Goal: Task Accomplishment & Management: Manage account settings

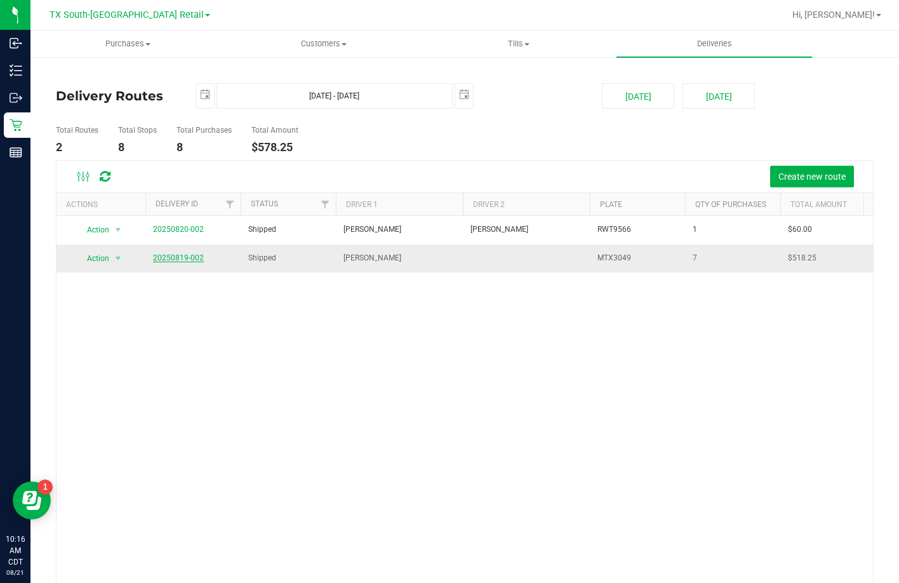
click at [165, 257] on link "20250819-002" at bounding box center [178, 257] width 51 height 9
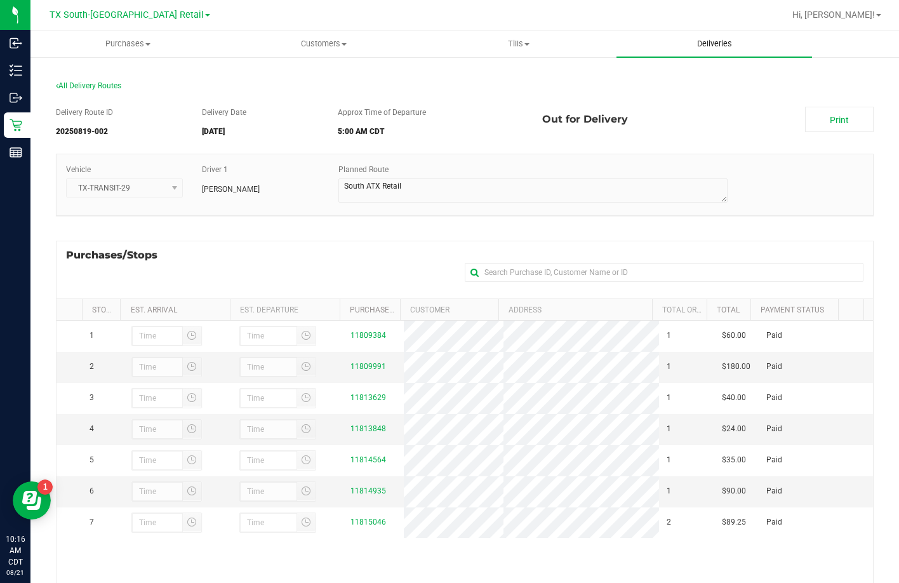
click at [747, 41] on span "Deliveries" at bounding box center [714, 43] width 69 height 11
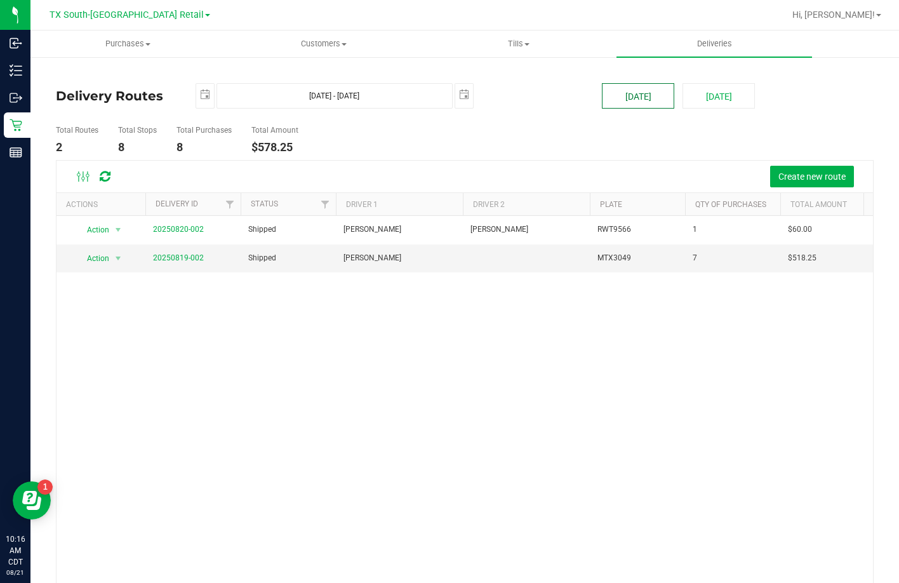
click at [622, 89] on button "[DATE]" at bounding box center [638, 95] width 72 height 25
type input "[DATE] - [DATE]"
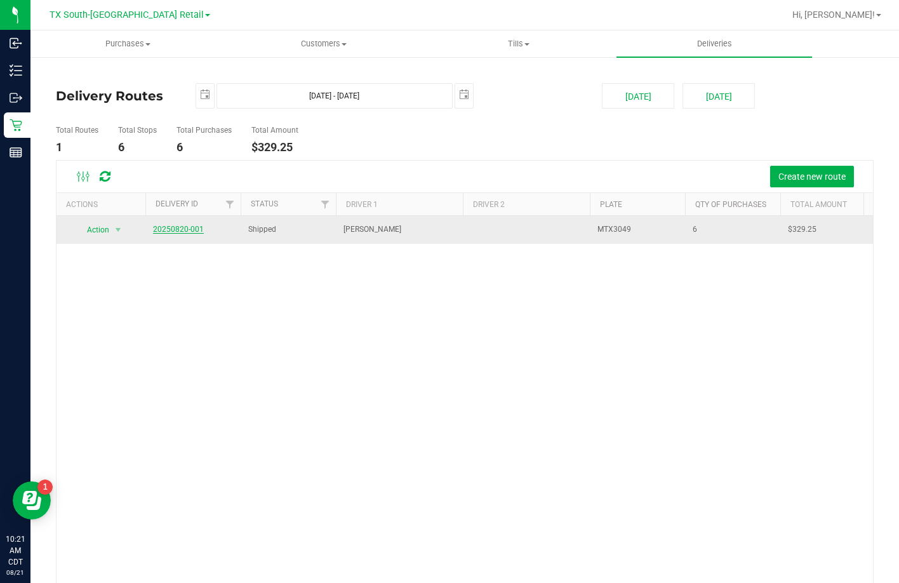
click at [171, 231] on link "20250820-001" at bounding box center [178, 229] width 51 height 9
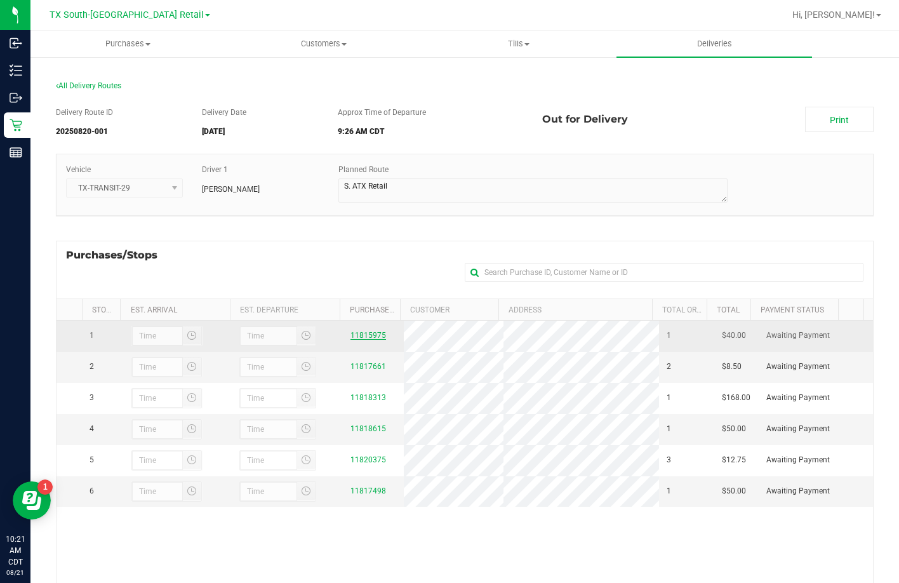
click at [350, 338] on link "11815975" at bounding box center [368, 335] width 36 height 9
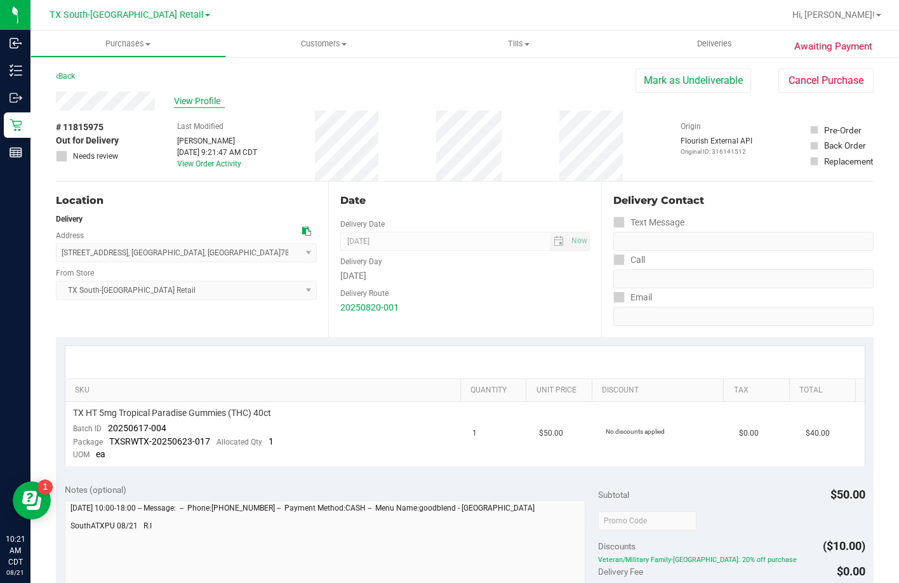
click at [207, 101] on span "View Profile" at bounding box center [199, 101] width 51 height 13
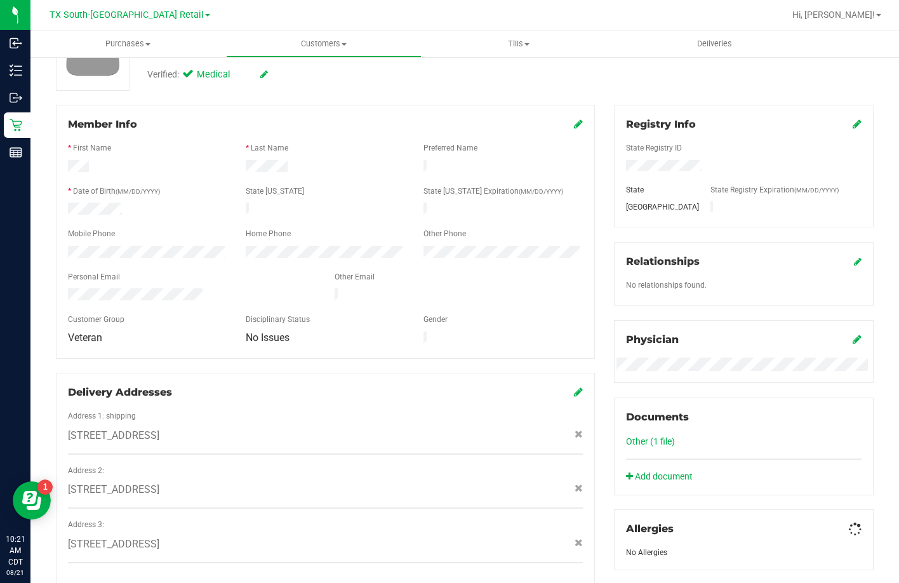
scroll to position [343, 0]
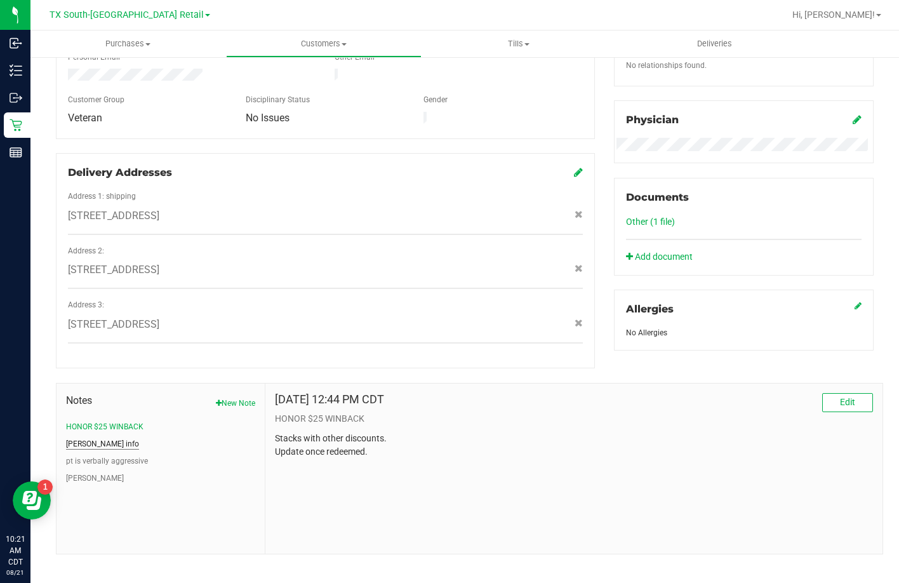
click at [89, 438] on button "[PERSON_NAME] info" at bounding box center [102, 443] width 73 height 11
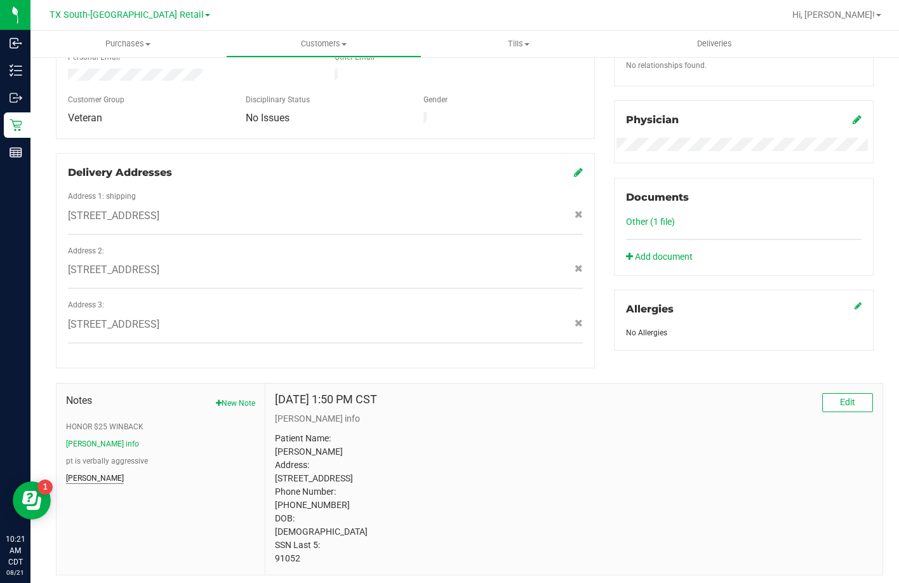
click at [83, 472] on button "[PERSON_NAME]" at bounding box center [95, 477] width 58 height 11
click at [88, 438] on button "[PERSON_NAME] info" at bounding box center [102, 443] width 73 height 11
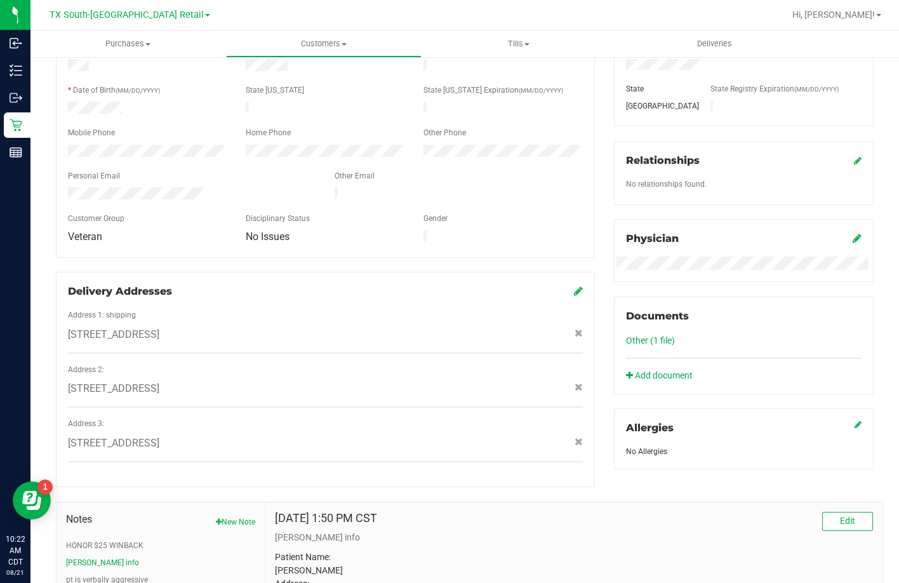
scroll to position [89, 0]
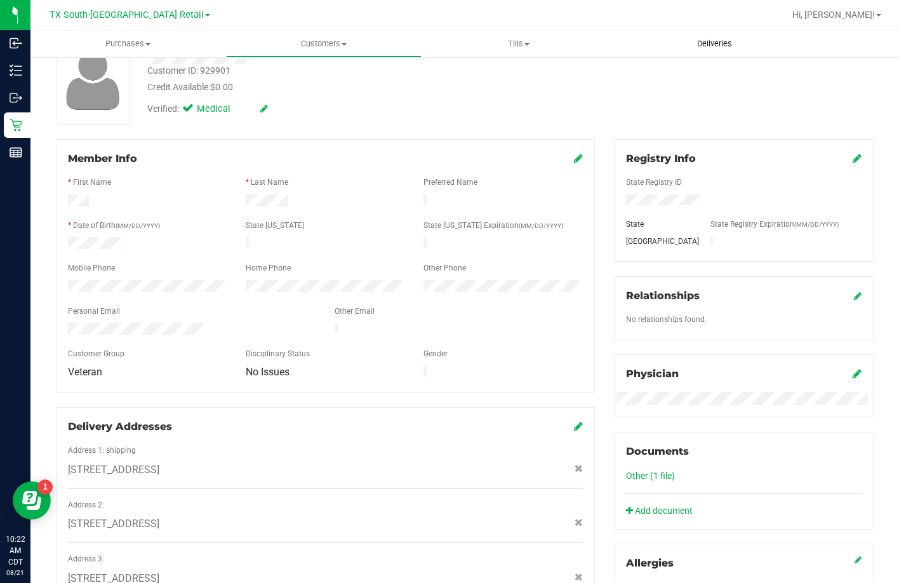
click at [695, 48] on span "Deliveries" at bounding box center [714, 43] width 69 height 11
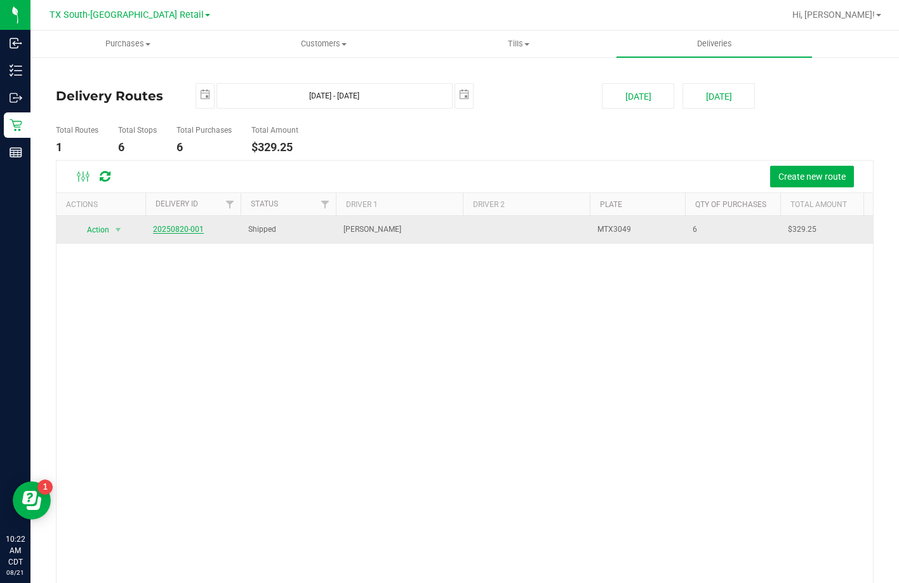
click at [174, 229] on link "20250820-001" at bounding box center [178, 229] width 51 height 9
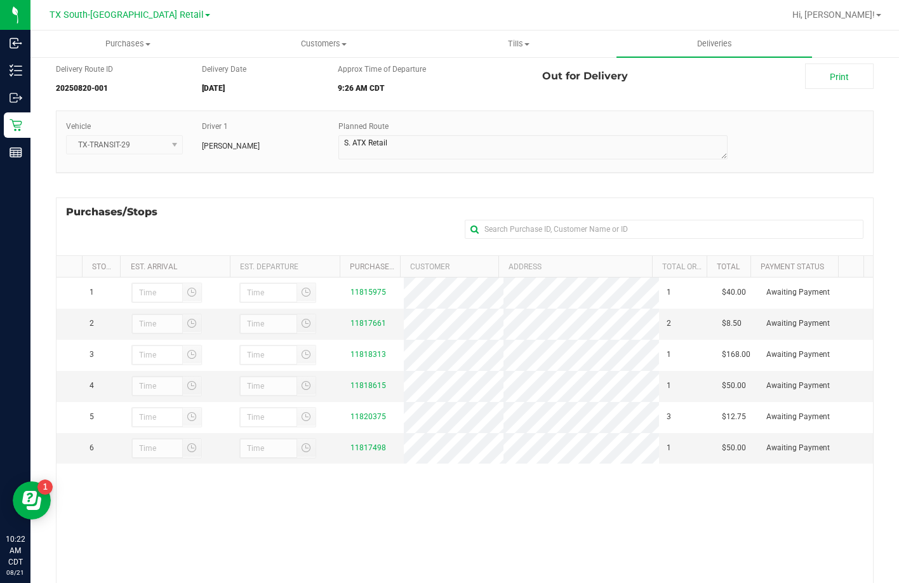
scroll to position [63, 0]
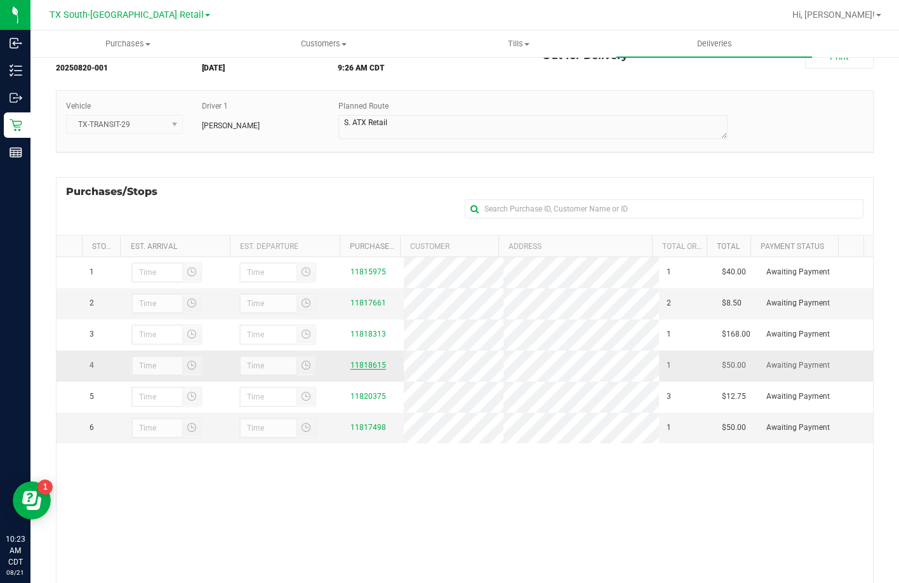
click at [354, 369] on link "11818615" at bounding box center [368, 365] width 36 height 9
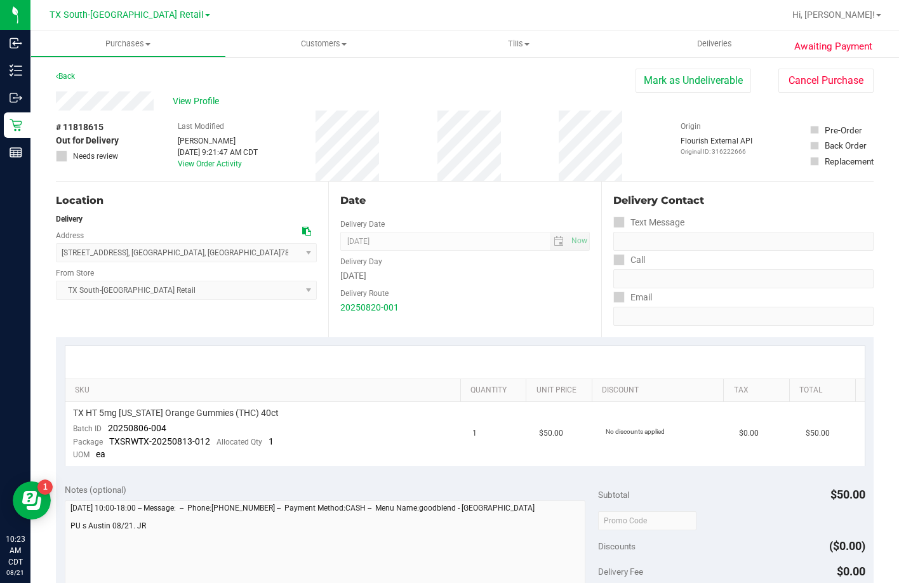
click at [185, 98] on span "View Profile" at bounding box center [198, 101] width 51 height 13
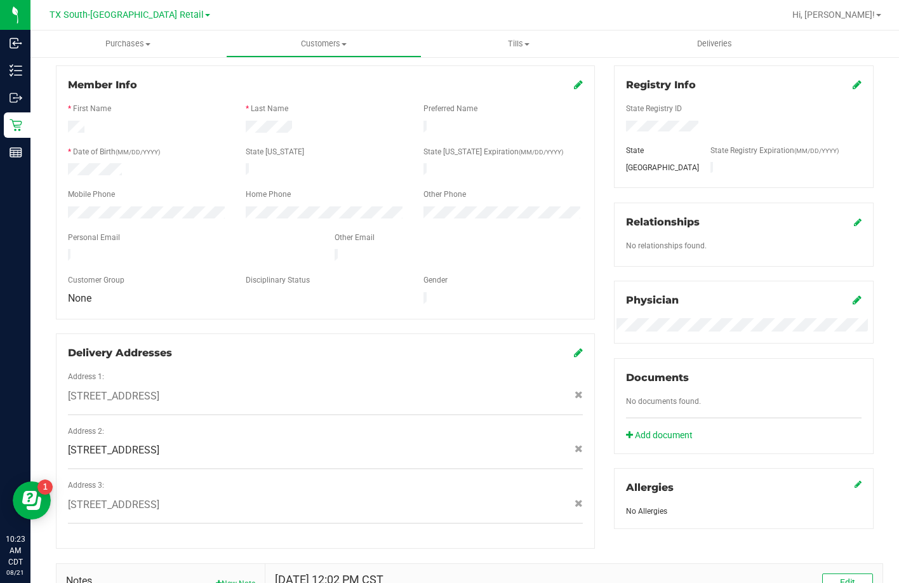
scroll to position [317, 0]
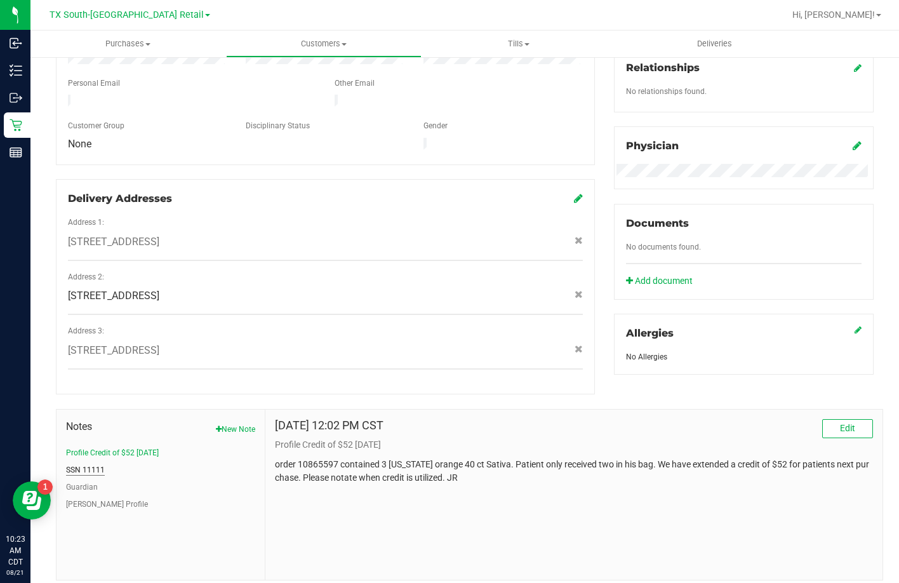
click at [78, 464] on button "SSN 11111" at bounding box center [85, 469] width 39 height 11
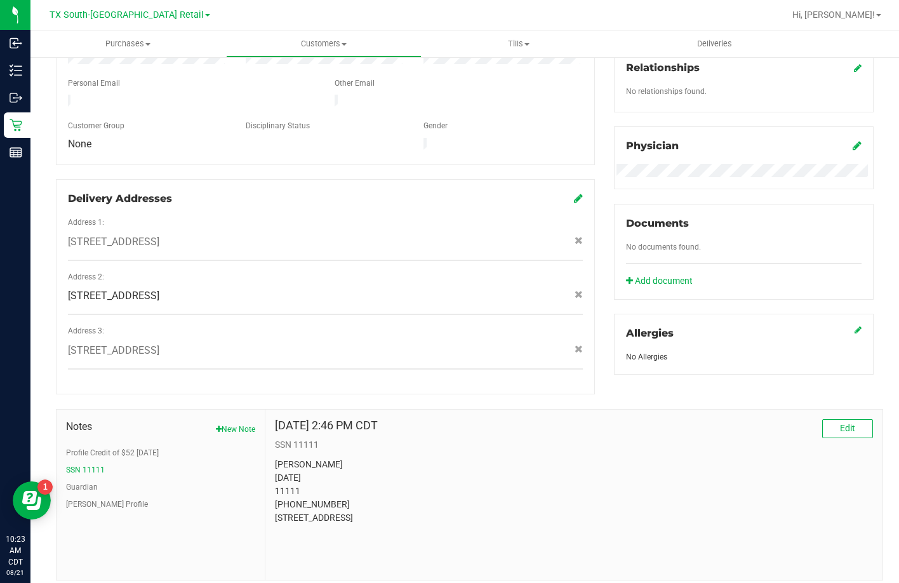
click at [731, 27] on nav "TX South-Austin Retail Hi, [PERSON_NAME]!" at bounding box center [464, 15] width 868 height 30
click at [717, 37] on uib-tab-heading "Deliveries" at bounding box center [714, 43] width 196 height 27
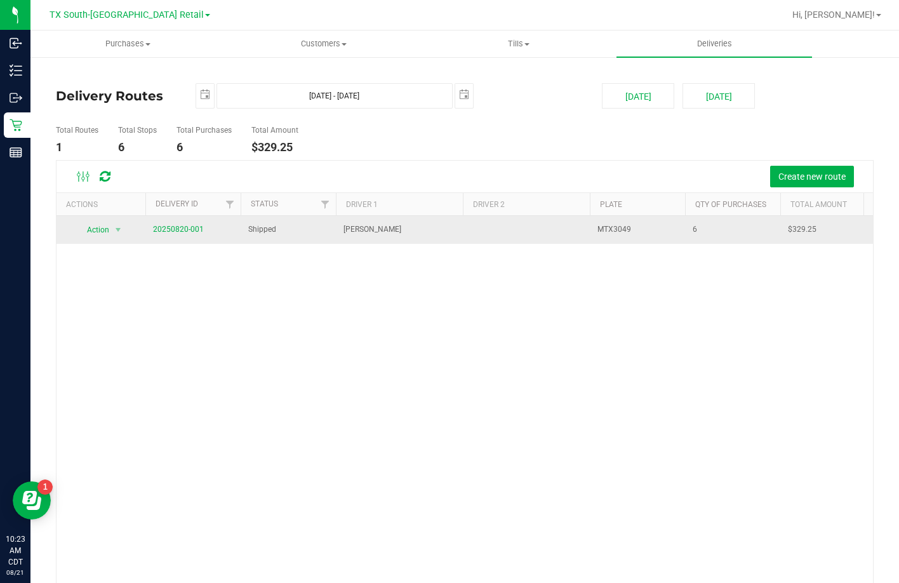
click at [178, 223] on span "20250820-001" at bounding box center [178, 229] width 51 height 12
click at [173, 233] on link "20250820-001" at bounding box center [178, 229] width 51 height 9
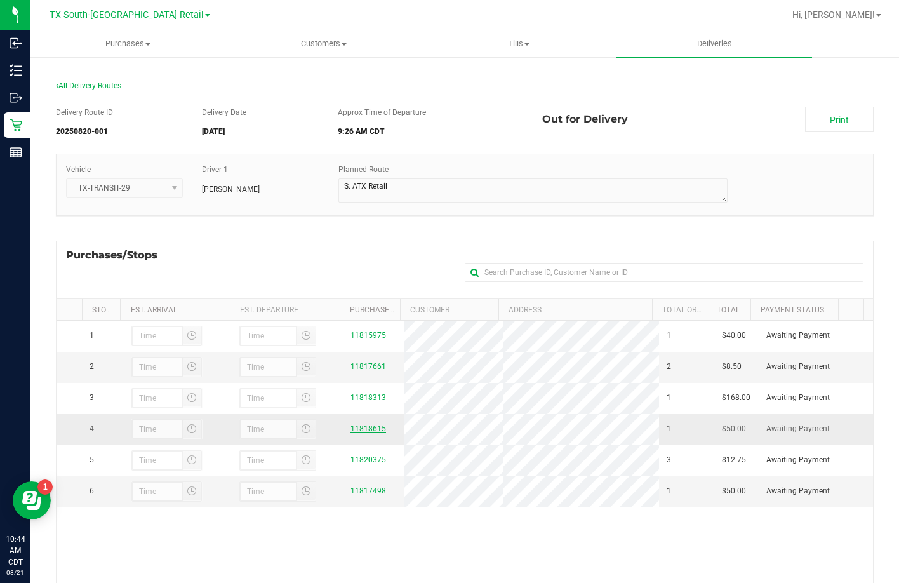
click at [352, 433] on link "11818615" at bounding box center [368, 428] width 36 height 9
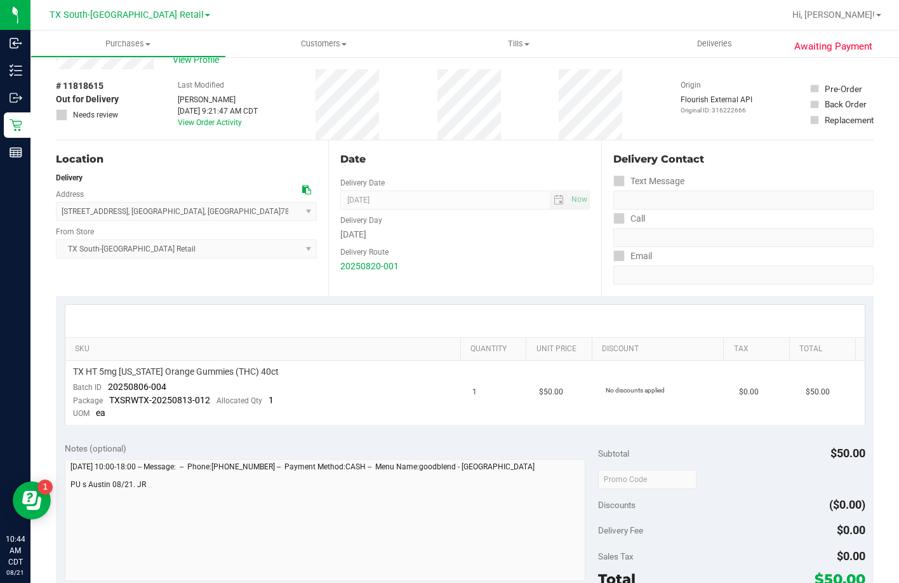
scroll to position [63, 0]
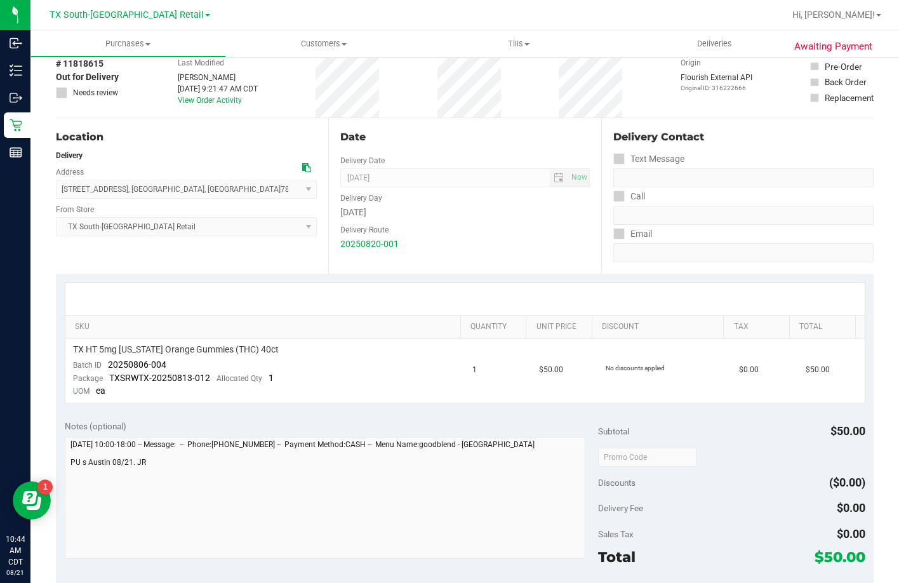
click at [288, 320] on th "SKU" at bounding box center [262, 326] width 395 height 23
click at [268, 324] on link "SKU" at bounding box center [265, 327] width 380 height 10
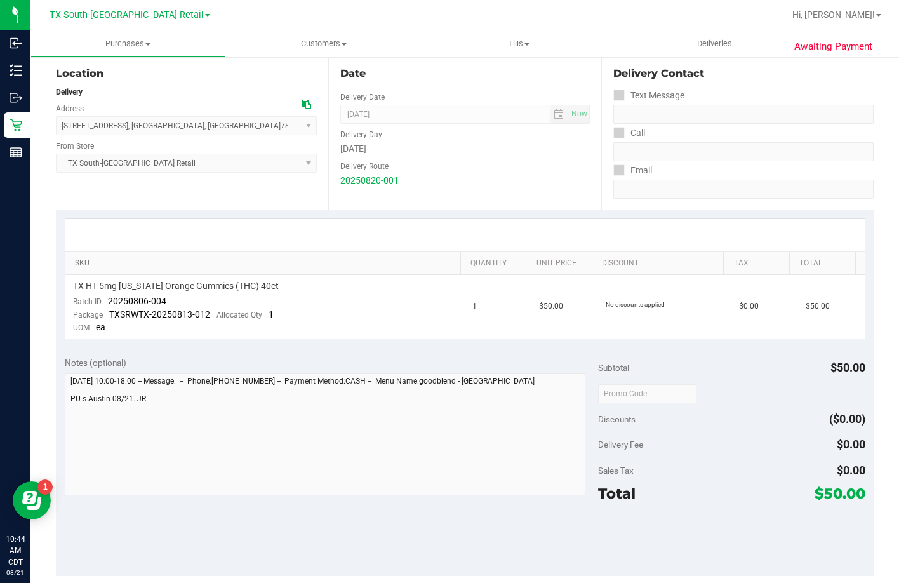
scroll to position [254, 0]
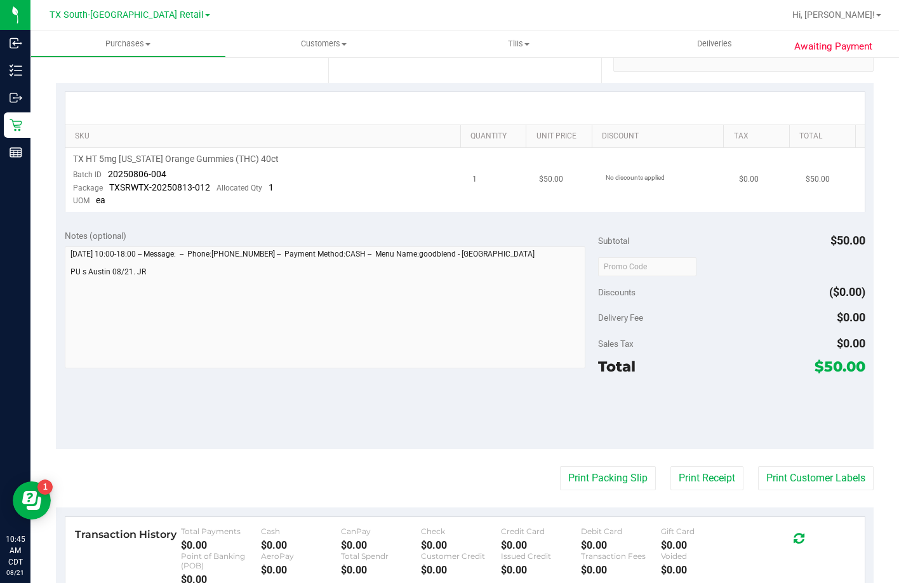
click at [308, 176] on td "TX HT 5mg [US_STATE] Orange Gummies (THC) 40ct Batch ID 20250806-004 Package TX…" at bounding box center [265, 180] width 400 height 64
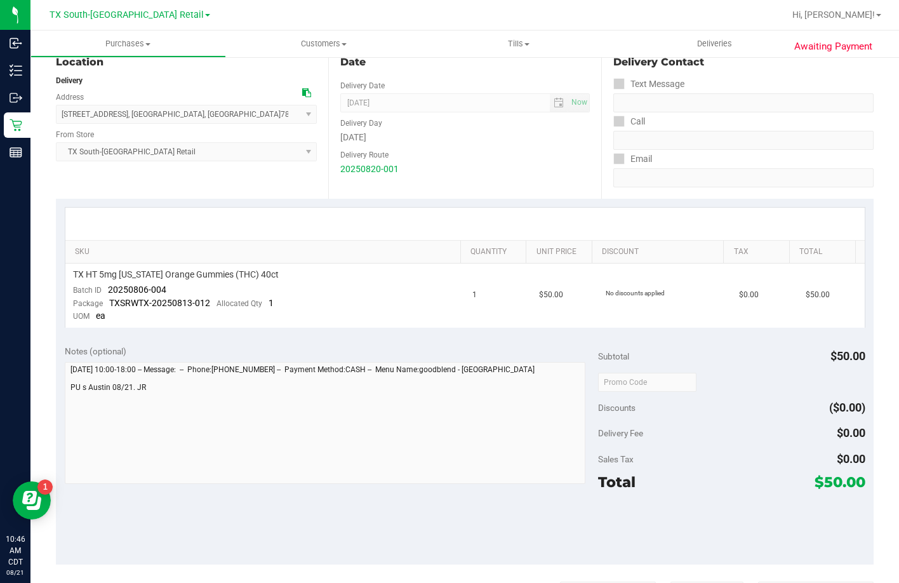
scroll to position [0, 0]
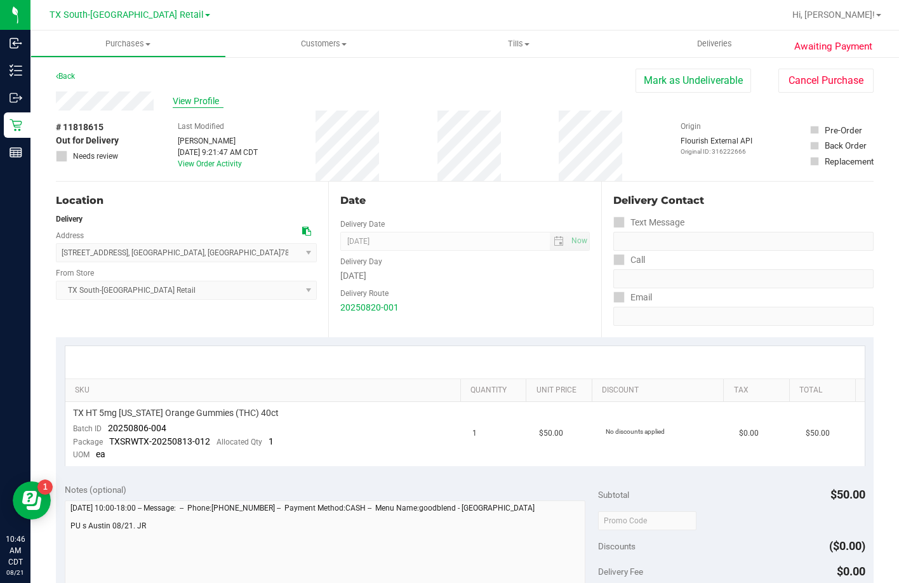
click at [178, 105] on span "View Profile" at bounding box center [198, 101] width 51 height 13
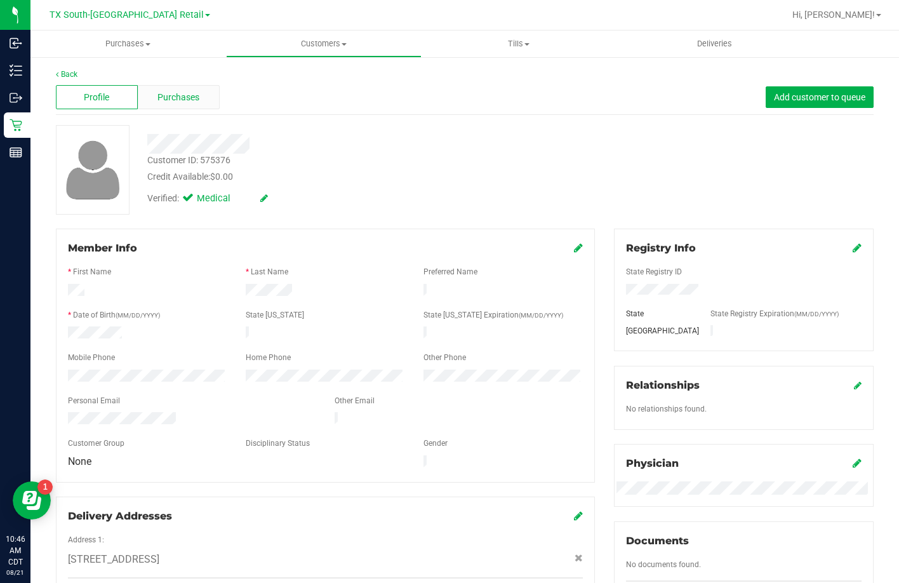
click at [185, 104] on div "Purchases" at bounding box center [179, 97] width 82 height 24
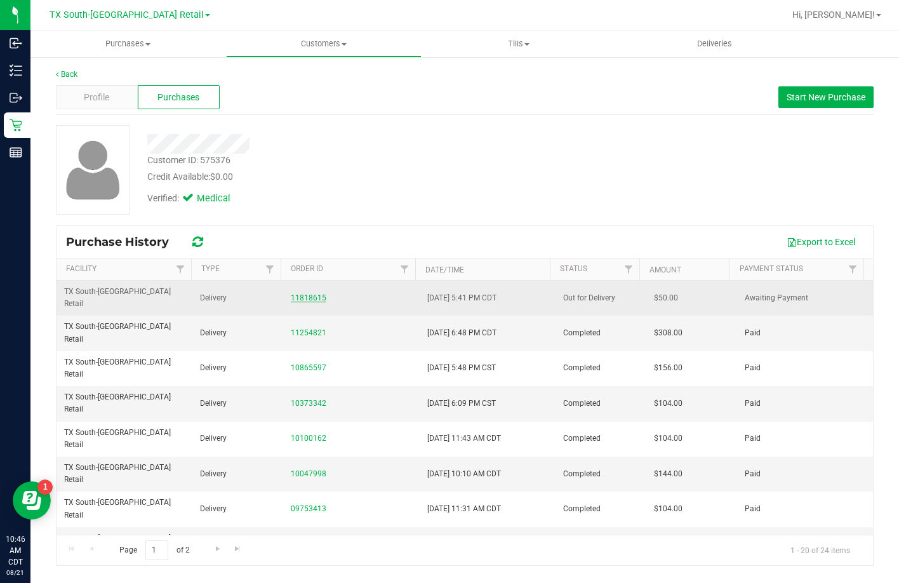
click at [292, 293] on link "11818615" at bounding box center [309, 297] width 36 height 9
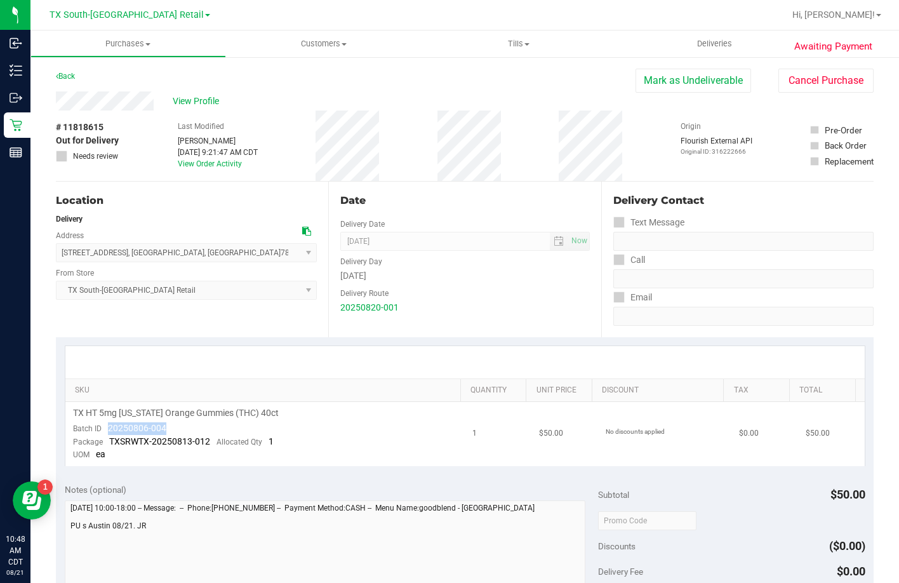
drag, startPoint x: 170, startPoint y: 423, endPoint x: 109, endPoint y: 433, distance: 61.7
click at [109, 433] on td "TX HT 5mg [US_STATE] Orange Gummies (THC) 40ct Batch ID 20250806-004 Package TX…" at bounding box center [265, 434] width 400 height 64
copy span "20250806-004"
click at [684, 32] on uib-tab-heading "Deliveries" at bounding box center [714, 43] width 196 height 27
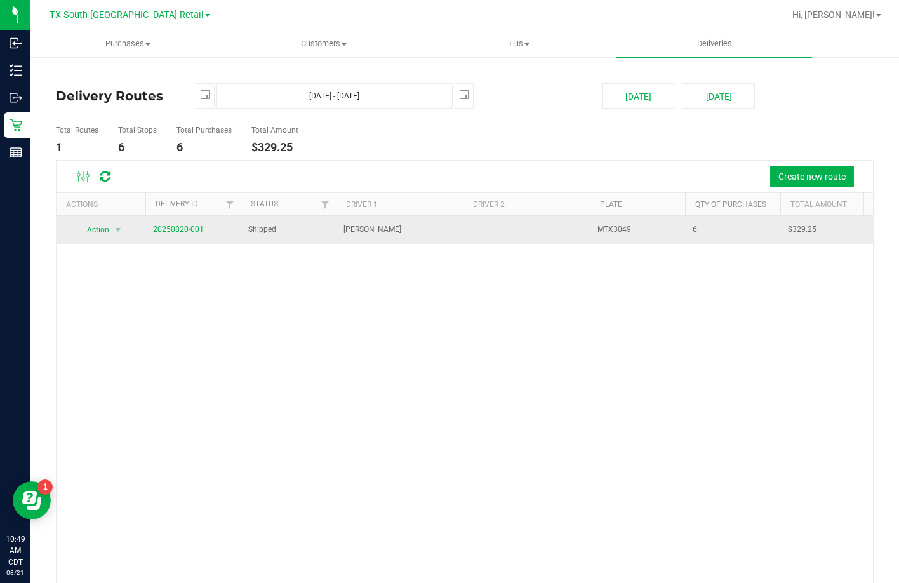
click at [202, 230] on td "20250820-001" at bounding box center [192, 230] width 95 height 28
click at [187, 229] on link "20250820-001" at bounding box center [178, 229] width 51 height 9
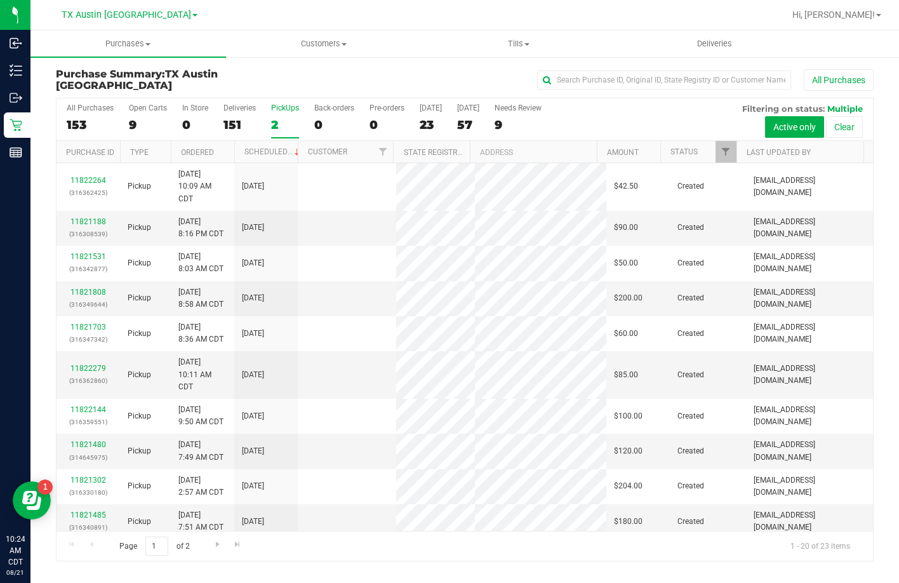
click at [282, 116] on label "PickUps 2" at bounding box center [285, 120] width 28 height 35
click at [0, 0] on input "PickUps 2" at bounding box center [0, 0] width 0 height 0
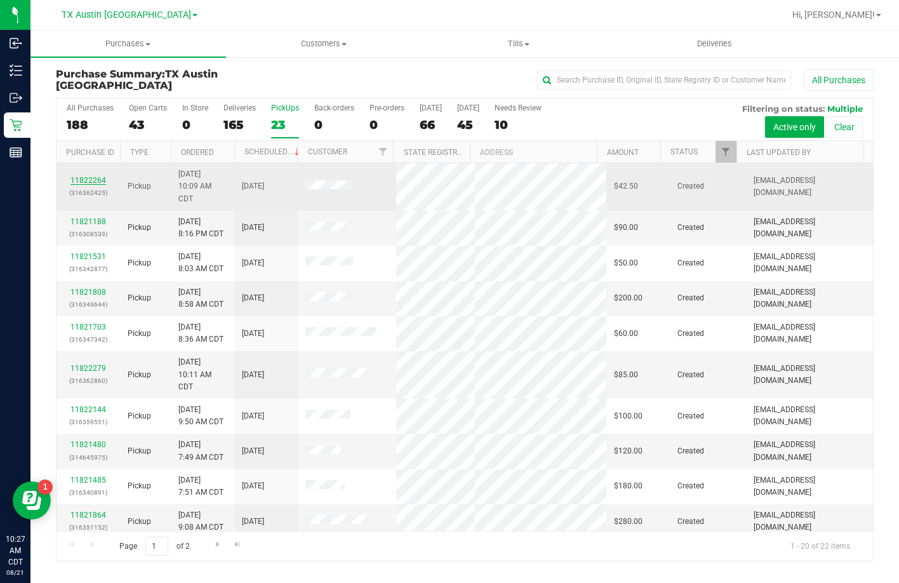
click at [93, 183] on link "11822264" at bounding box center [88, 180] width 36 height 9
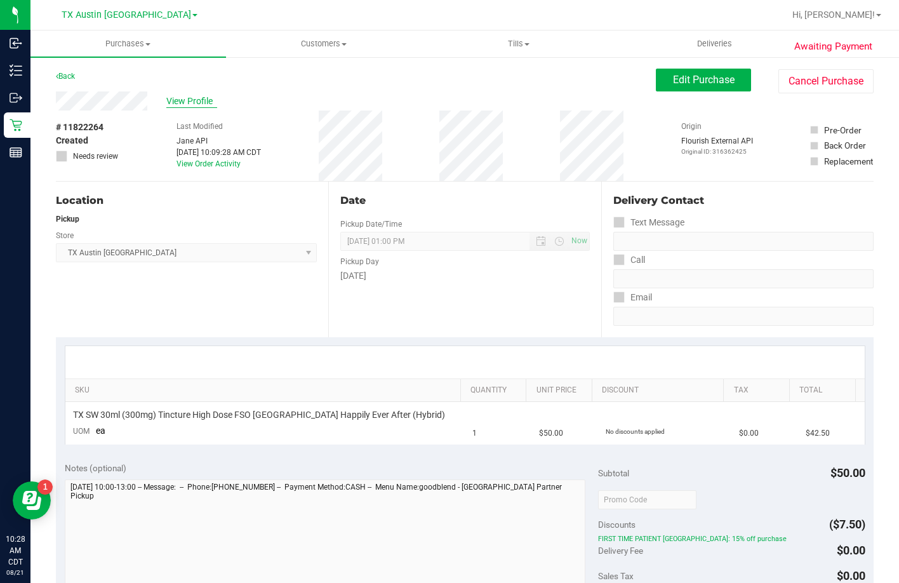
click at [167, 102] on span "View Profile" at bounding box center [191, 101] width 51 height 13
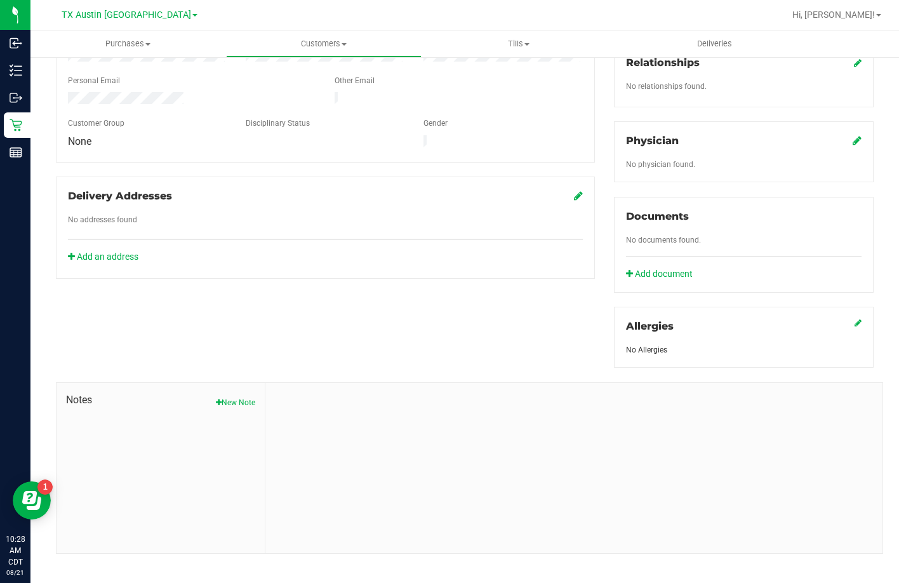
scroll to position [321, 0]
click at [216, 398] on icon "button" at bounding box center [219, 402] width 6 height 8
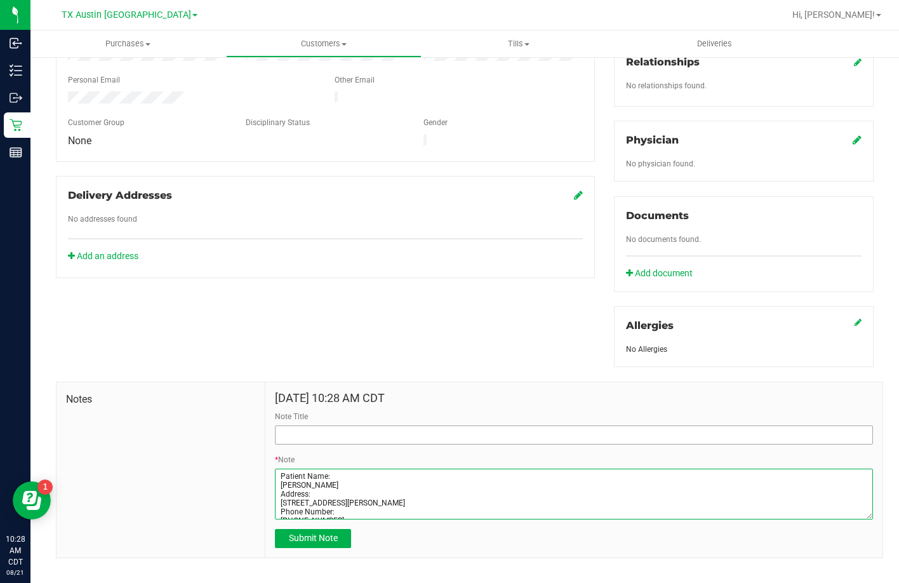
type textarea "Patient Name: [PERSON_NAME] Address: [STREET_ADDRESS][PERSON_NAME] Phone Number…"
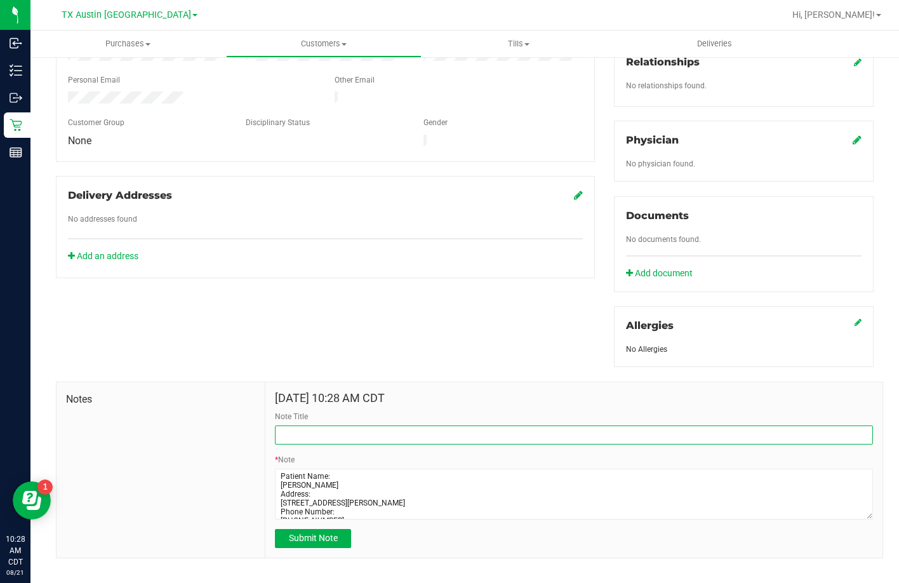
click at [387, 425] on input "Note Title" at bounding box center [574, 434] width 598 height 19
type input "[PERSON_NAME] Profile"
click at [332, 533] on span "Submit Note" at bounding box center [313, 538] width 49 height 10
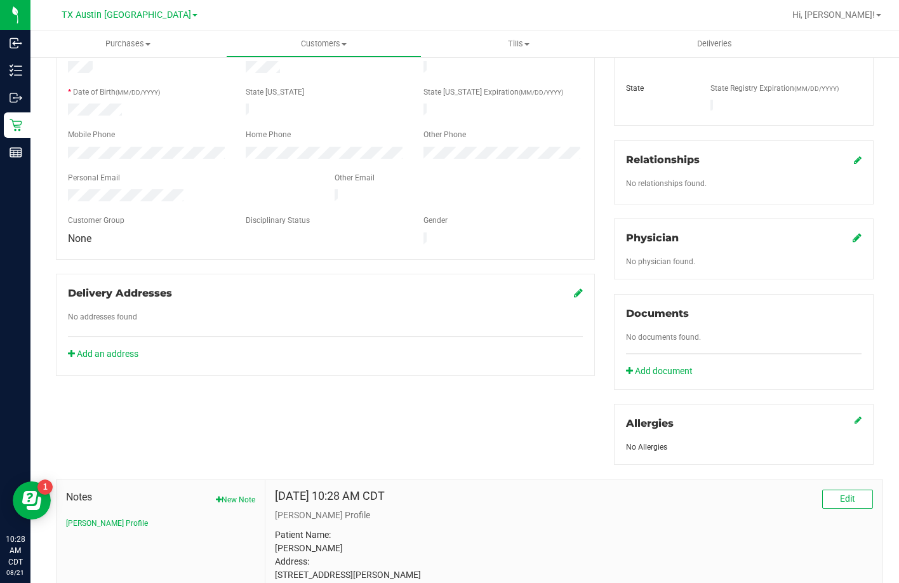
scroll to position [130, 0]
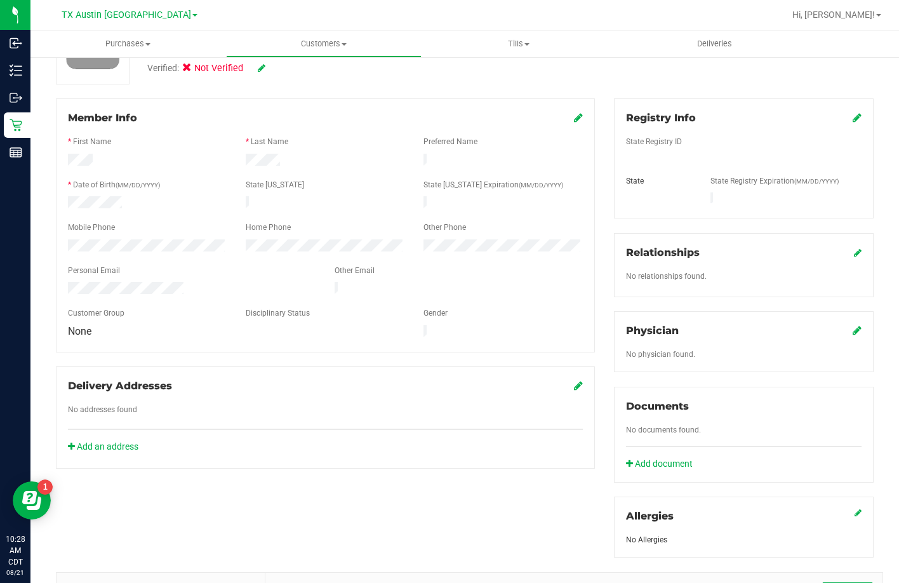
click at [852, 325] on icon at bounding box center [856, 330] width 9 height 10
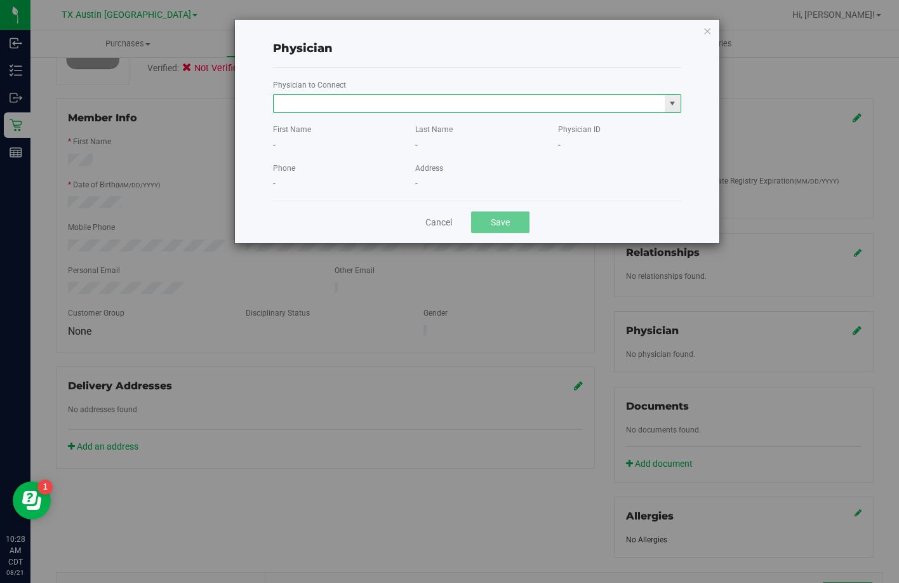
click at [486, 98] on input "text" at bounding box center [469, 104] width 391 height 18
click at [372, 128] on li "DANNY BARTEL" at bounding box center [477, 125] width 407 height 19
type input "DANNY BARTEL"
click at [507, 230] on button "Save" at bounding box center [500, 222] width 58 height 22
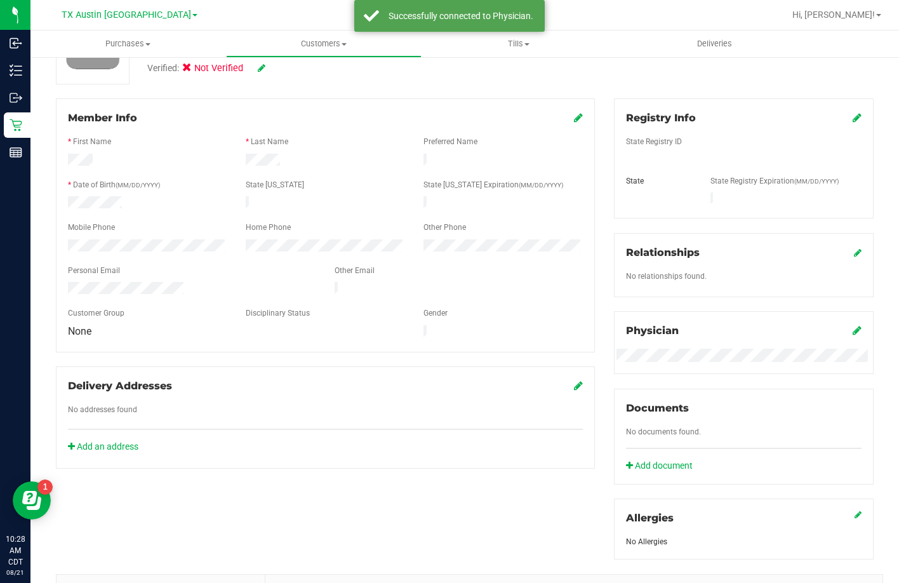
click at [852, 119] on icon at bounding box center [856, 117] width 9 height 10
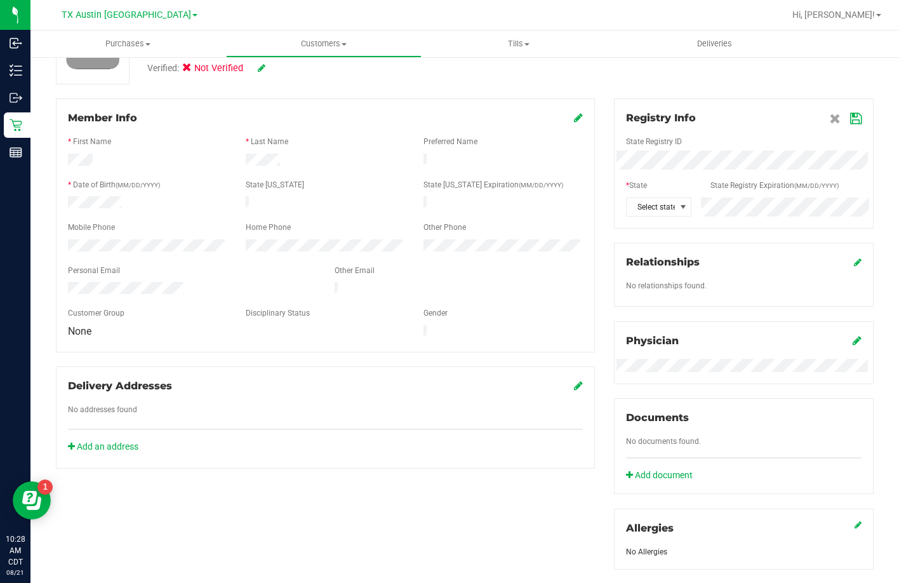
scroll to position [0, 0]
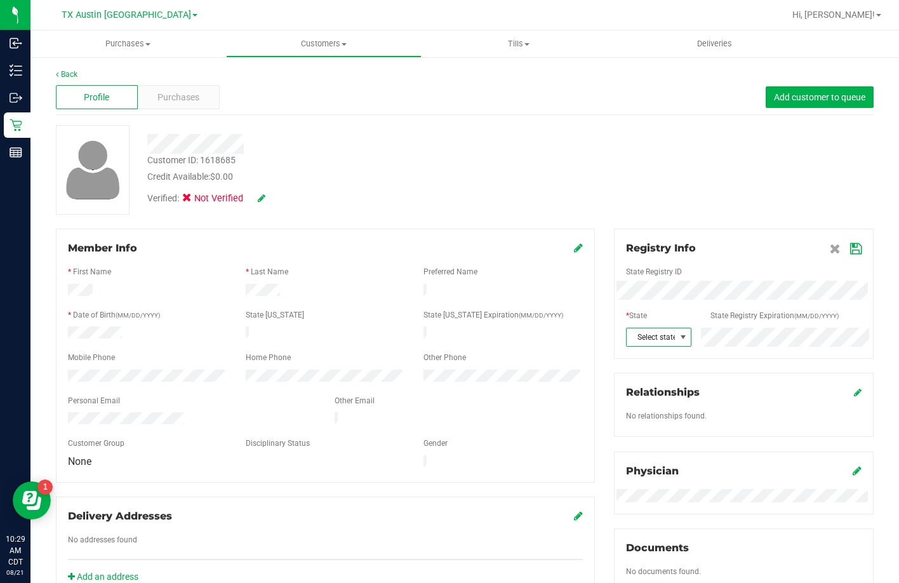
click at [660, 333] on span "Select state" at bounding box center [650, 337] width 49 height 18
click at [851, 256] on div at bounding box center [743, 261] width 235 height 10
click at [850, 247] on icon at bounding box center [855, 249] width 11 height 10
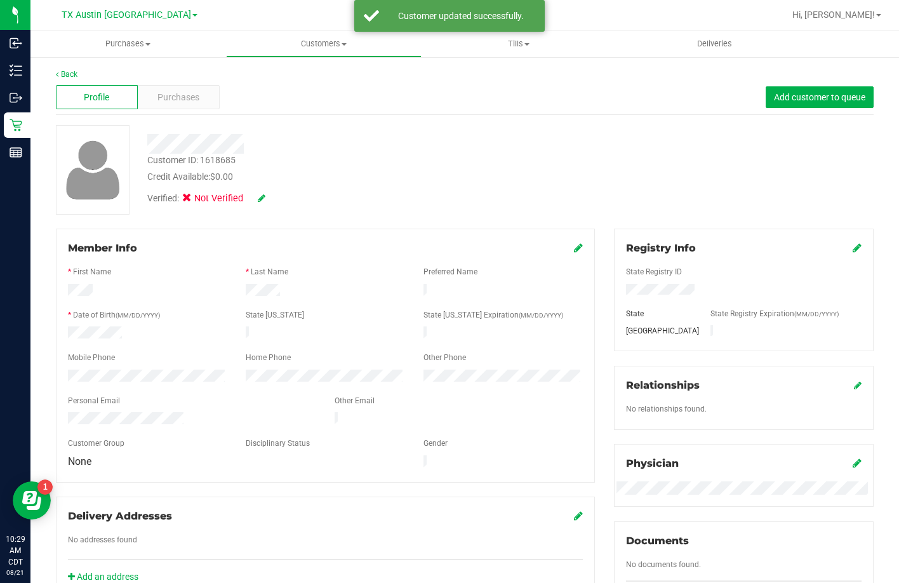
click at [257, 199] on div "Verified: Not Verified" at bounding box center [206, 199] width 118 height 14
click at [263, 197] on icon at bounding box center [262, 198] width 8 height 9
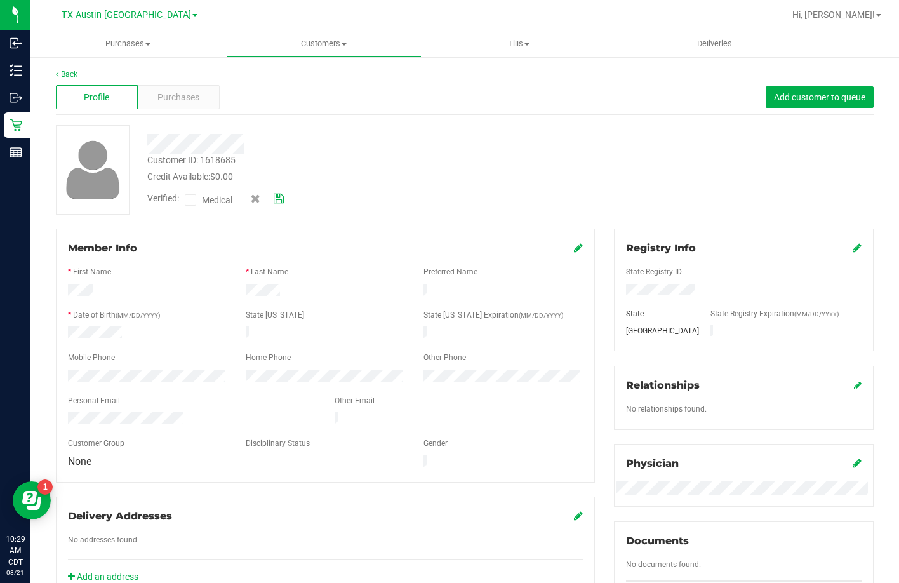
click at [200, 199] on label "Medical" at bounding box center [211, 200] width 53 height 17
click at [0, 0] on input "Medical" at bounding box center [0, 0] width 0 height 0
click at [274, 196] on icon at bounding box center [279, 198] width 10 height 9
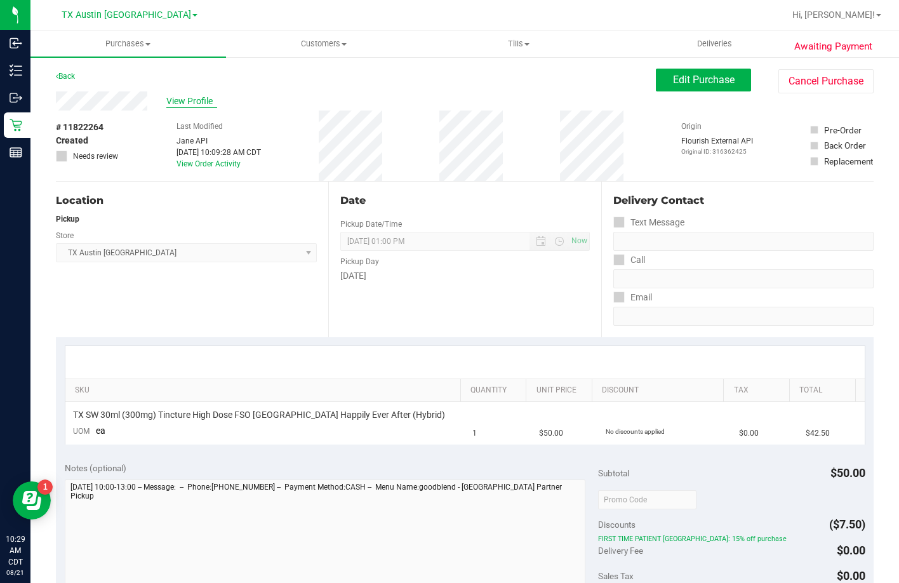
click at [201, 101] on span "View Profile" at bounding box center [191, 101] width 51 height 13
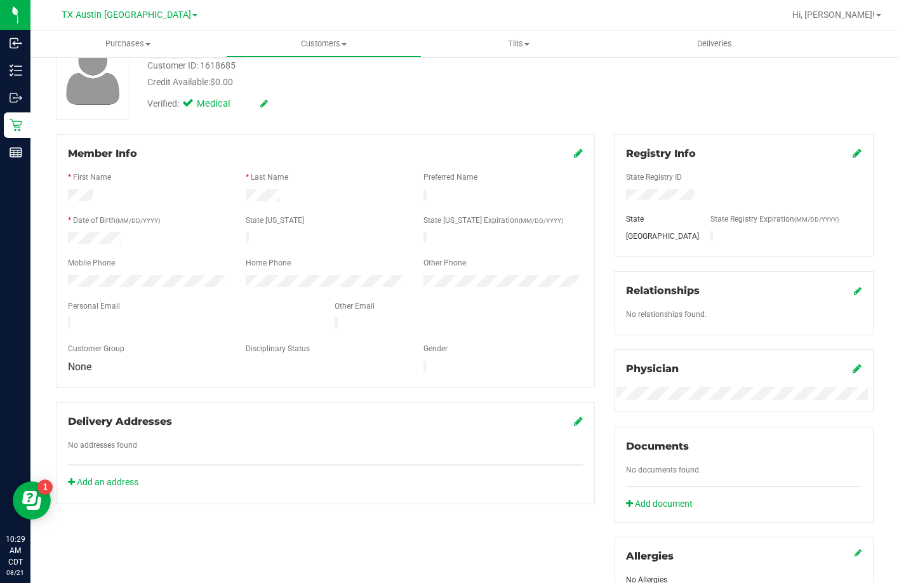
scroll to position [254, 0]
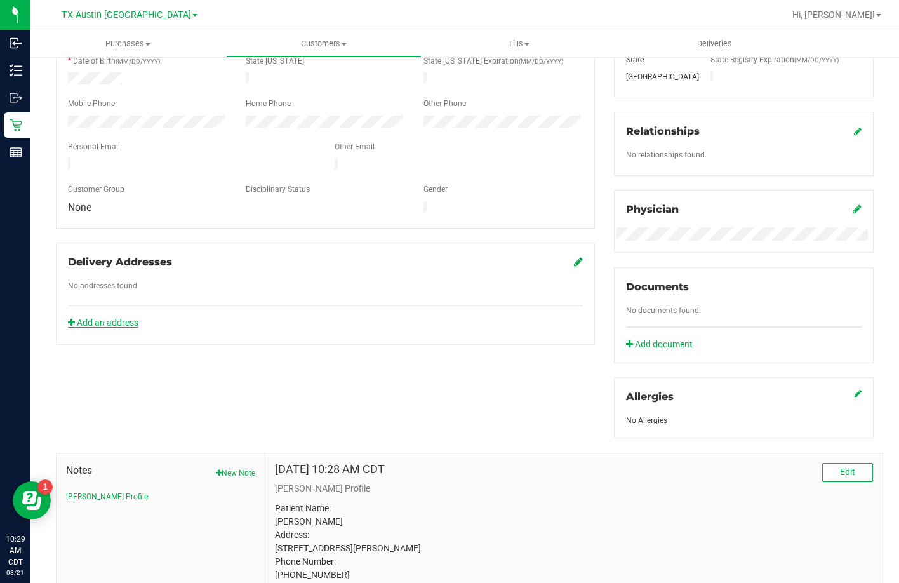
click at [129, 317] on link "Add an address" at bounding box center [103, 322] width 70 height 10
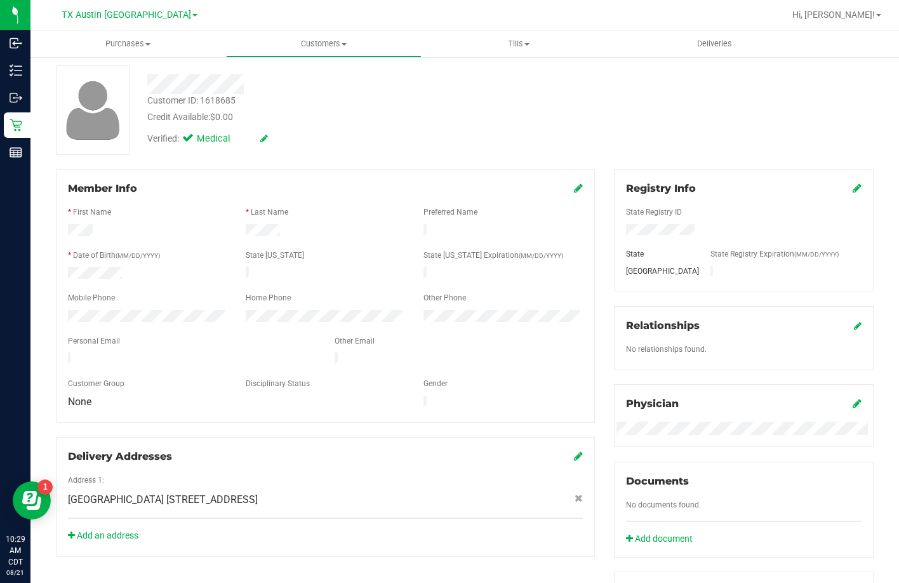
scroll to position [0, 0]
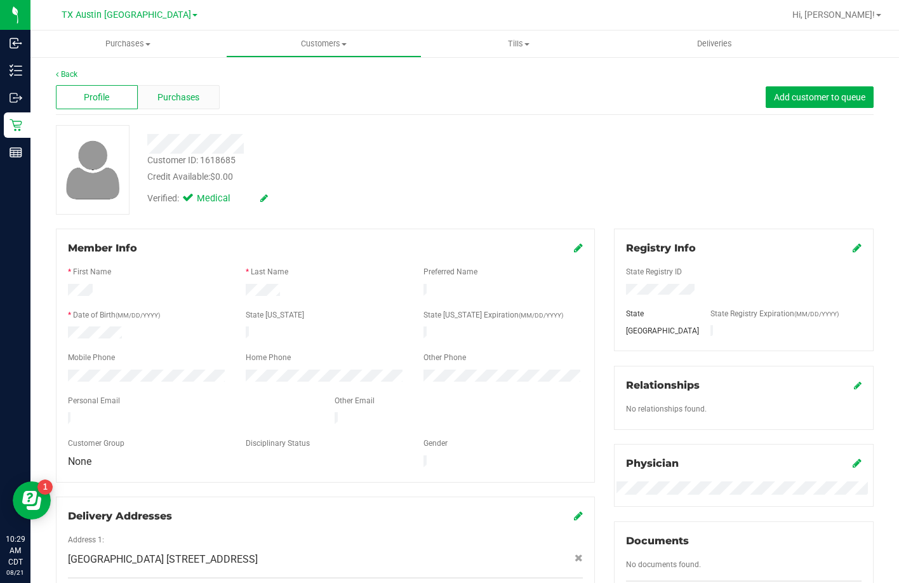
click at [201, 101] on div "Purchases" at bounding box center [179, 97] width 82 height 24
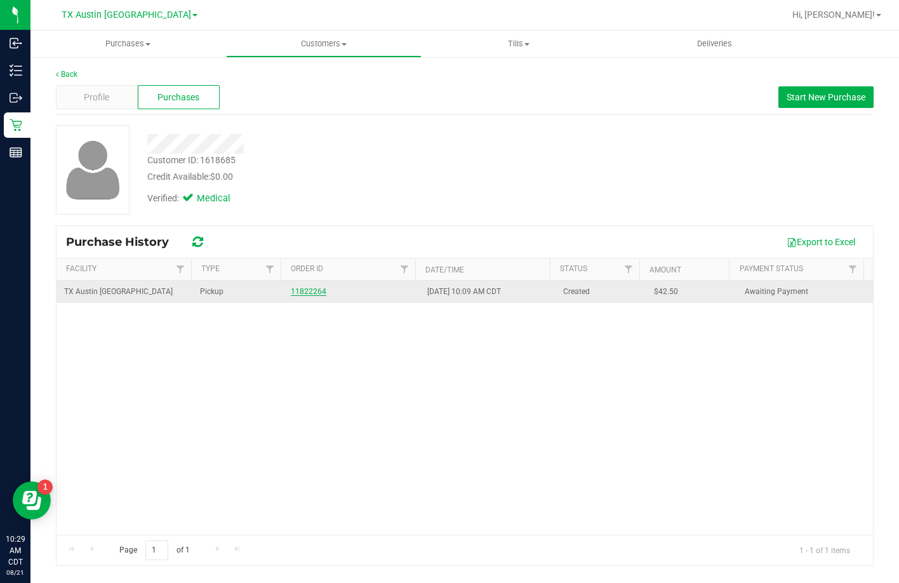
click at [308, 293] on link "11822264" at bounding box center [309, 291] width 36 height 9
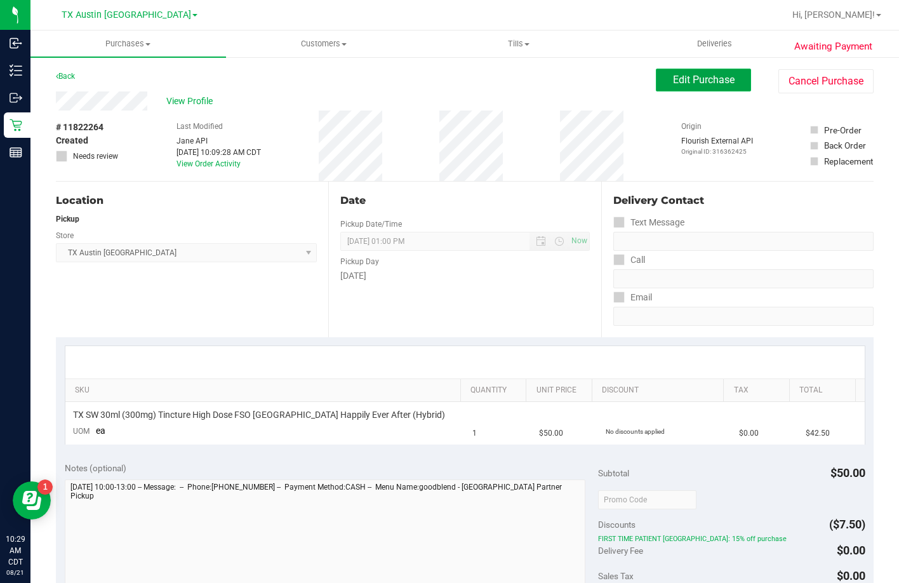
click at [696, 85] on span "Edit Purchase" at bounding box center [704, 80] width 62 height 12
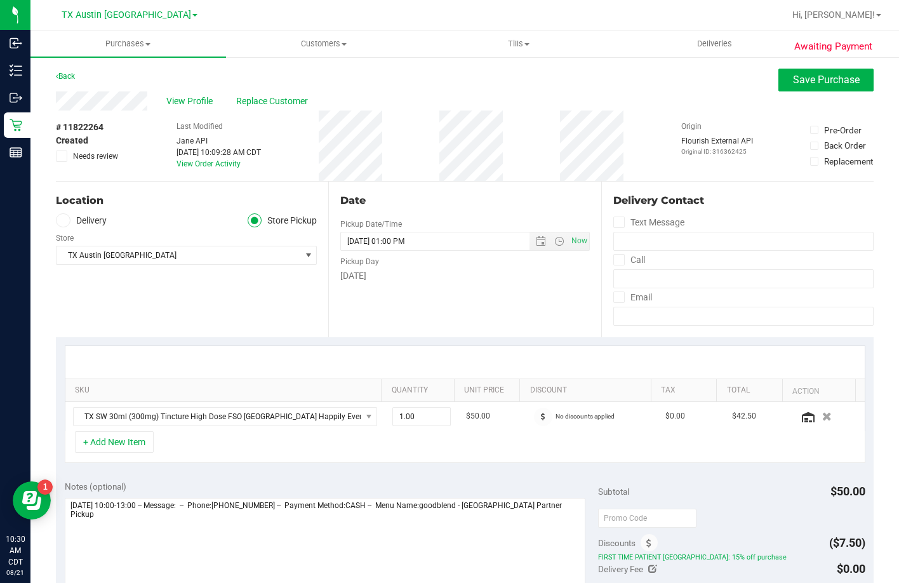
click at [79, 222] on label "Delivery" at bounding box center [81, 220] width 51 height 15
click at [0, 0] on input "Delivery" at bounding box center [0, 0] width 0 height 0
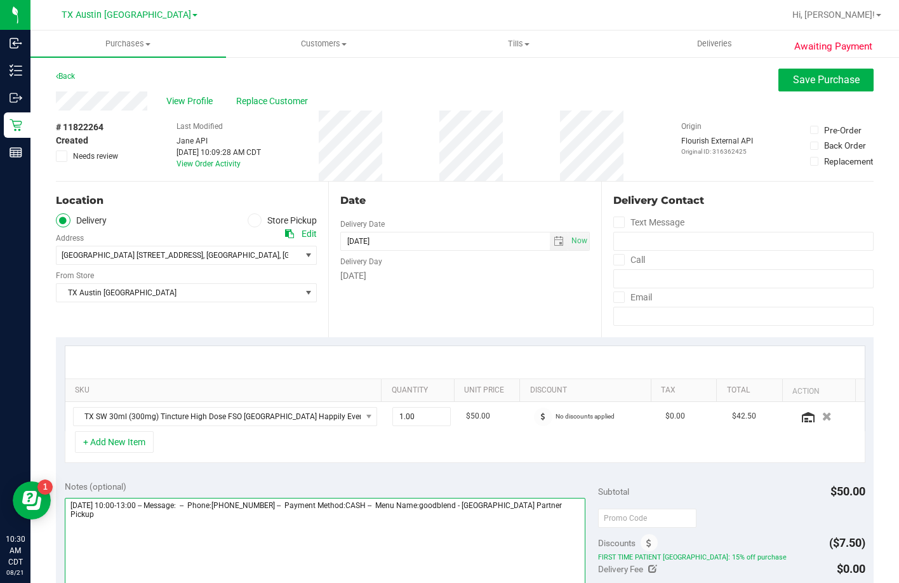
click at [352, 543] on textarea at bounding box center [325, 559] width 521 height 122
type textarea "Wednesday 08/27/2025 10:00-13:00 -- Message: -- Phone:9406363638 -- Payment Met…"
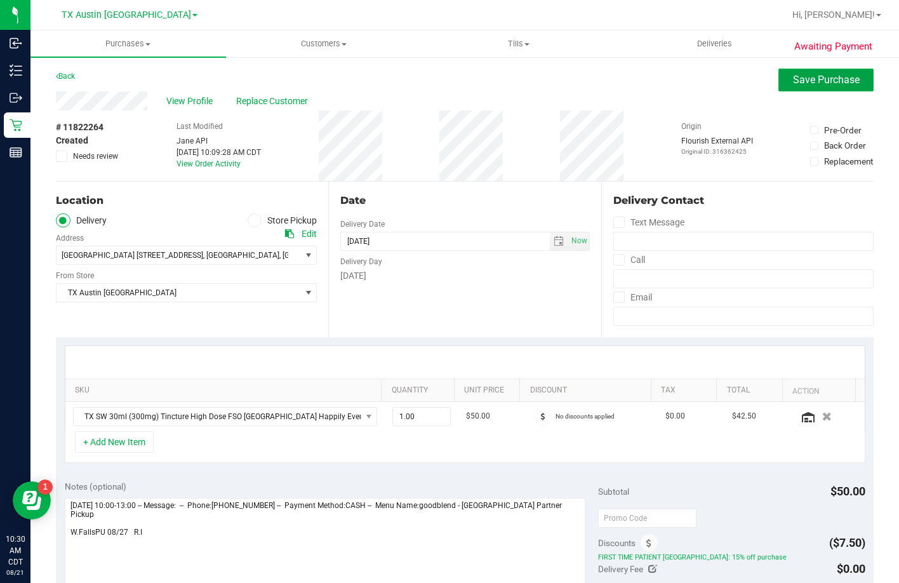
click at [842, 88] on button "Save Purchase" at bounding box center [825, 80] width 95 height 23
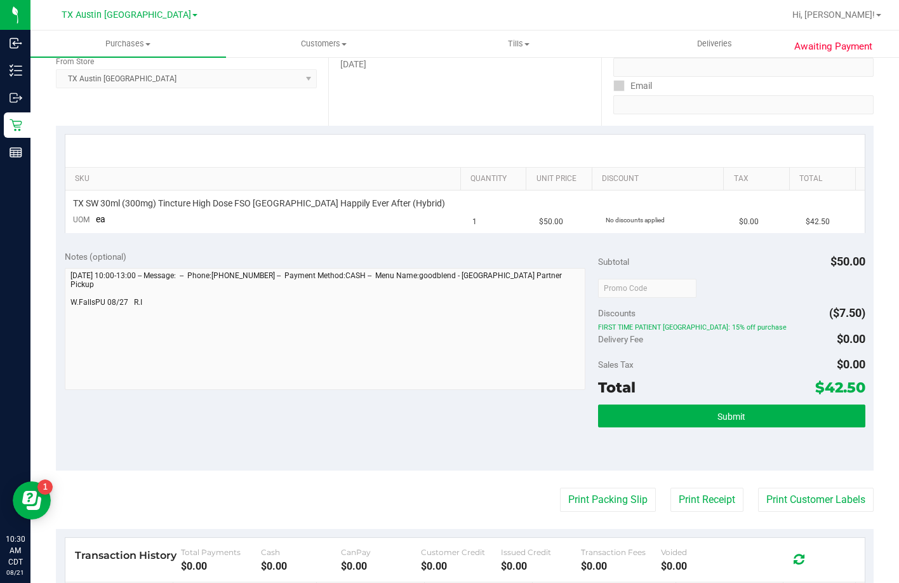
scroll to position [317, 0]
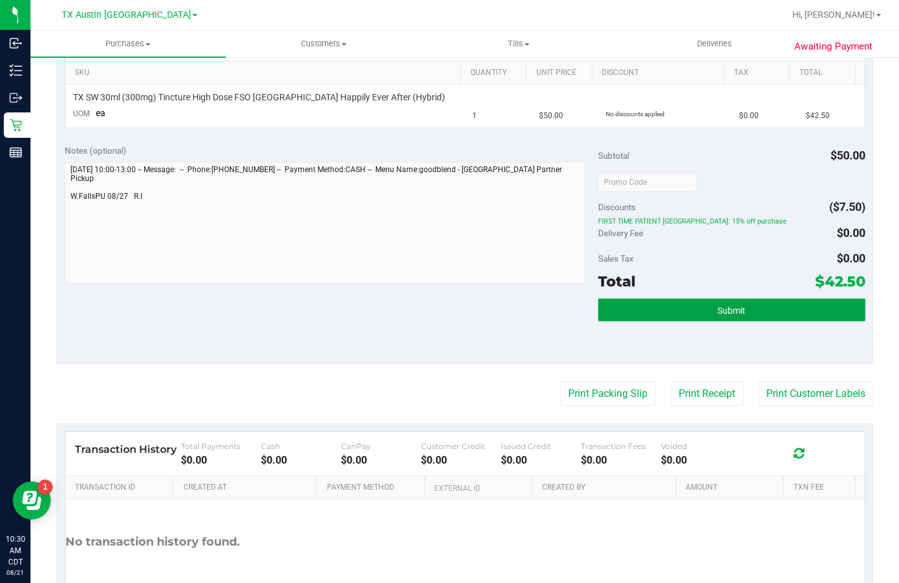
click at [621, 308] on button "Submit" at bounding box center [731, 309] width 267 height 23
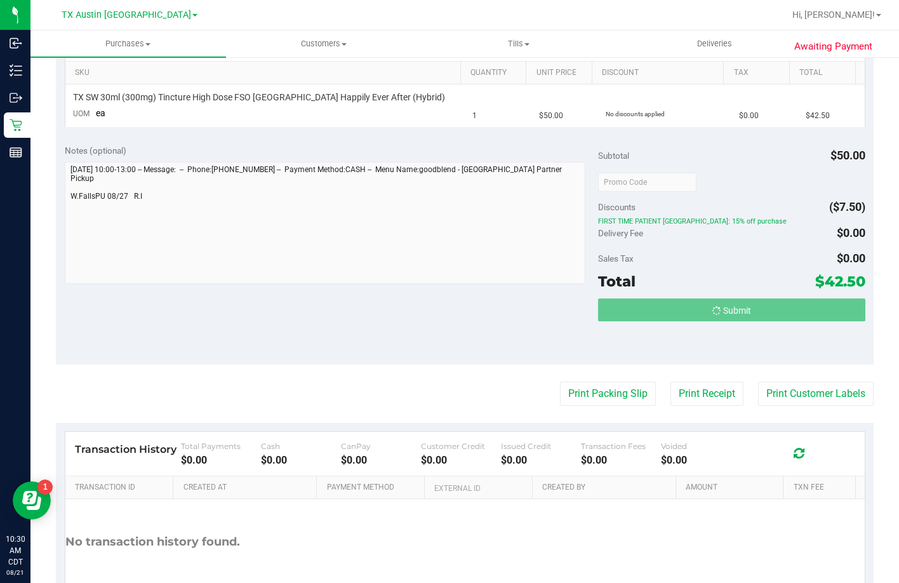
scroll to position [0, 0]
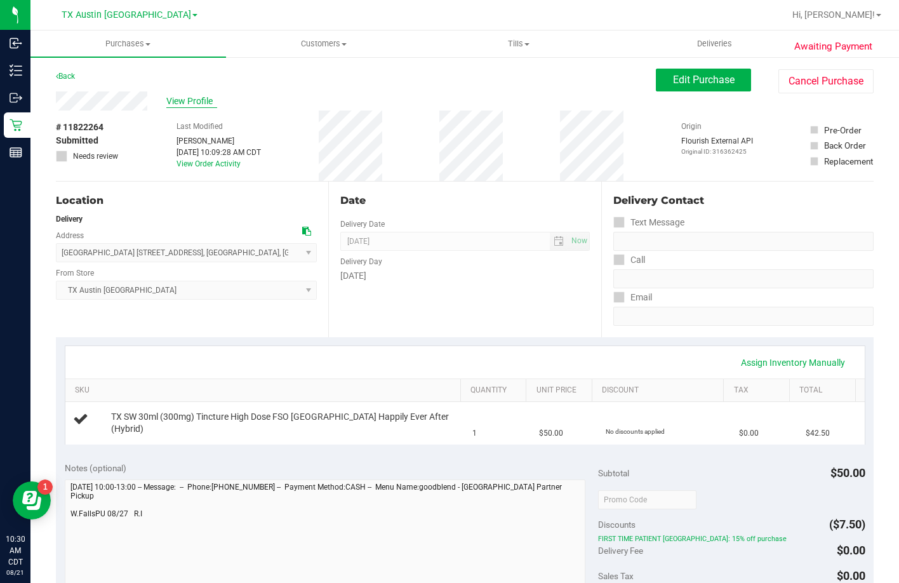
click at [180, 100] on span "View Profile" at bounding box center [191, 101] width 51 height 13
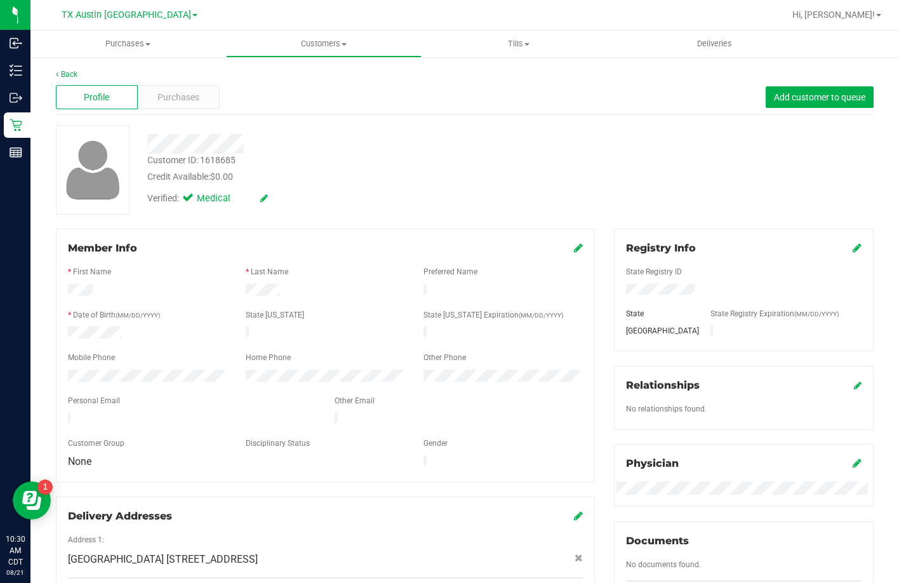
drag, startPoint x: 187, startPoint y: 407, endPoint x: 61, endPoint y: 412, distance: 126.4
click at [61, 412] on div at bounding box center [191, 419] width 267 height 15
click at [65, 372] on div at bounding box center [147, 376] width 178 height 15
click at [147, 147] on div at bounding box center [347, 144] width 418 height 20
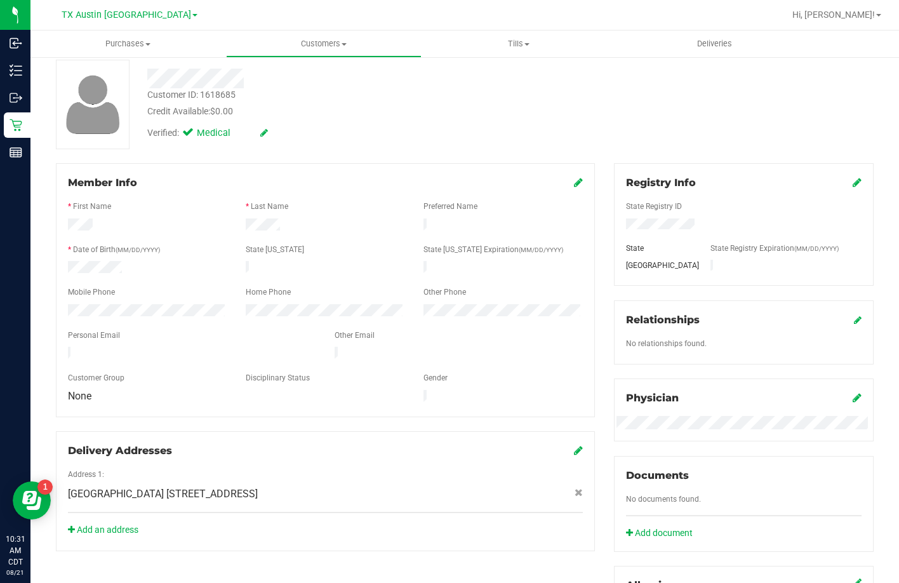
scroll to position [127, 0]
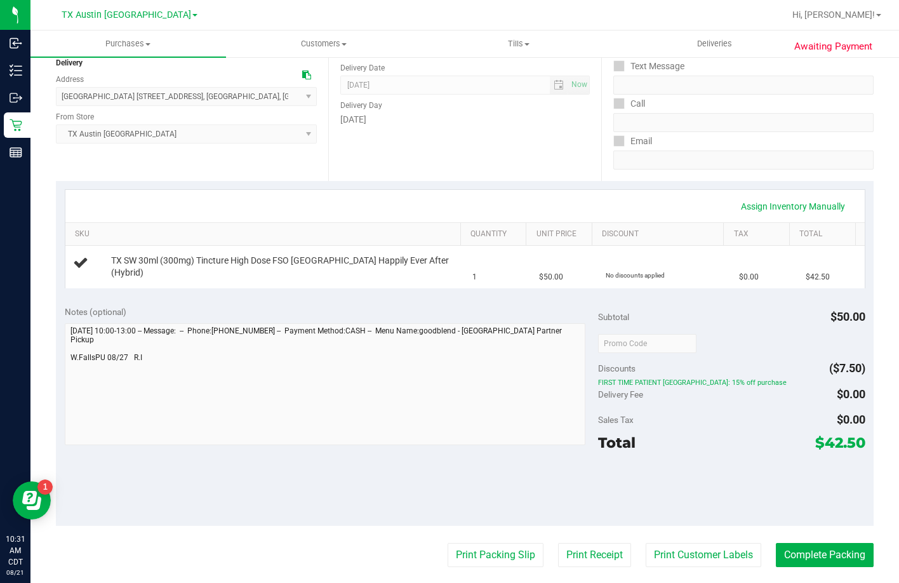
scroll to position [190, 0]
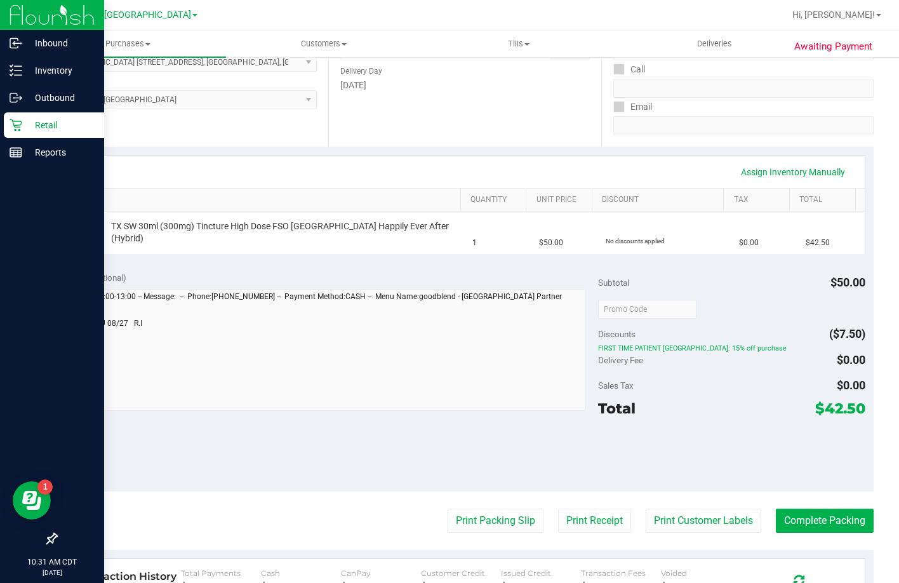
click at [22, 128] on icon at bounding box center [16, 125] width 13 height 13
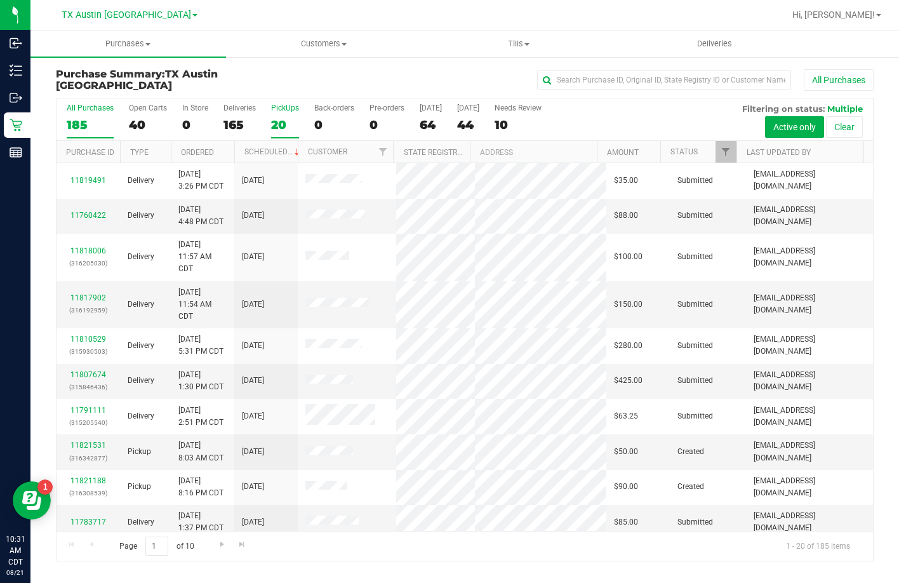
click at [280, 117] on div "20" at bounding box center [285, 124] width 28 height 15
click at [0, 0] on input "PickUps 20" at bounding box center [0, 0] width 0 height 0
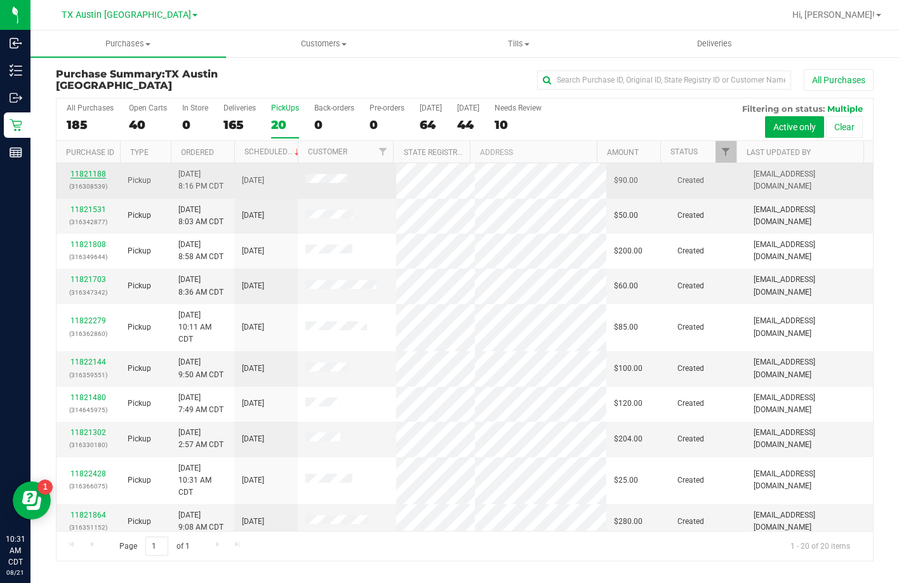
click at [98, 175] on link "11821188" at bounding box center [88, 173] width 36 height 9
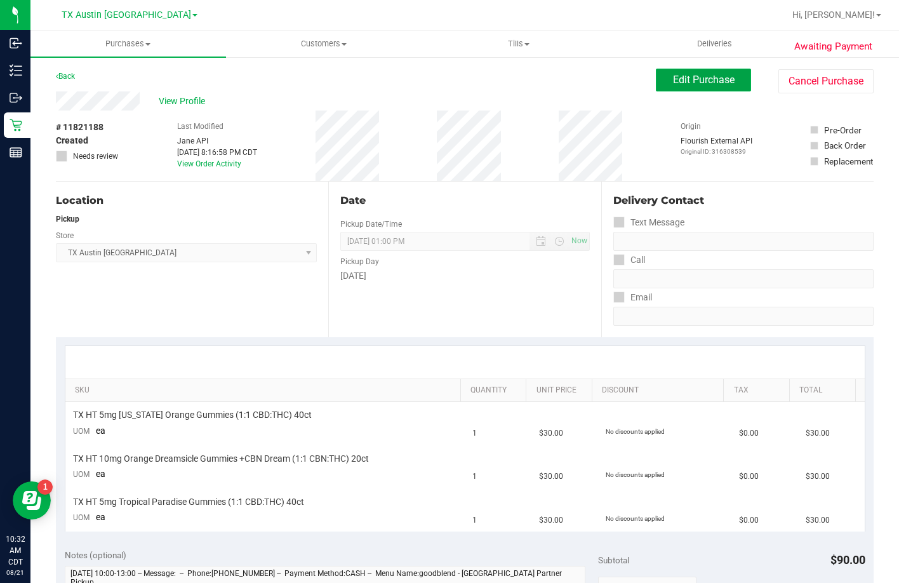
click at [685, 89] on button "Edit Purchase" at bounding box center [703, 80] width 95 height 23
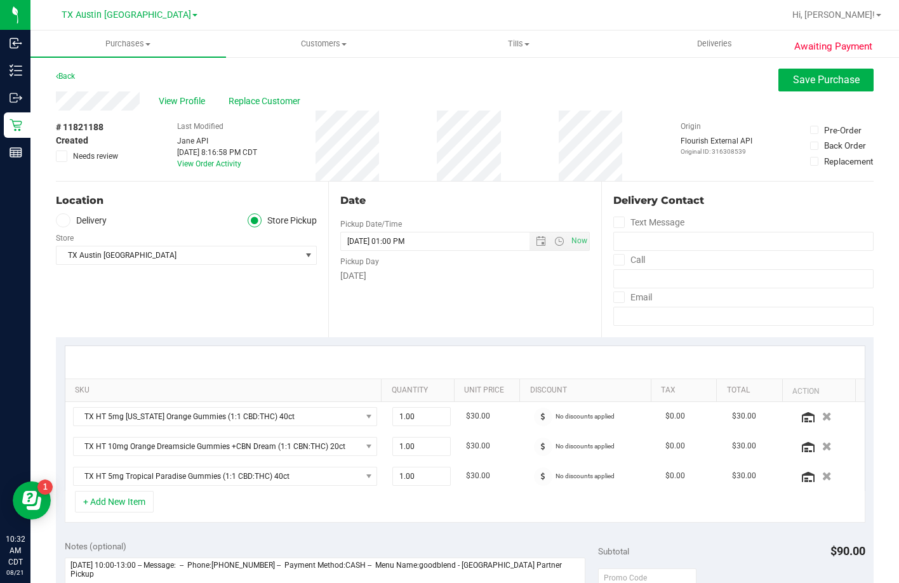
click at [82, 224] on label "Delivery" at bounding box center [81, 220] width 51 height 15
click at [0, 0] on input "Delivery" at bounding box center [0, 0] width 0 height 0
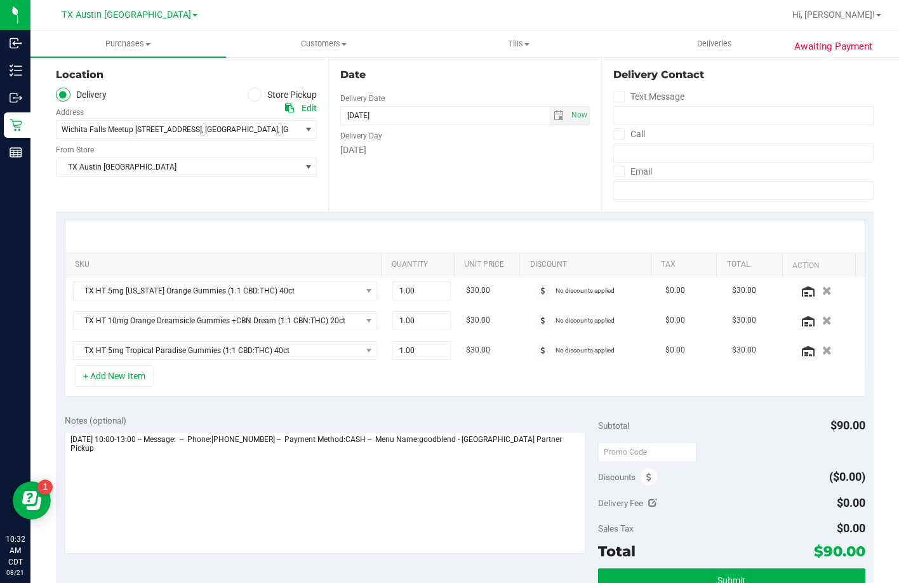
scroll to position [127, 0]
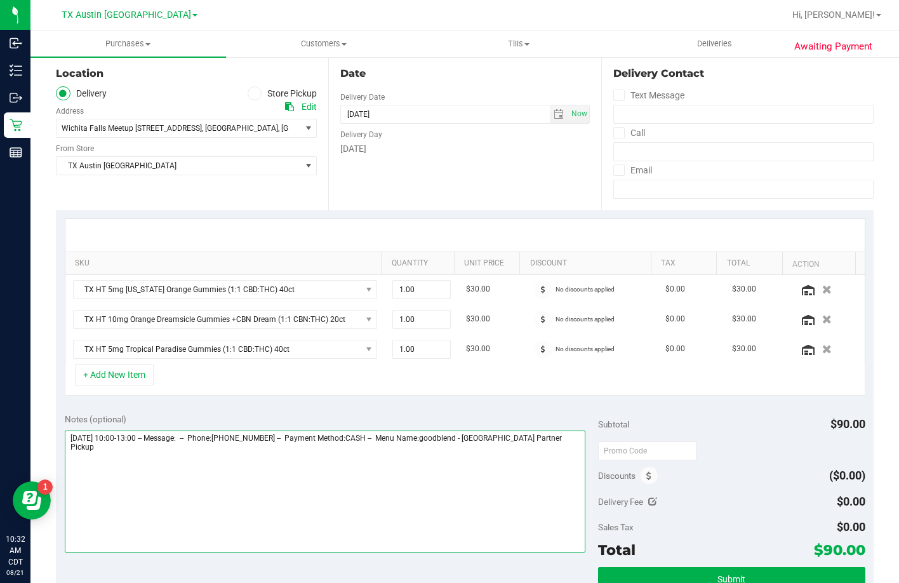
click at [311, 477] on textarea at bounding box center [325, 491] width 521 height 122
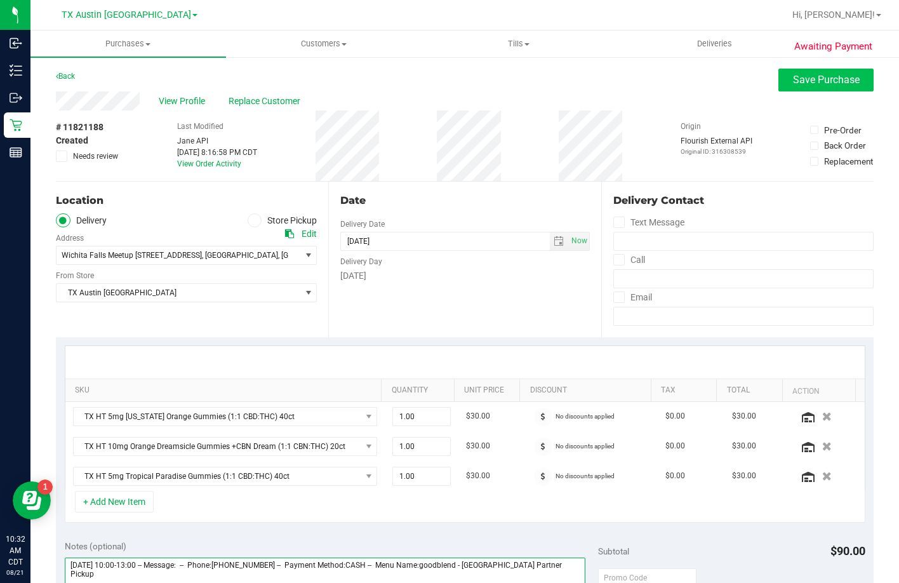
type textarea "Wednesday 08/27/2025 10:00-13:00 -- Message: -- Phone:8322574487 -- Payment Met…"
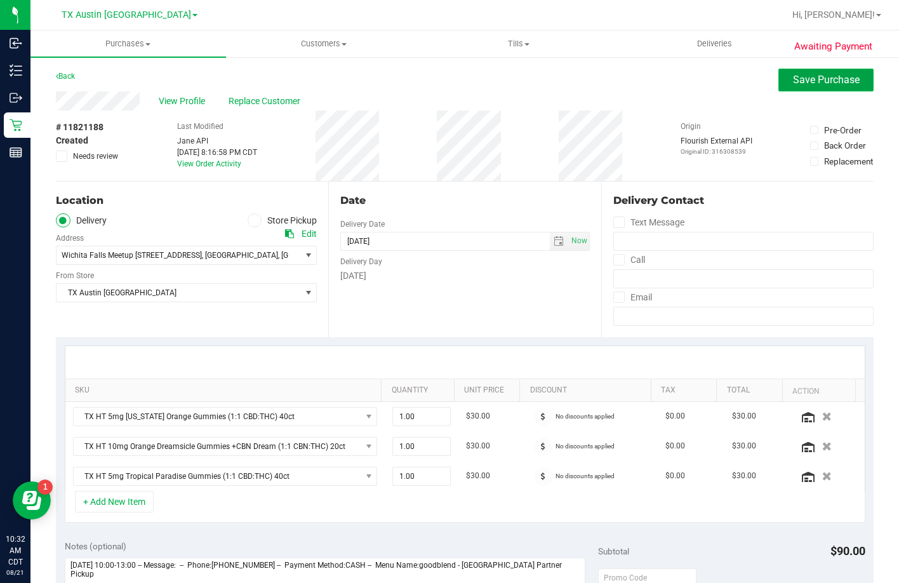
click at [828, 84] on span "Save Purchase" at bounding box center [826, 80] width 67 height 12
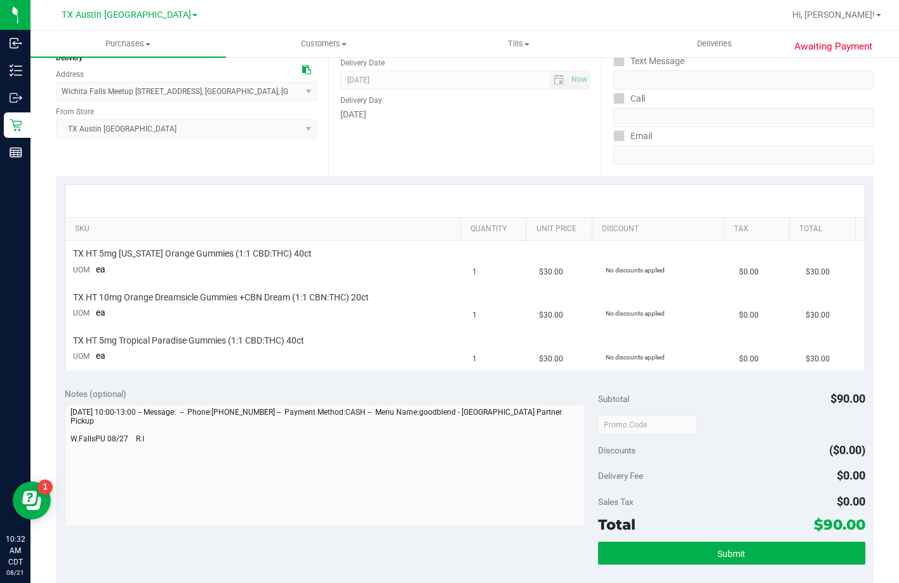
scroll to position [254, 0]
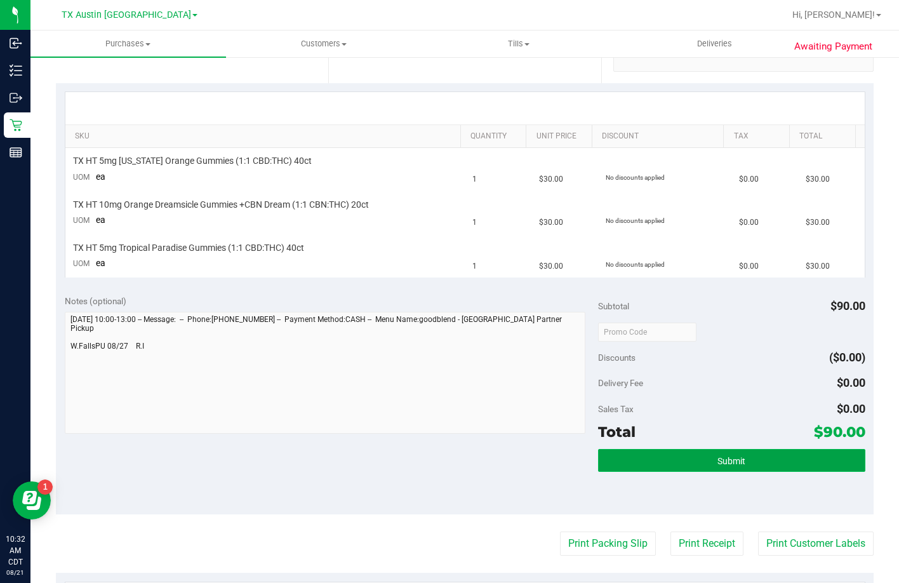
click at [637, 462] on button "Submit" at bounding box center [731, 460] width 267 height 23
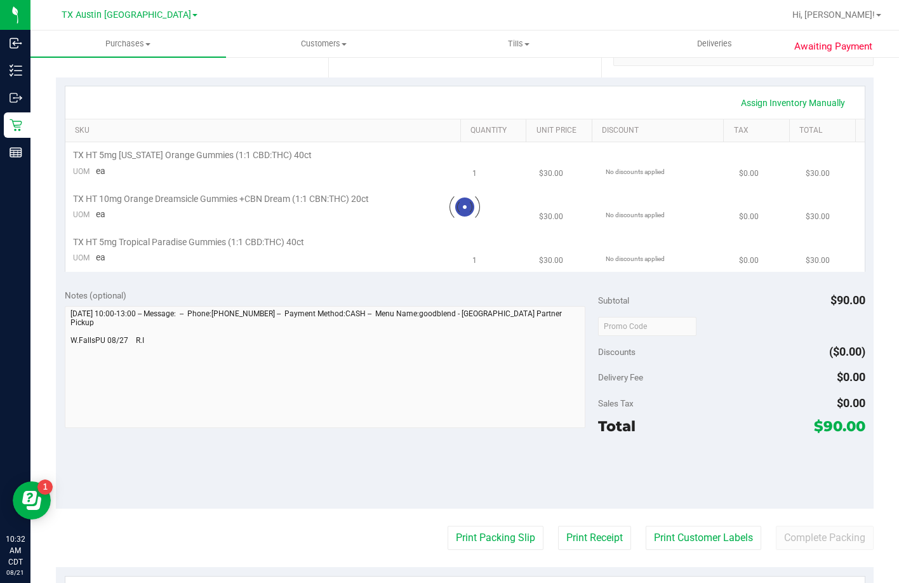
scroll to position [0, 0]
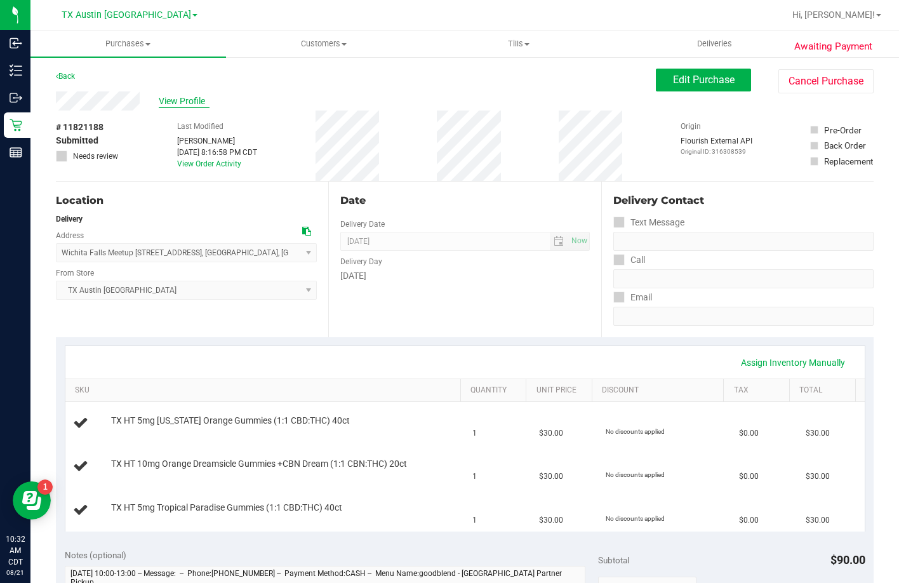
click at [194, 98] on span "View Profile" at bounding box center [184, 101] width 51 height 13
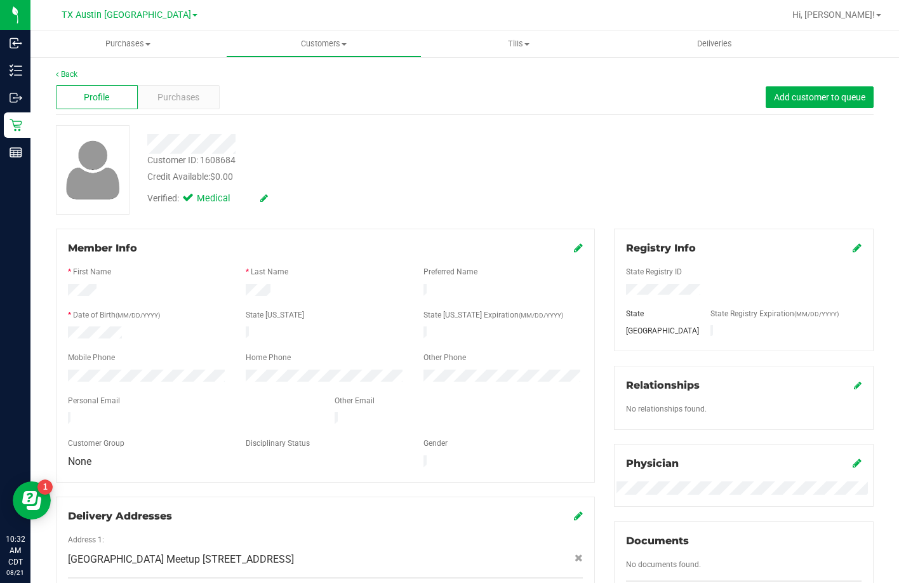
click at [72, 402] on form "Member Info * First Name * Last Name Preferred Name * Date of Birth (MM/DD/YYYY…" at bounding box center [325, 356] width 515 height 230
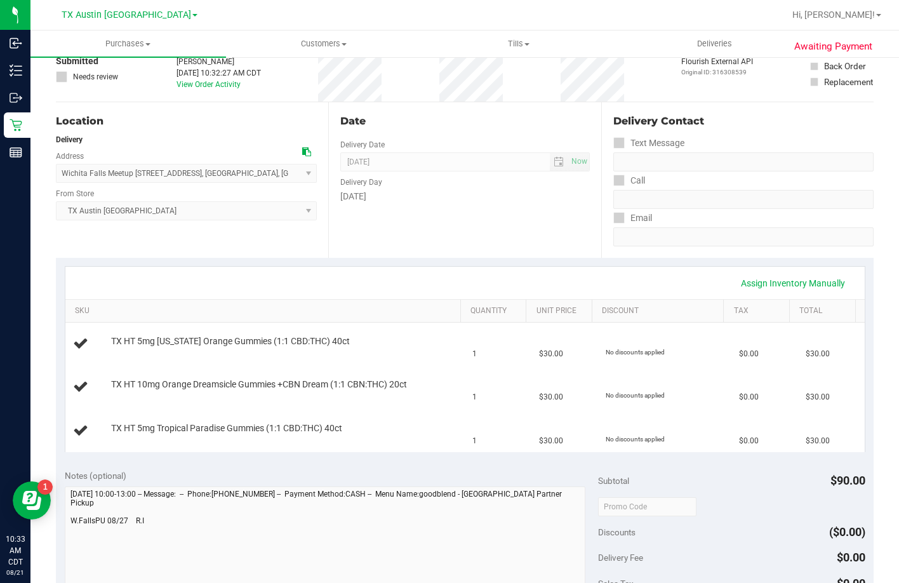
scroll to position [190, 0]
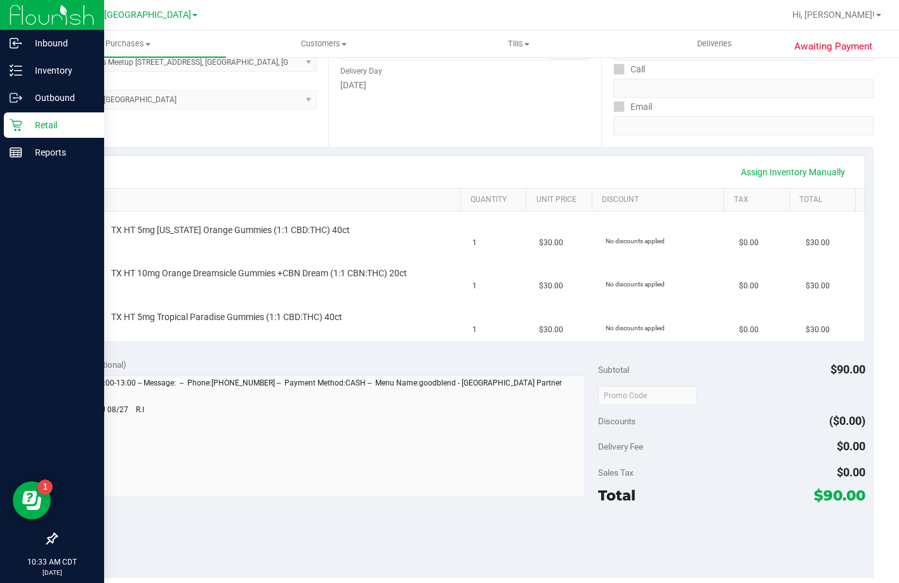
click at [13, 124] on icon at bounding box center [16, 125] width 13 height 13
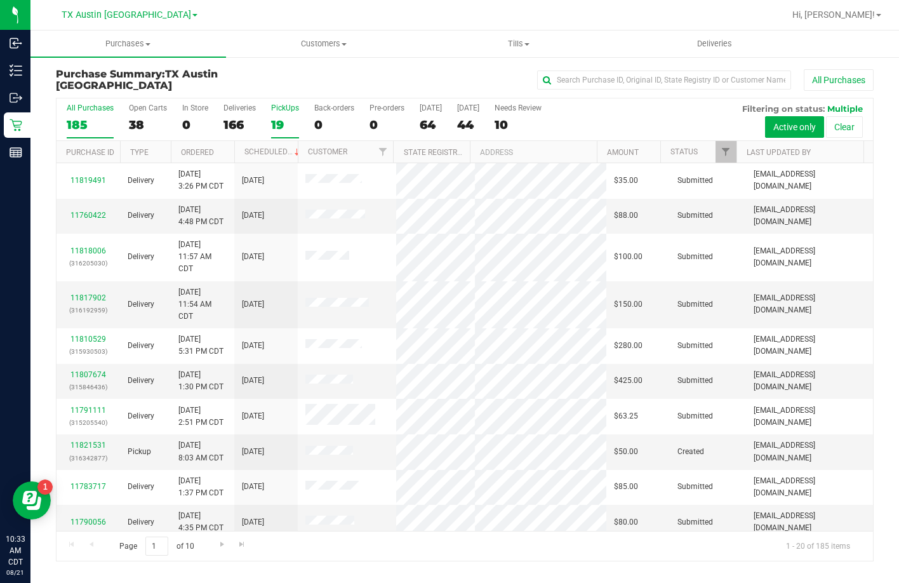
click at [293, 109] on div "PickUps" at bounding box center [285, 107] width 28 height 9
click at [0, 0] on input "PickUps 19" at bounding box center [0, 0] width 0 height 0
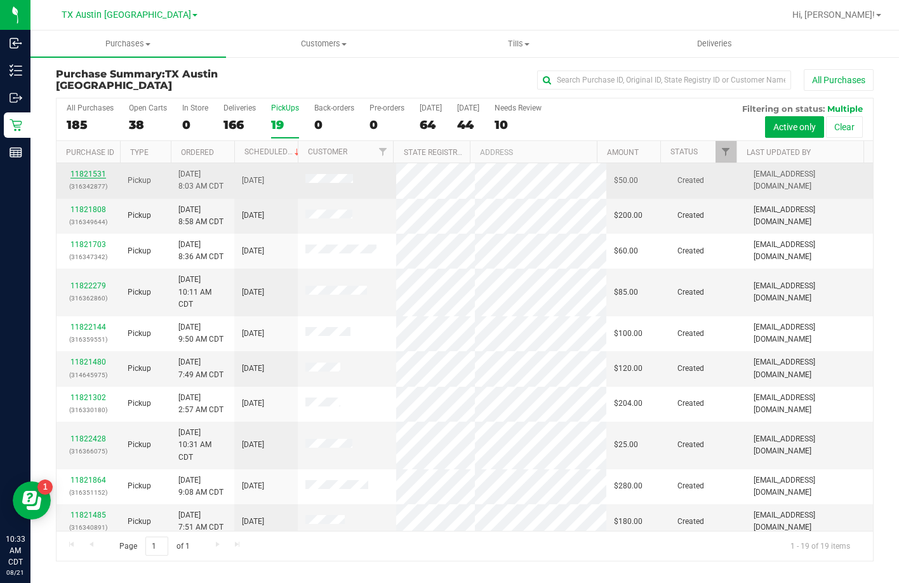
click at [71, 173] on link "11821531" at bounding box center [88, 173] width 36 height 9
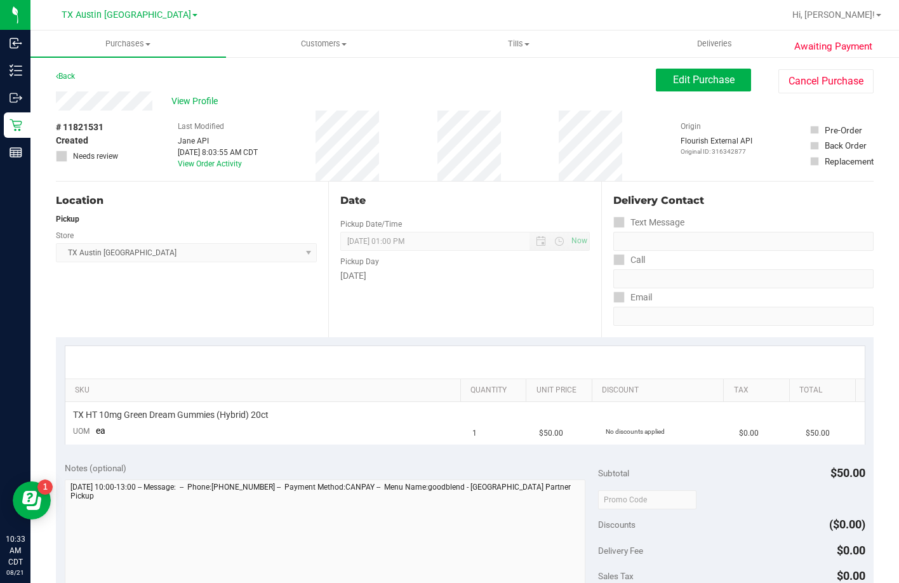
drag, startPoint x: 157, startPoint y: 101, endPoint x: 53, endPoint y: 94, distance: 103.7
click at [53, 94] on div "Awaiting Payment Back Edit Purchase Cancel Purchase View Profile # 11821531 Cre…" at bounding box center [464, 517] width 868 height 922
click at [184, 96] on span "View Profile" at bounding box center [196, 101] width 51 height 13
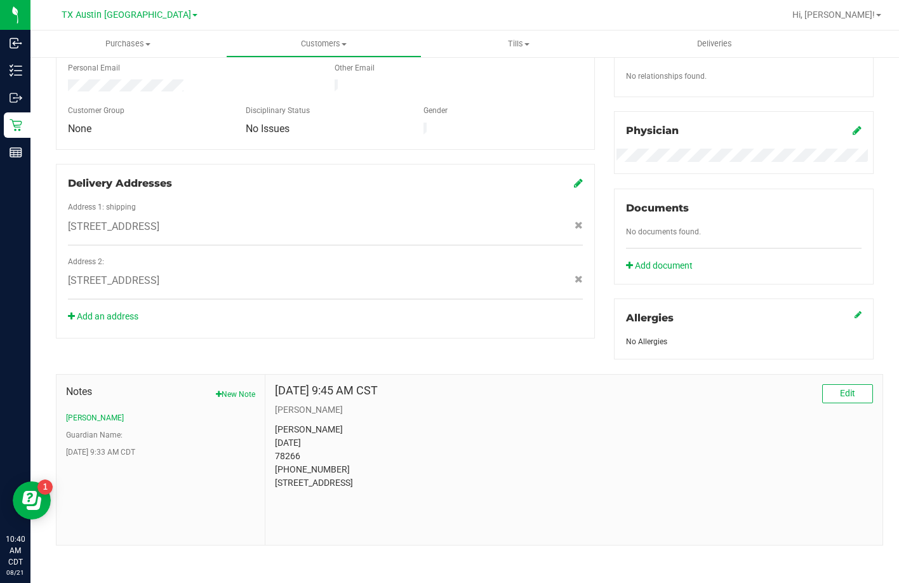
scroll to position [335, 0]
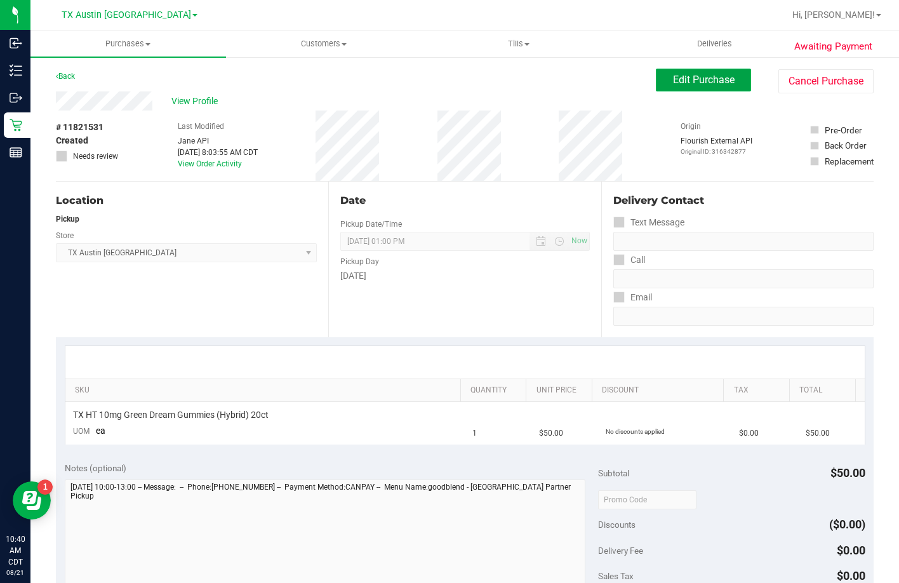
click at [660, 77] on button "Edit Purchase" at bounding box center [703, 80] width 95 height 23
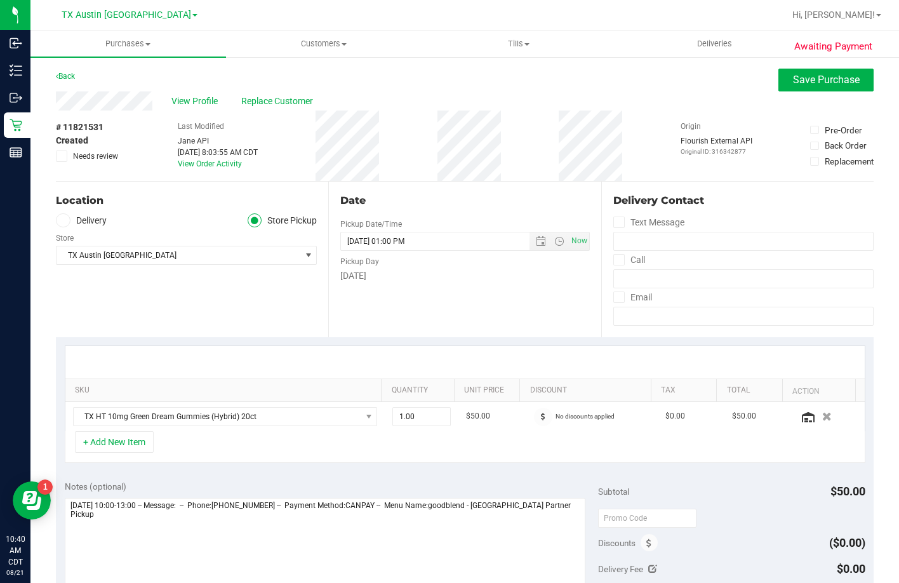
click at [80, 223] on label "Delivery" at bounding box center [81, 220] width 51 height 15
click at [0, 0] on input "Delivery" at bounding box center [0, 0] width 0 height 0
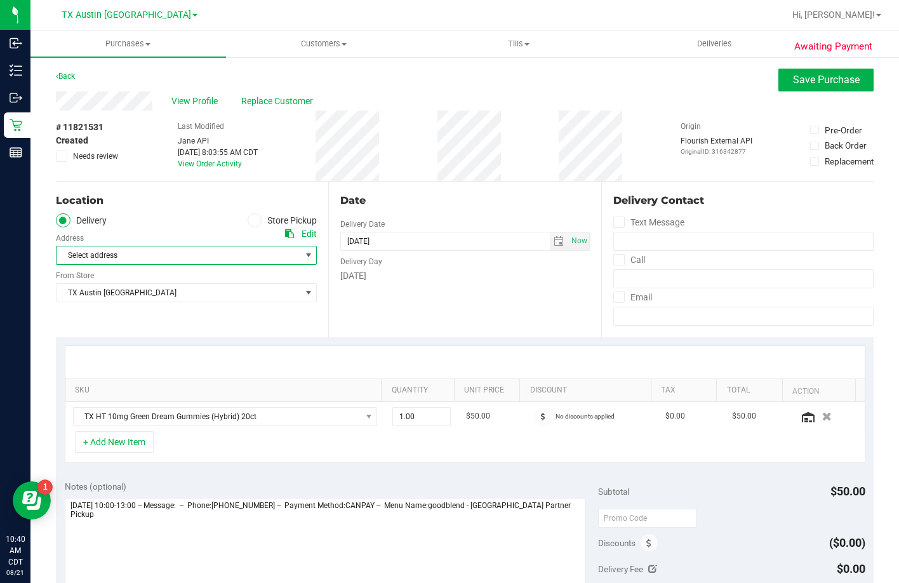
click at [119, 248] on span "Select address" at bounding box center [172, 255] width 232 height 18
click at [116, 299] on span ", Wichita Falls," at bounding box center [143, 296] width 77 height 17
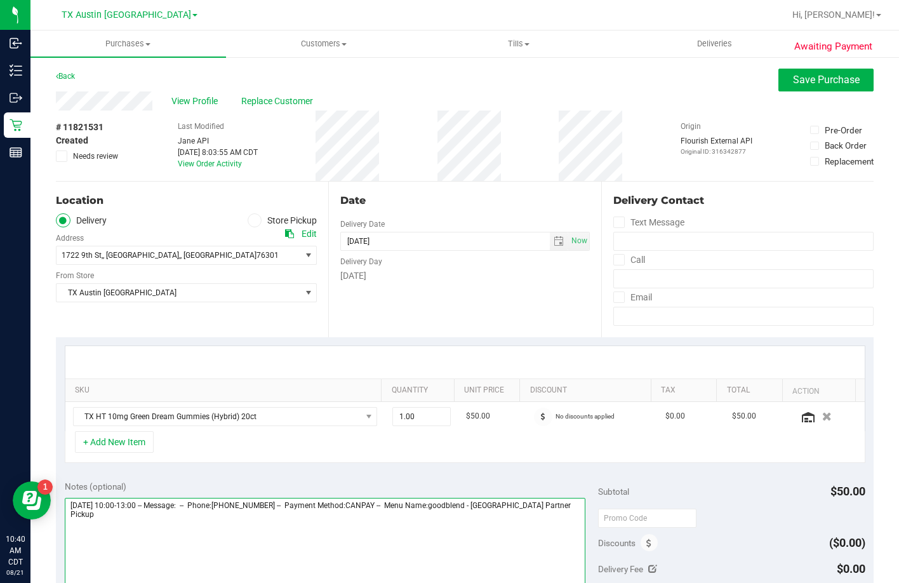
click at [194, 526] on textarea at bounding box center [325, 559] width 521 height 122
type textarea "Wednesday 08/27/2025 10:00-13:00 -- Message: -- Phone:9402245881 -- Payment Met…"
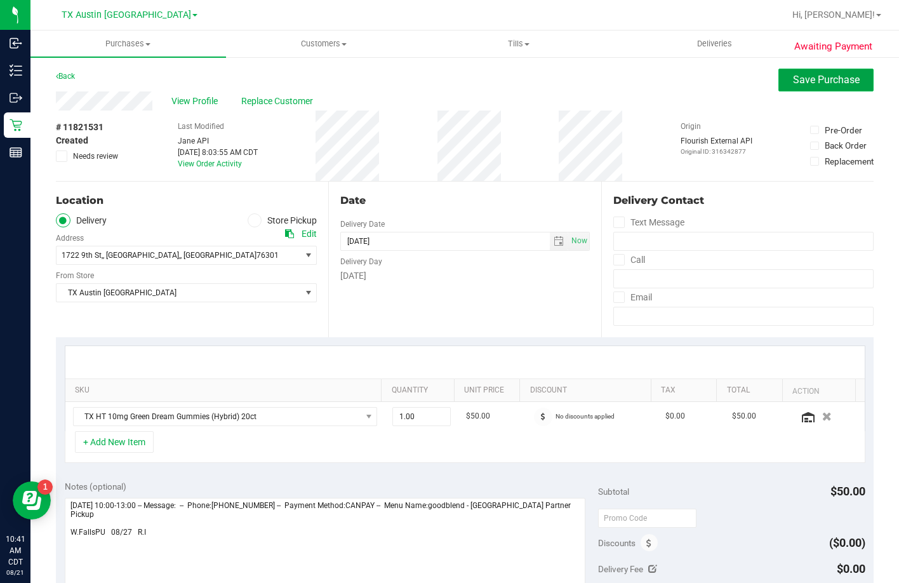
click at [793, 76] on span "Save Purchase" at bounding box center [826, 80] width 67 height 12
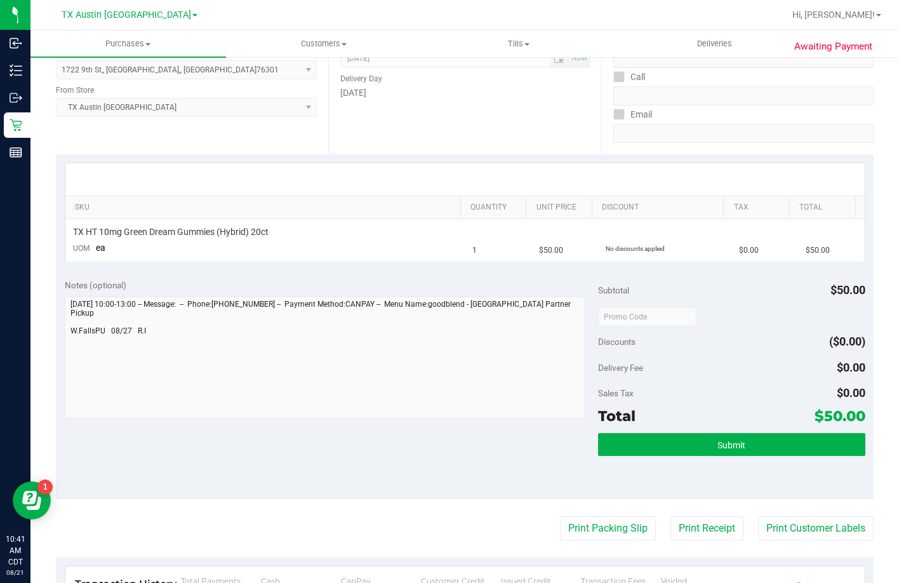
scroll to position [190, 0]
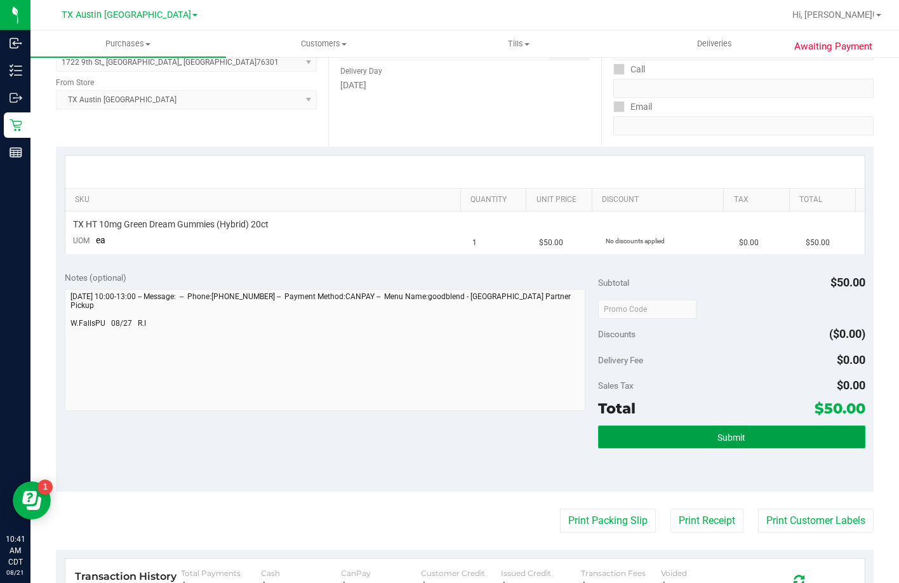
click at [719, 444] on button "Submit" at bounding box center [731, 436] width 267 height 23
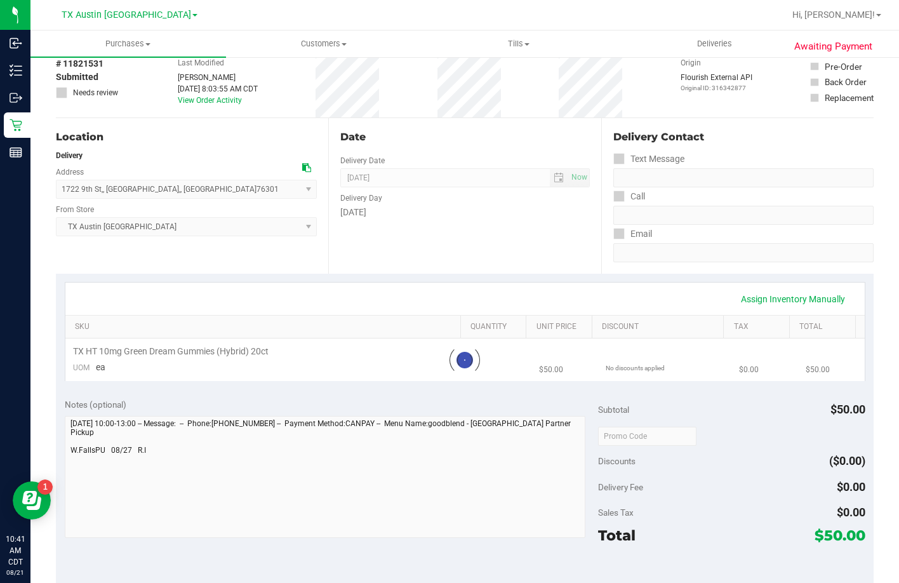
scroll to position [0, 0]
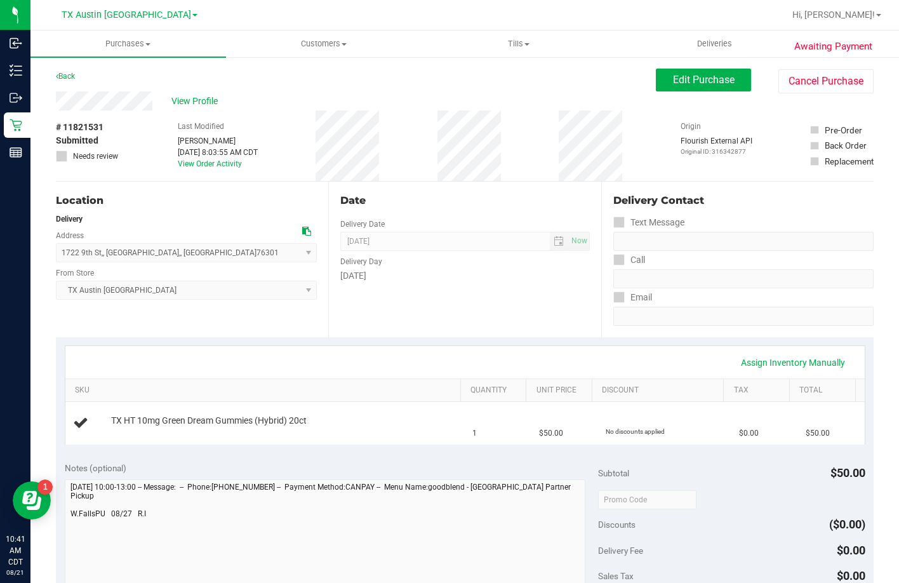
click at [197, 92] on div "View Profile" at bounding box center [356, 100] width 600 height 19
click at [197, 97] on span "View Profile" at bounding box center [196, 101] width 51 height 13
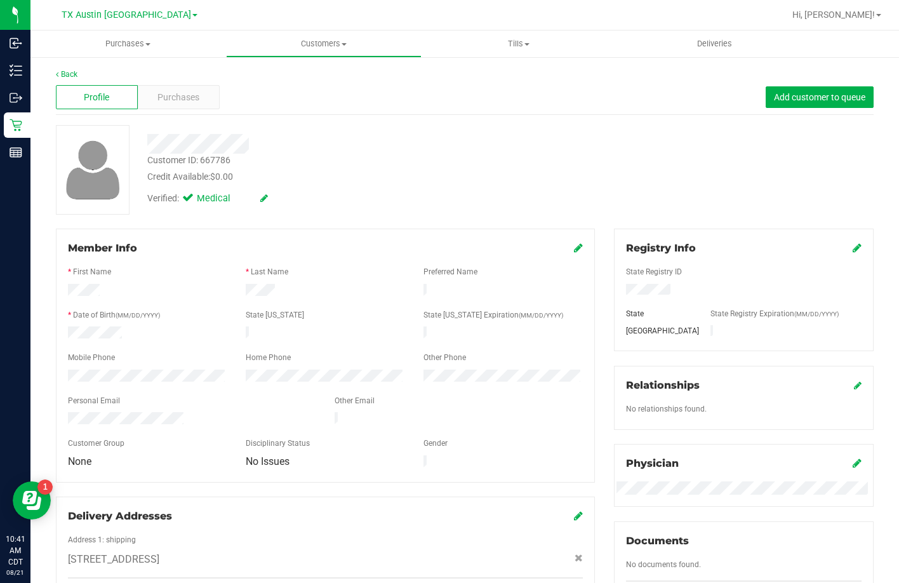
click at [69, 414] on div at bounding box center [191, 419] width 267 height 15
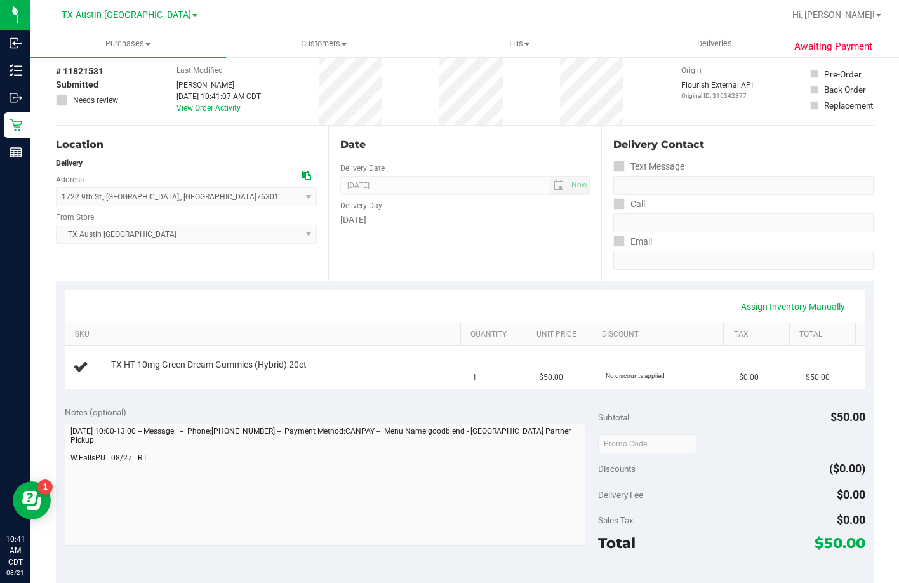
scroll to position [254, 0]
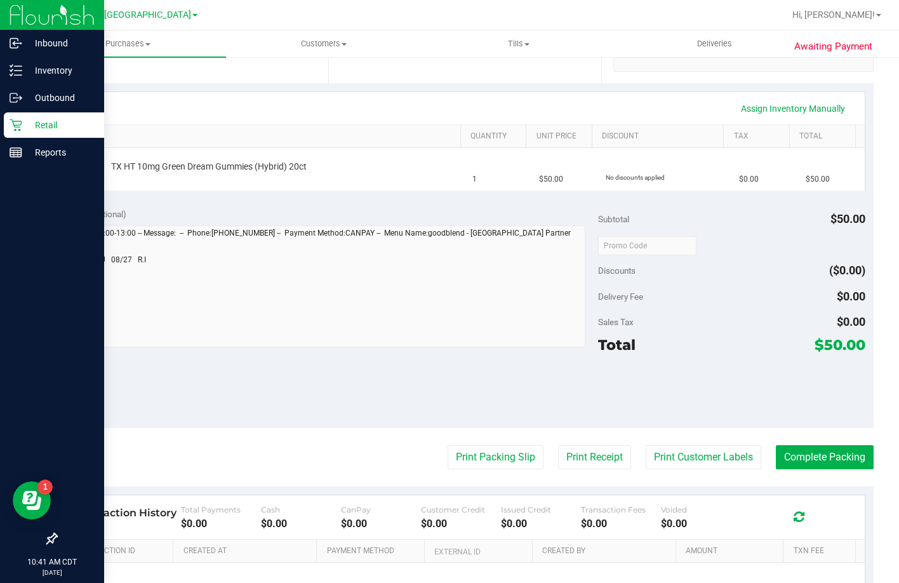
click at [69, 117] on div "Retail" at bounding box center [54, 124] width 100 height 25
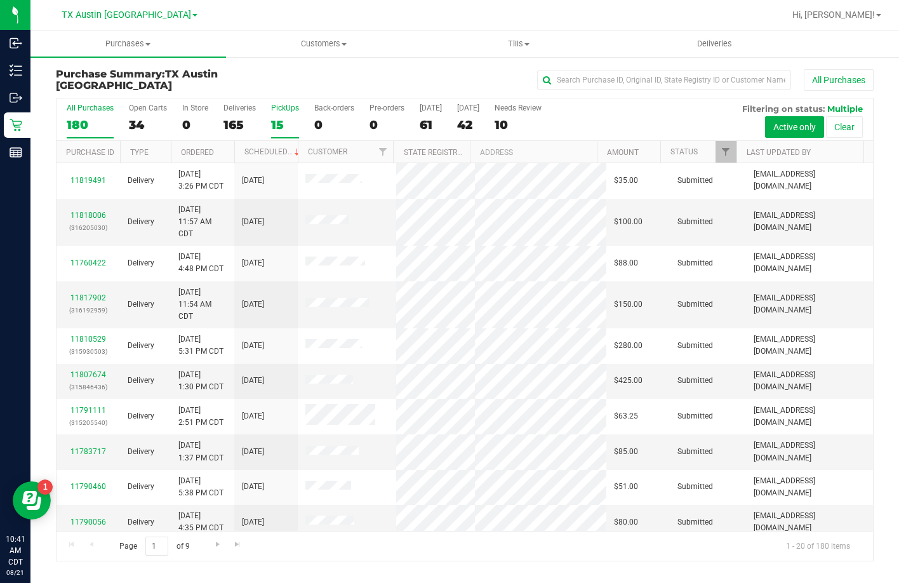
click at [290, 115] on label "PickUps 15" at bounding box center [285, 120] width 28 height 35
click at [0, 0] on input "PickUps 15" at bounding box center [0, 0] width 0 height 0
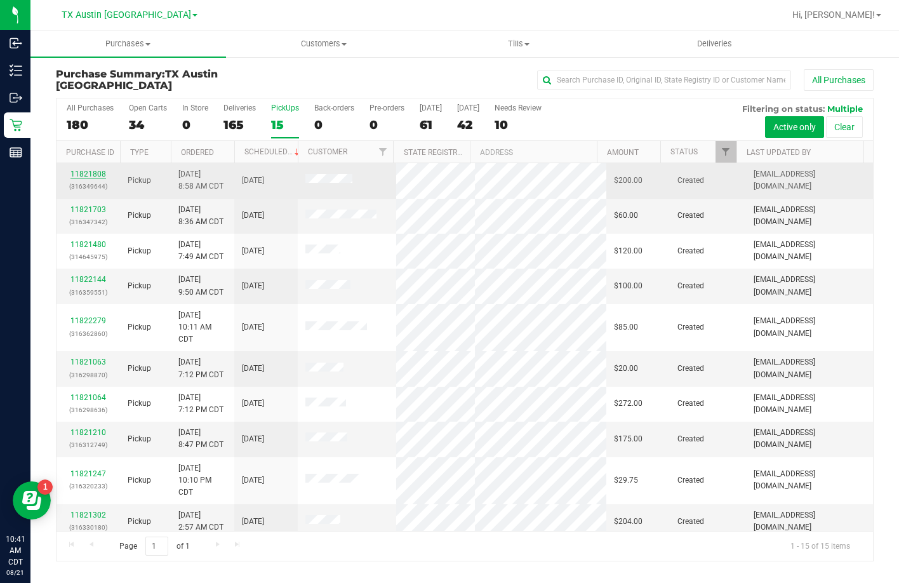
click at [77, 174] on link "11821808" at bounding box center [88, 173] width 36 height 9
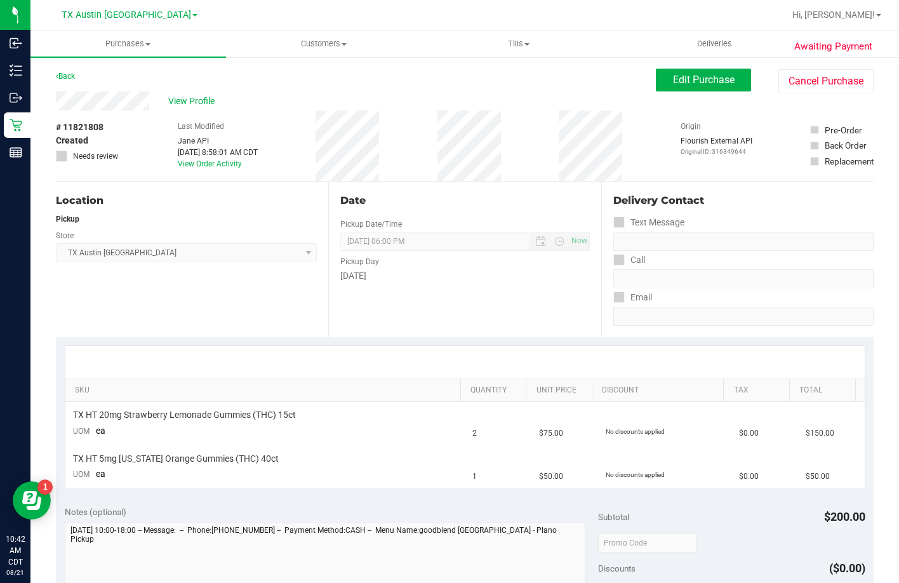
drag, startPoint x: 154, startPoint y: 100, endPoint x: 50, endPoint y: 105, distance: 104.3
click at [50, 105] on div "Awaiting Payment Back Edit Purchase Cancel Purchase View Profile # 11821808 Cre…" at bounding box center [464, 538] width 868 height 965
click at [677, 85] on span "Edit Purchase" at bounding box center [704, 80] width 62 height 12
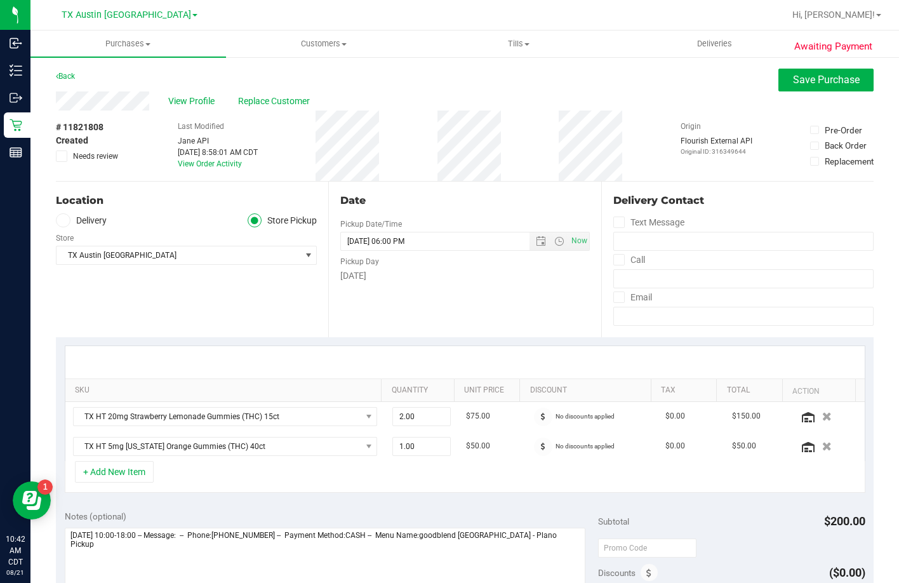
click at [77, 229] on div "Store" at bounding box center [186, 236] width 261 height 18
click at [83, 215] on label "Delivery" at bounding box center [81, 220] width 51 height 15
click at [0, 0] on input "Delivery" at bounding box center [0, 0] width 0 height 0
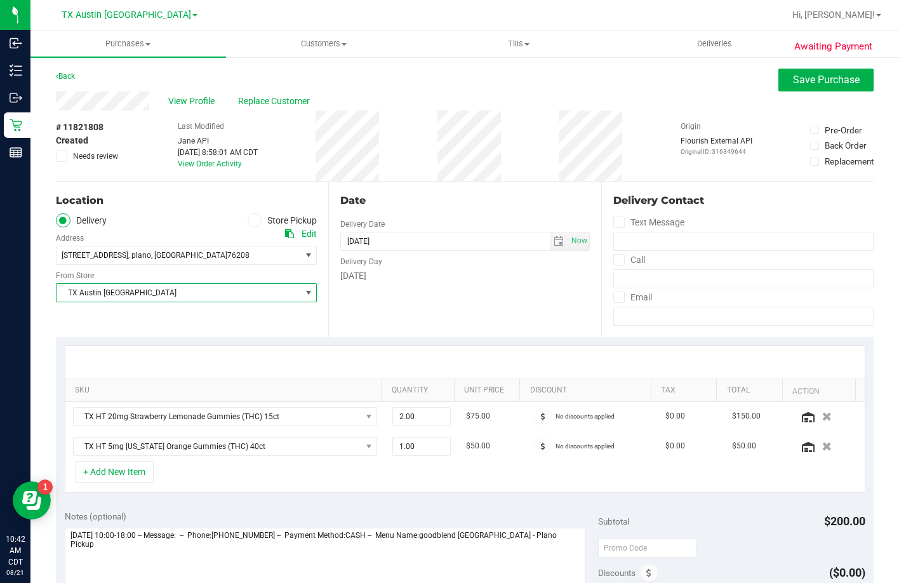
click at [138, 296] on span "TX Austin [GEOGRAPHIC_DATA]" at bounding box center [178, 293] width 244 height 18
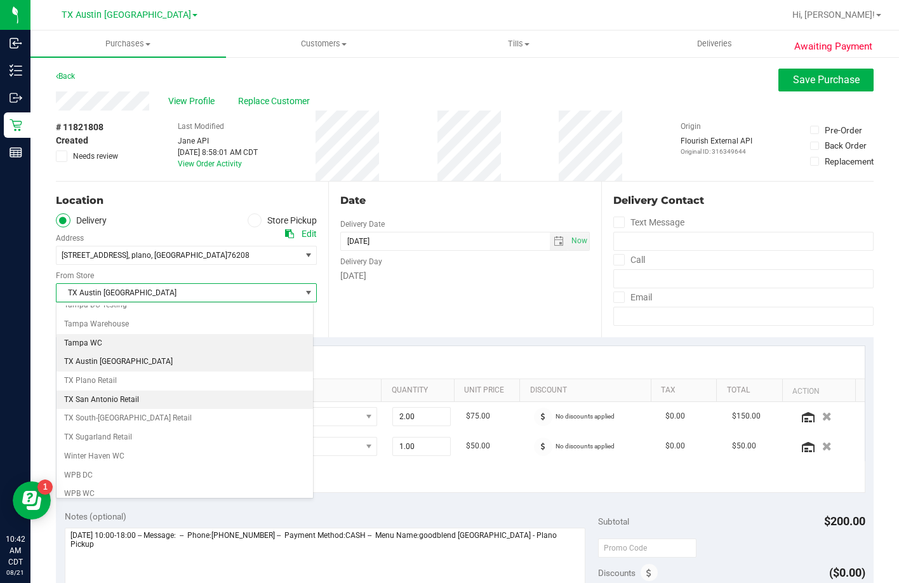
scroll to position [918, 0]
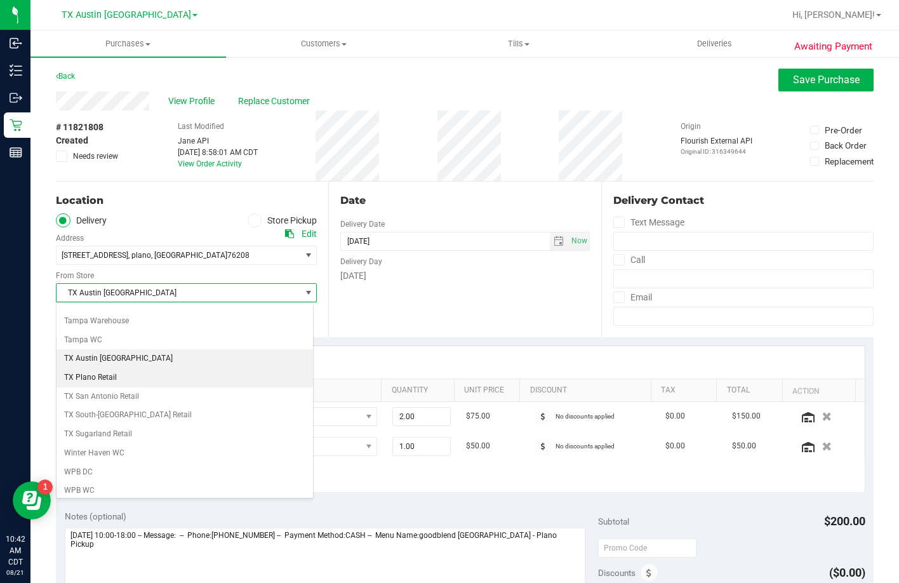
click at [117, 374] on li "TX Plano Retail" at bounding box center [184, 377] width 256 height 19
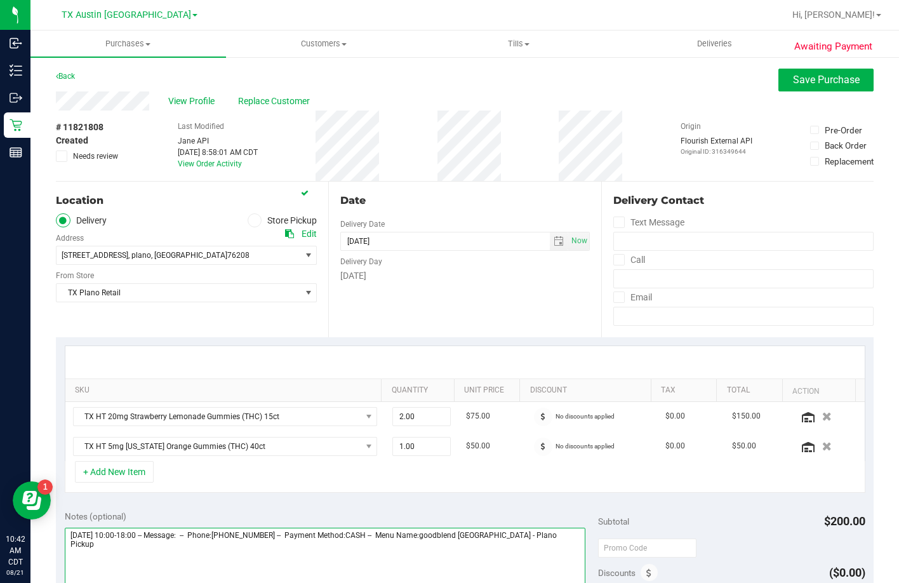
click at [562, 546] on textarea at bounding box center [325, 588] width 521 height 122
type textarea "Monday 08/25/2025 10:00-18:00 -- Message: -- Phone:9728245065 -- Payment Method…"
click at [840, 83] on span "Save Purchase" at bounding box center [826, 80] width 67 height 12
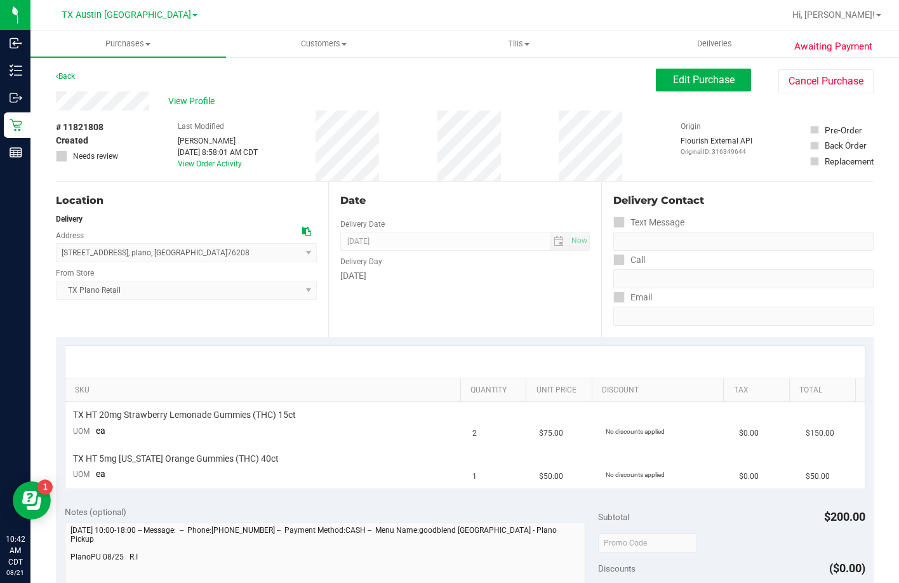
scroll to position [127, 0]
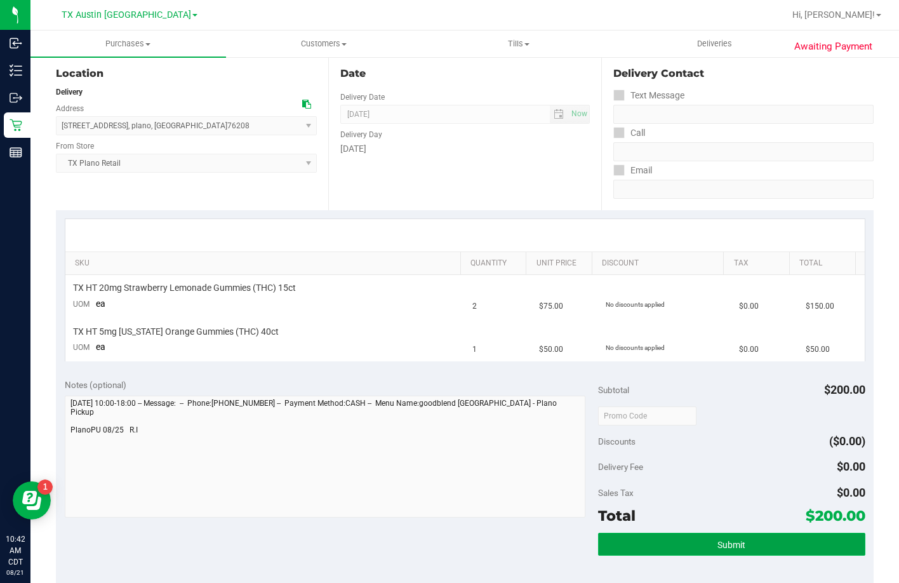
click at [653, 543] on button "Submit" at bounding box center [731, 544] width 267 height 23
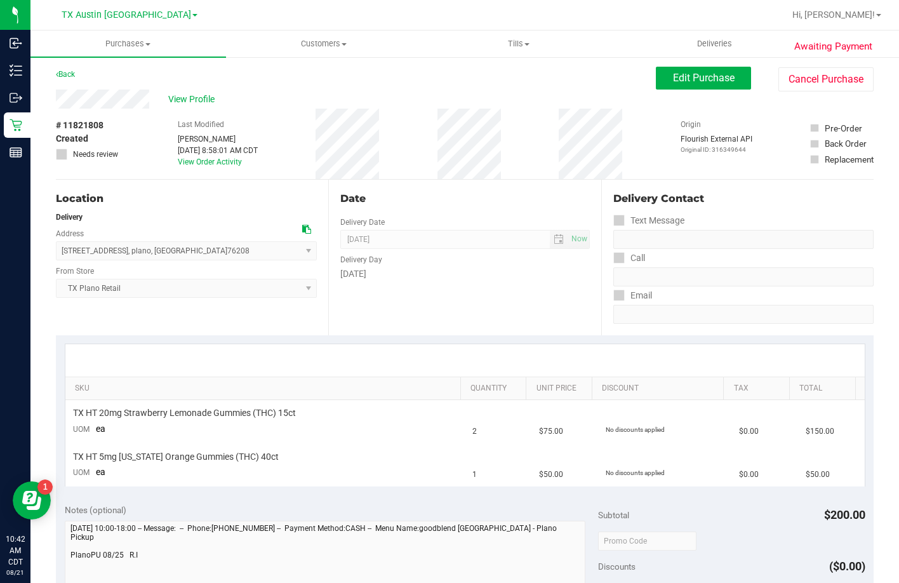
scroll to position [0, 0]
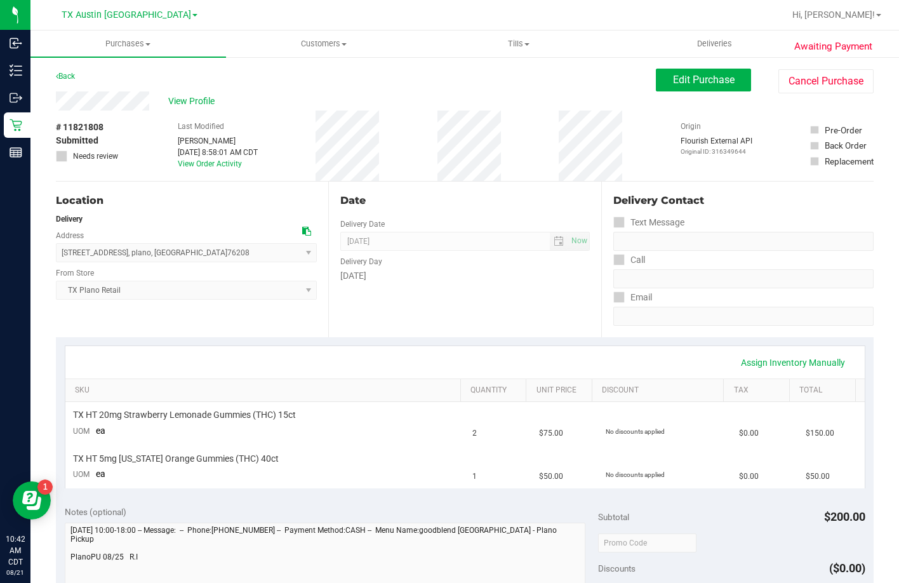
click at [195, 102] on span "View Profile" at bounding box center [193, 101] width 51 height 13
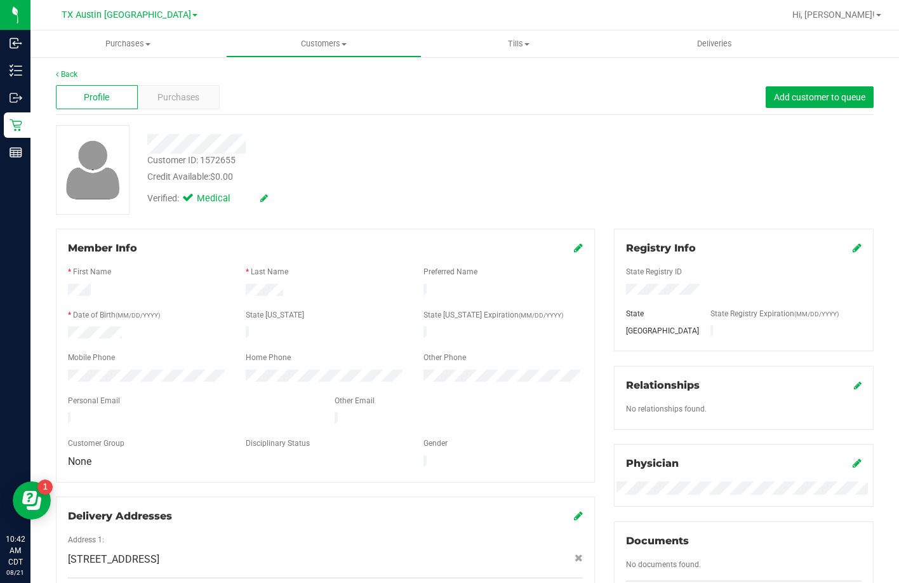
click at [69, 414] on div at bounding box center [191, 419] width 267 height 15
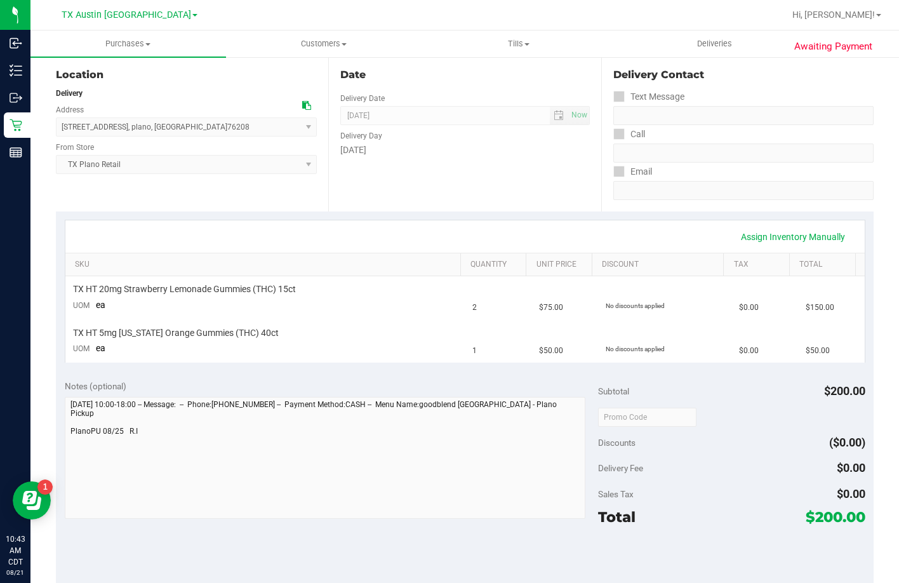
scroll to position [254, 0]
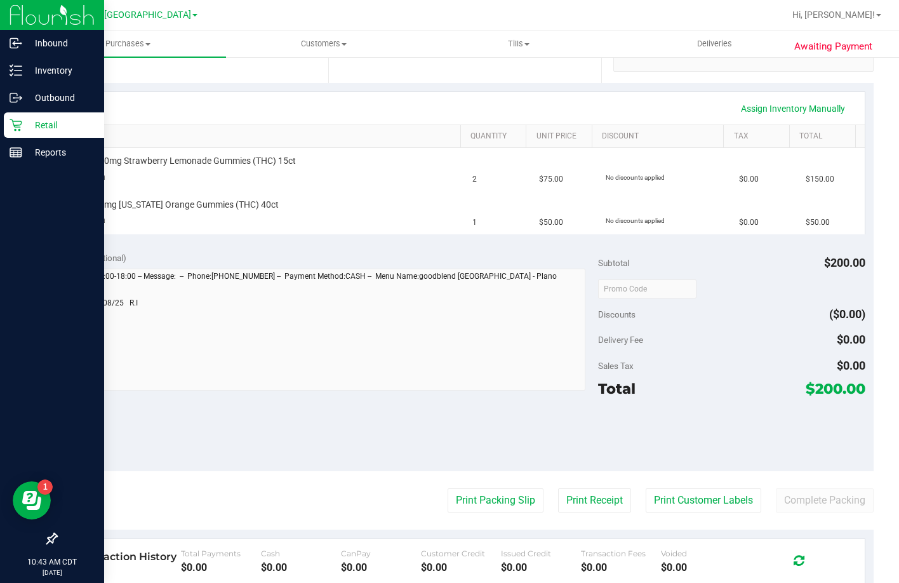
click at [29, 122] on p "Retail" at bounding box center [60, 124] width 76 height 15
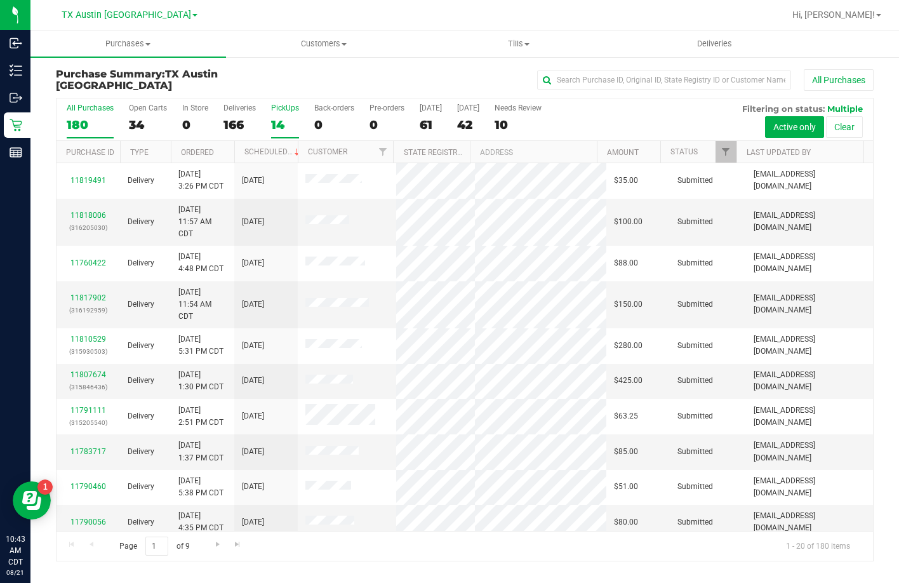
click at [288, 134] on label "PickUps 14" at bounding box center [285, 120] width 28 height 35
click at [0, 0] on input "PickUps 14" at bounding box center [0, 0] width 0 height 0
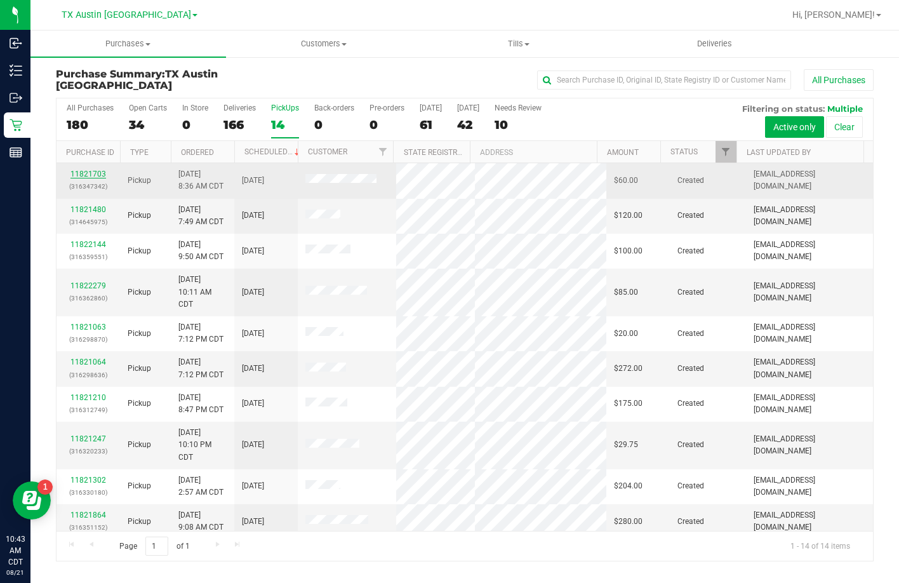
click at [98, 169] on link "11821703" at bounding box center [88, 173] width 36 height 9
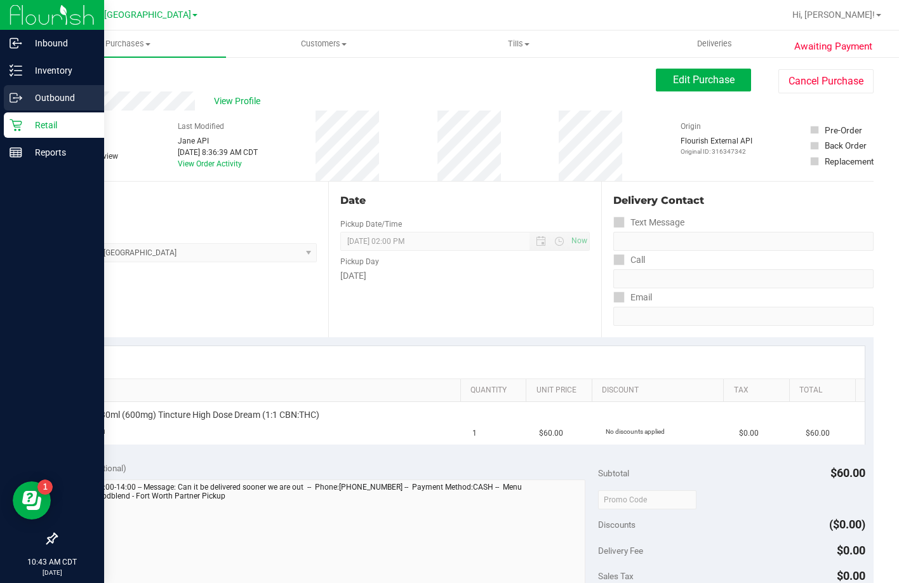
click at [60, 103] on div "View Profile" at bounding box center [356, 100] width 600 height 19
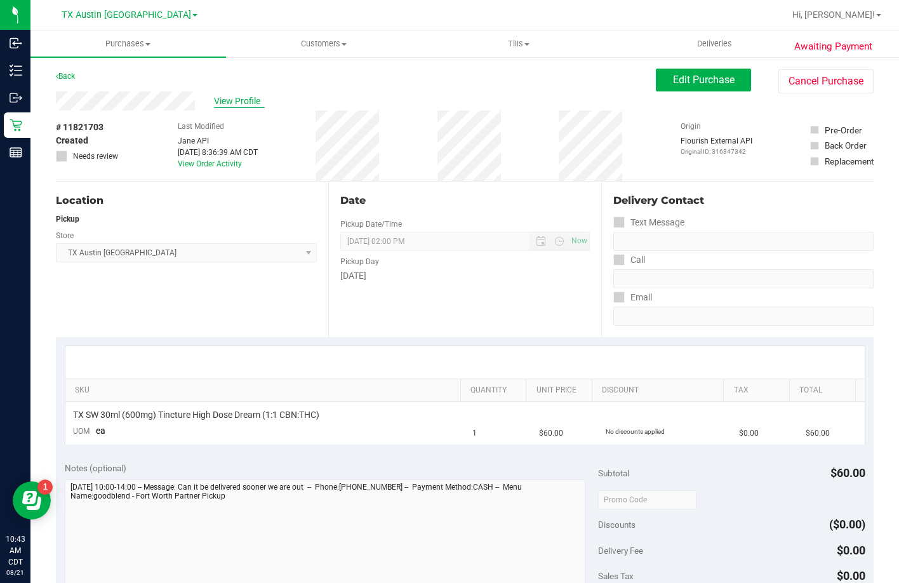
click at [261, 96] on span "View Profile" at bounding box center [239, 101] width 51 height 13
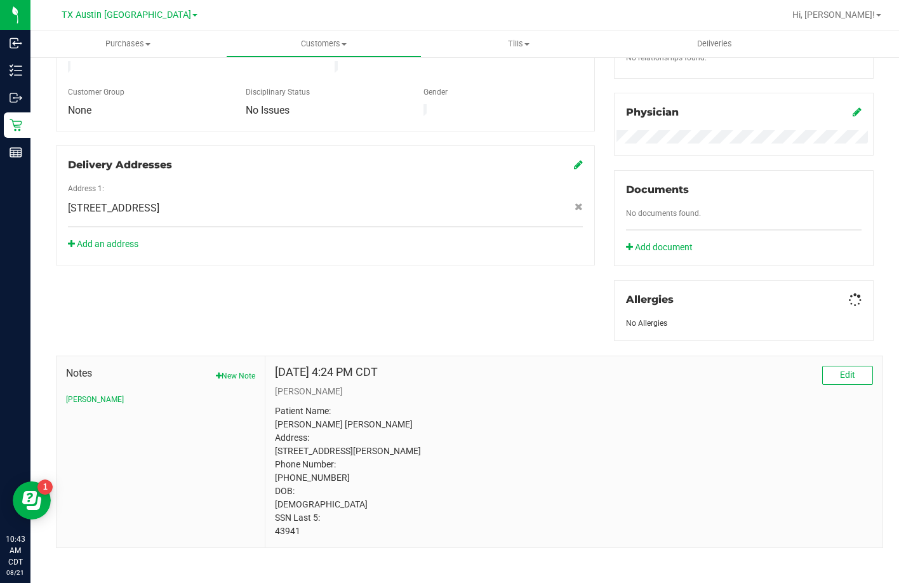
scroll to position [369, 0]
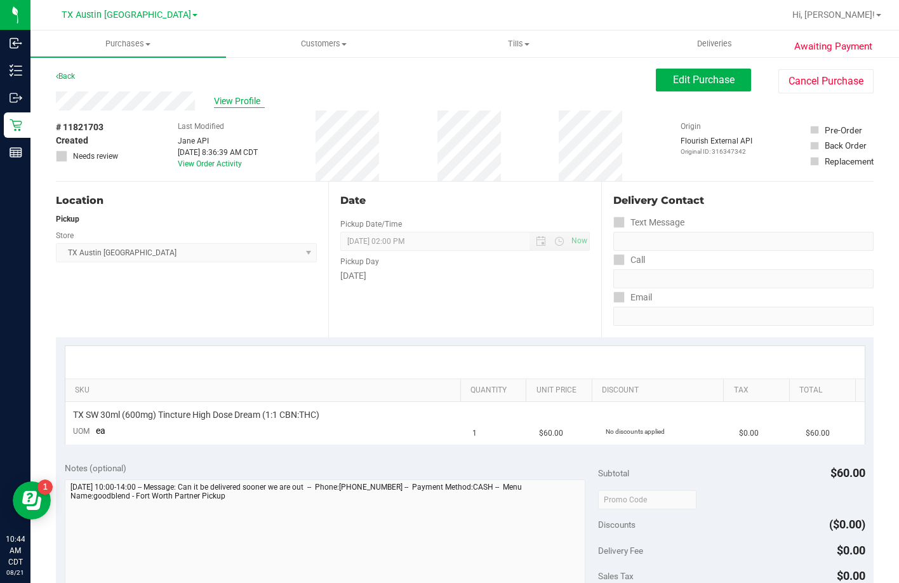
click at [243, 107] on span "View Profile" at bounding box center [239, 101] width 51 height 13
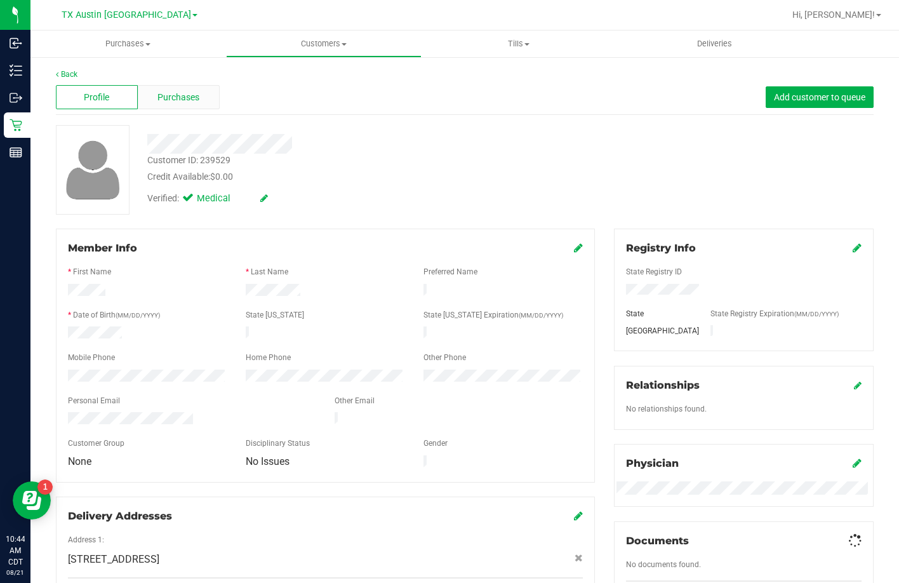
click at [160, 103] on span "Purchases" at bounding box center [178, 97] width 42 height 13
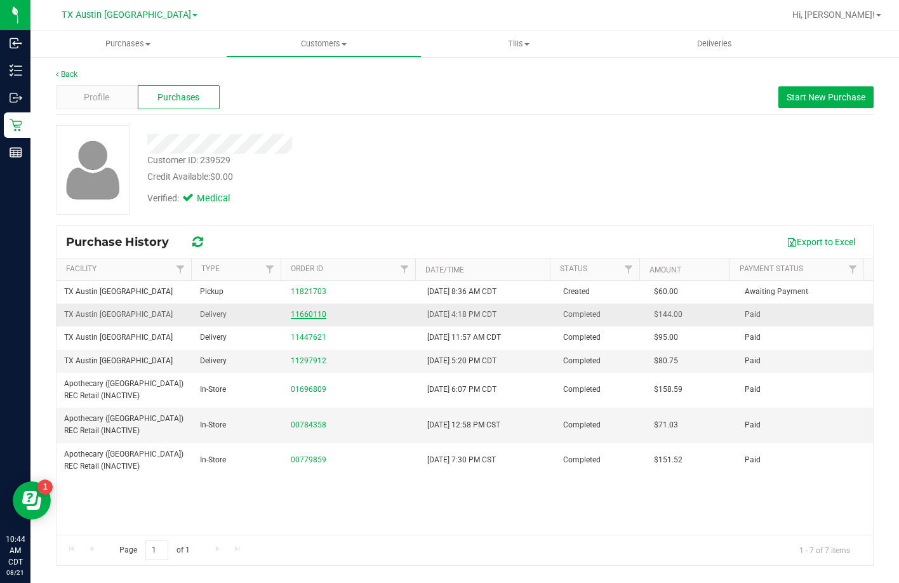
click at [310, 314] on link "11660110" at bounding box center [309, 314] width 36 height 9
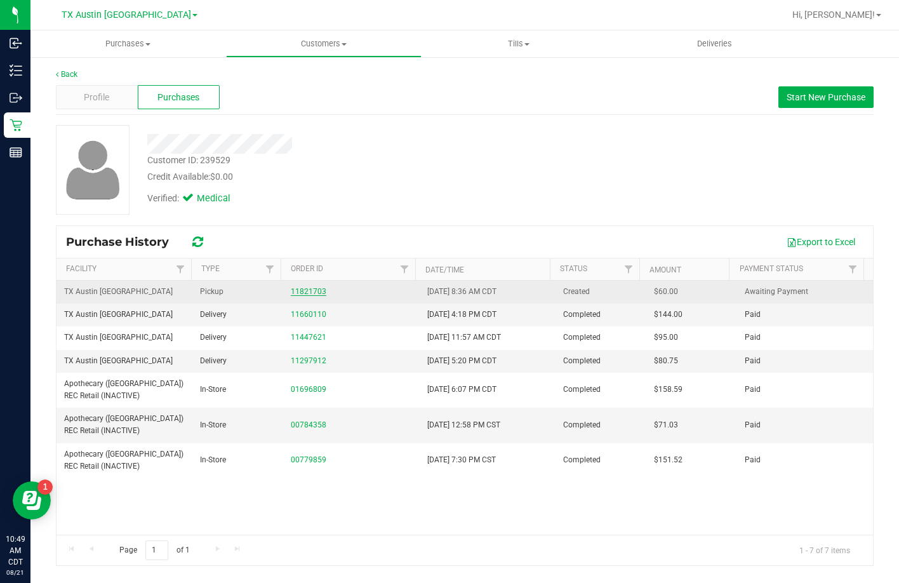
click at [300, 290] on link "11821703" at bounding box center [309, 291] width 36 height 9
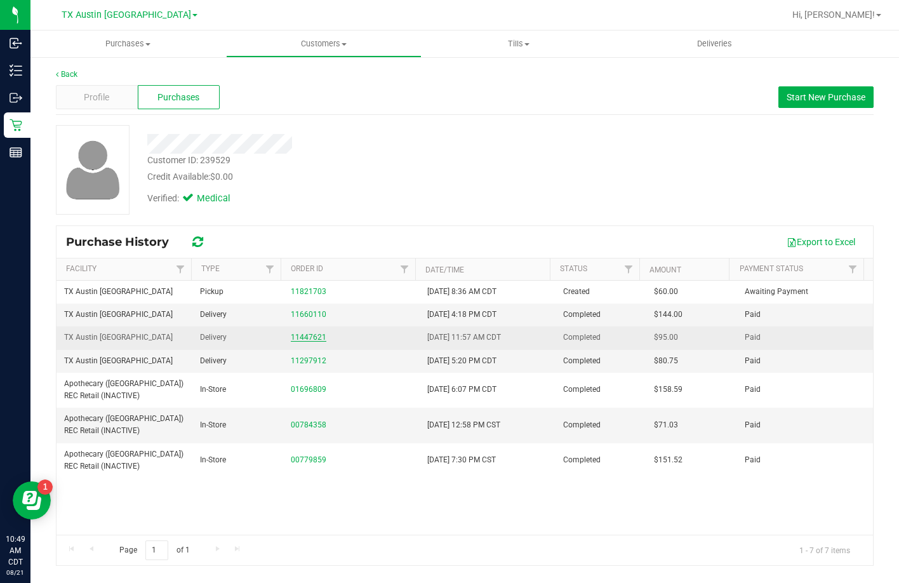
click at [299, 333] on link "11447621" at bounding box center [309, 337] width 36 height 9
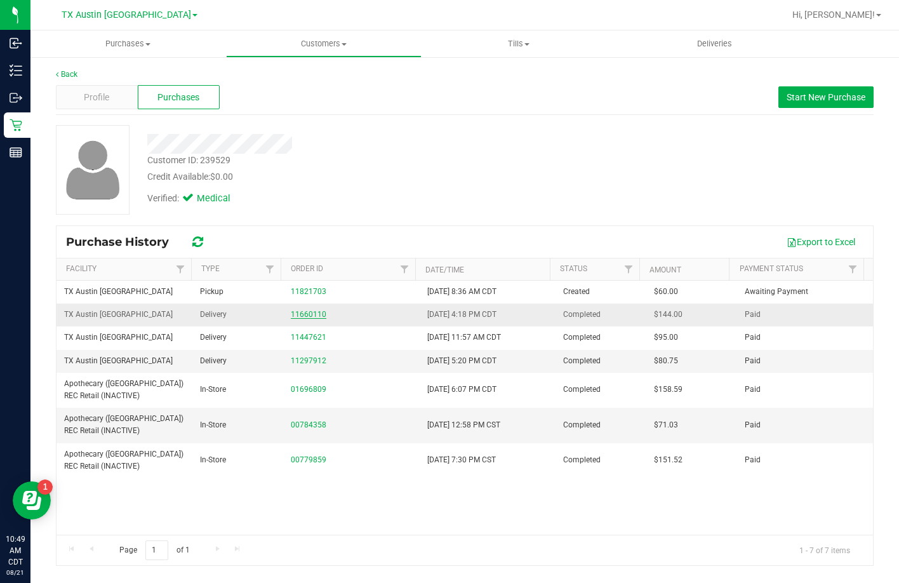
click at [293, 310] on link "11660110" at bounding box center [309, 314] width 36 height 9
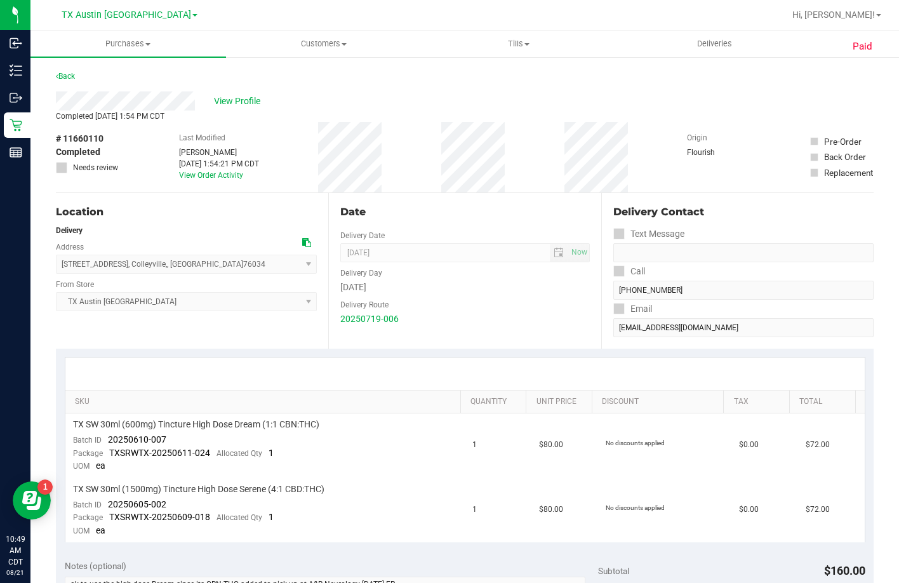
click at [216, 180] on div "Last Modified Matthew Morace Jul 22, 2025 1:54:21 PM CDT View Order Activity" at bounding box center [219, 157] width 80 height 70
click at [214, 176] on link "View Order Activity" at bounding box center [211, 175] width 64 height 9
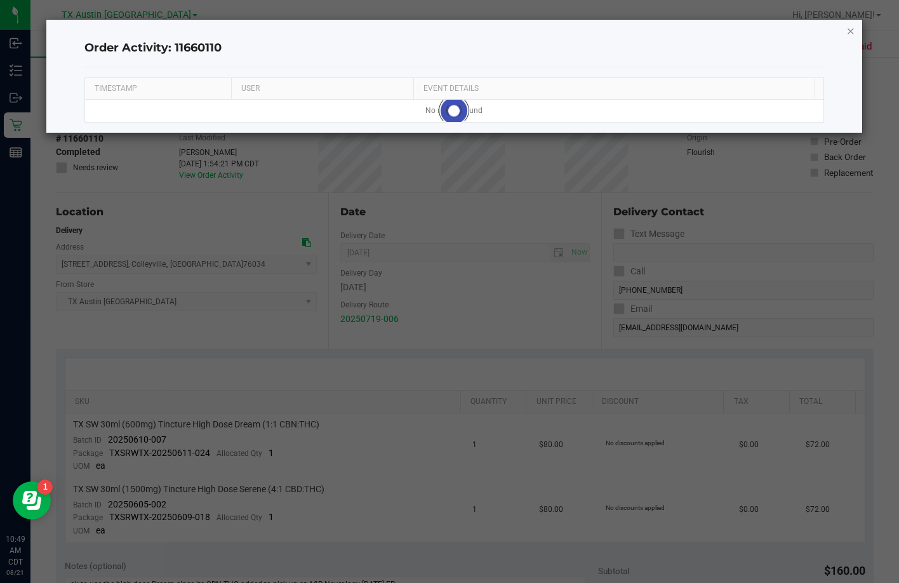
click at [849, 30] on icon "button" at bounding box center [850, 30] width 9 height 15
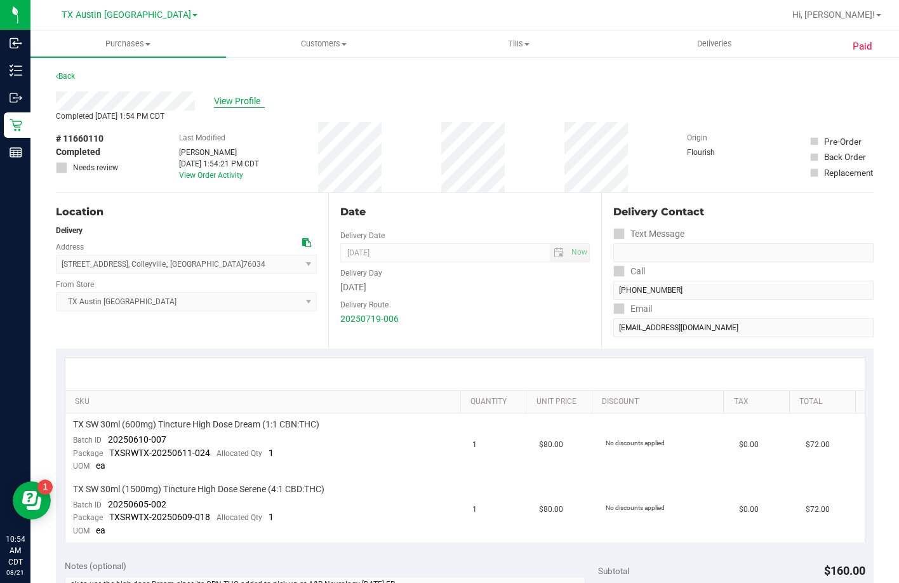
click at [230, 102] on span "View Profile" at bounding box center [239, 101] width 51 height 13
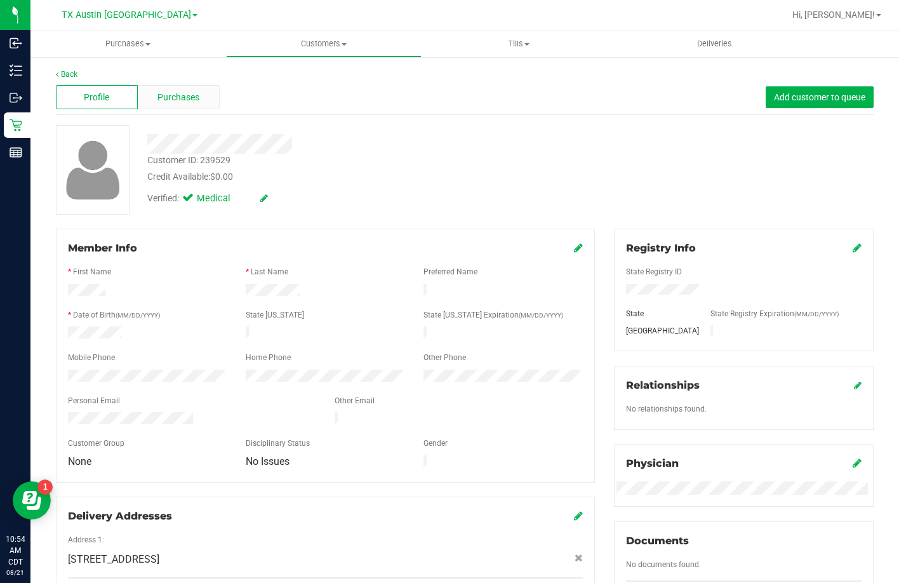
click at [186, 103] on span "Purchases" at bounding box center [178, 97] width 42 height 13
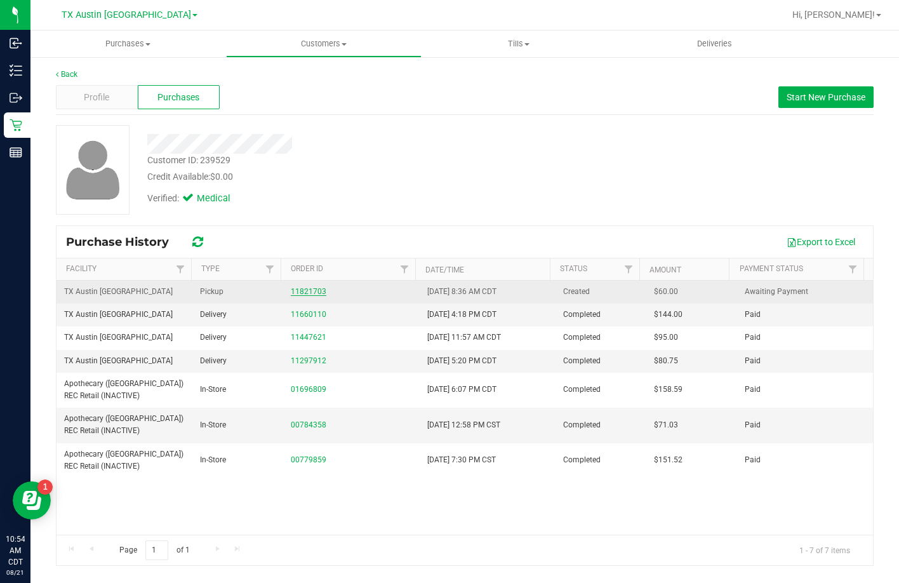
click at [320, 289] on link "11821703" at bounding box center [309, 291] width 36 height 9
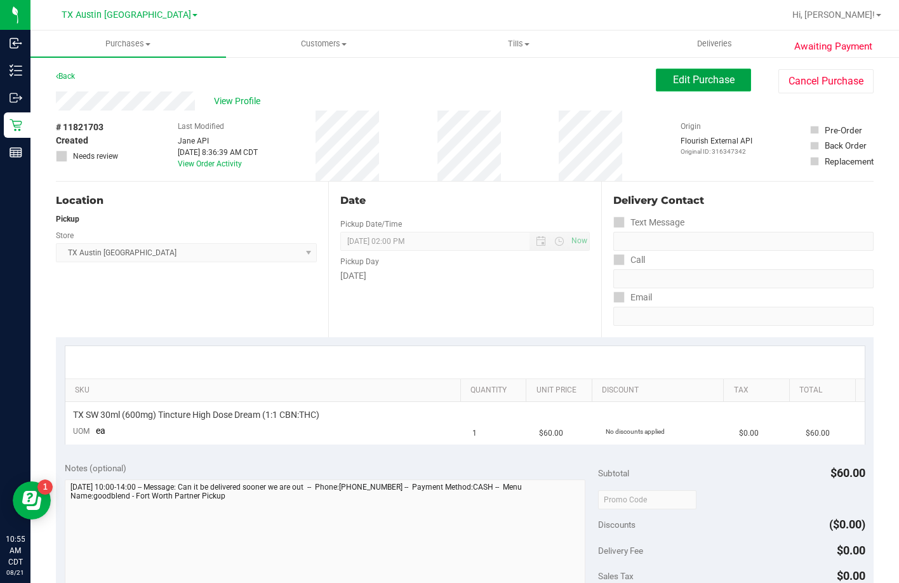
click at [679, 69] on button "Edit Purchase" at bounding box center [703, 80] width 95 height 23
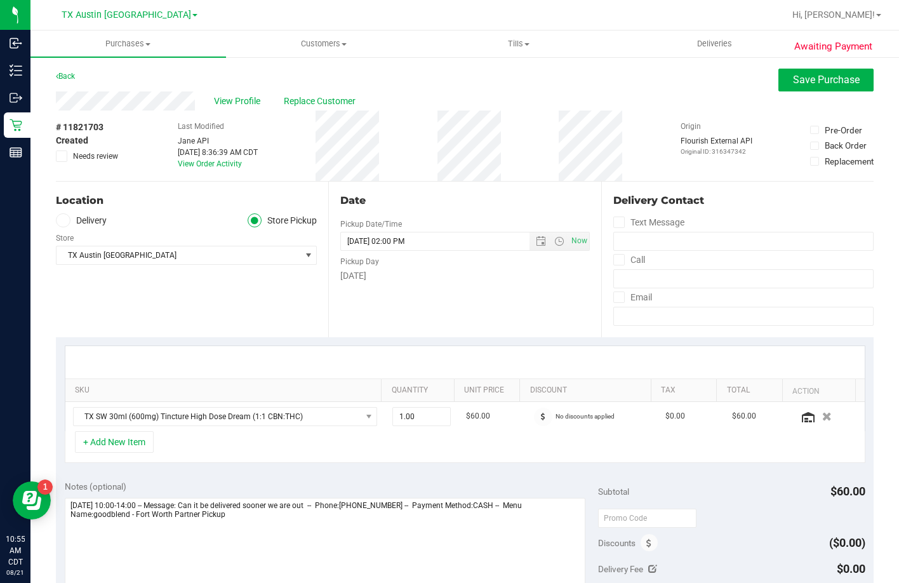
click at [81, 223] on label "Delivery" at bounding box center [81, 220] width 51 height 15
click at [0, 0] on input "Delivery" at bounding box center [0, 0] width 0 height 0
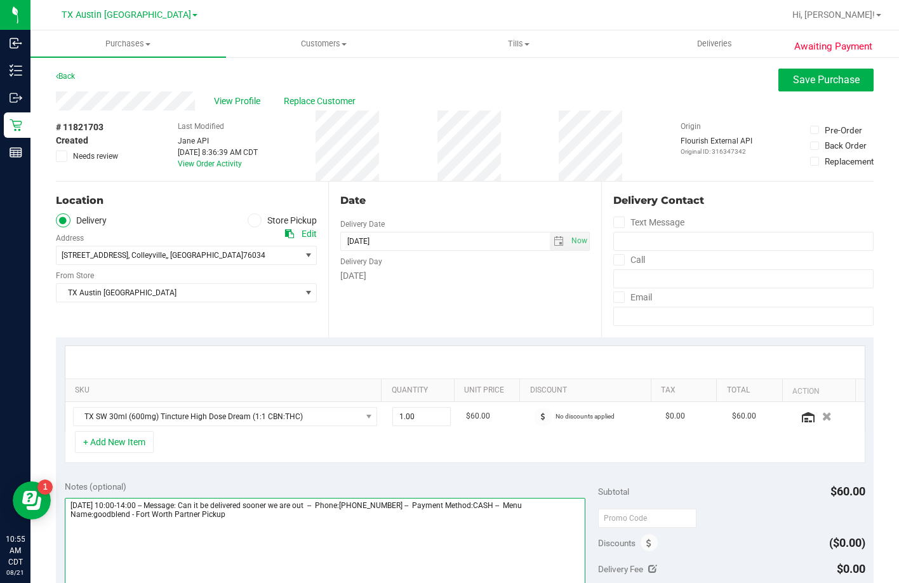
click at [262, 528] on textarea at bounding box center [325, 559] width 521 height 122
type textarea "Monday 08/25/2025 10:00-14:00 -- Message: Can it be delivered sooner we are out…"
click at [127, 262] on span "6213 Colleyville Blvd , Colleyville, , TX 76034" at bounding box center [172, 255] width 232 height 18
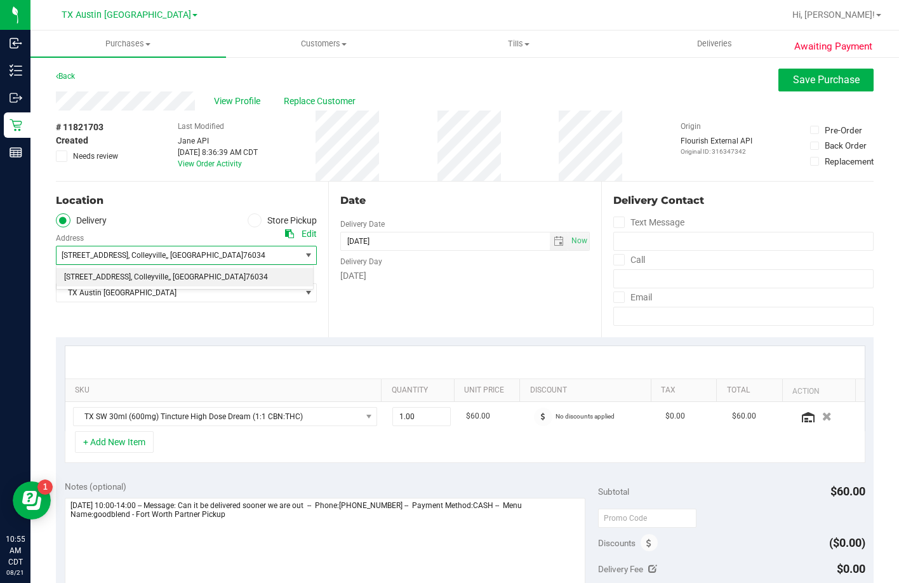
click at [136, 213] on ul "Delivery Store Pickup" at bounding box center [186, 220] width 261 height 15
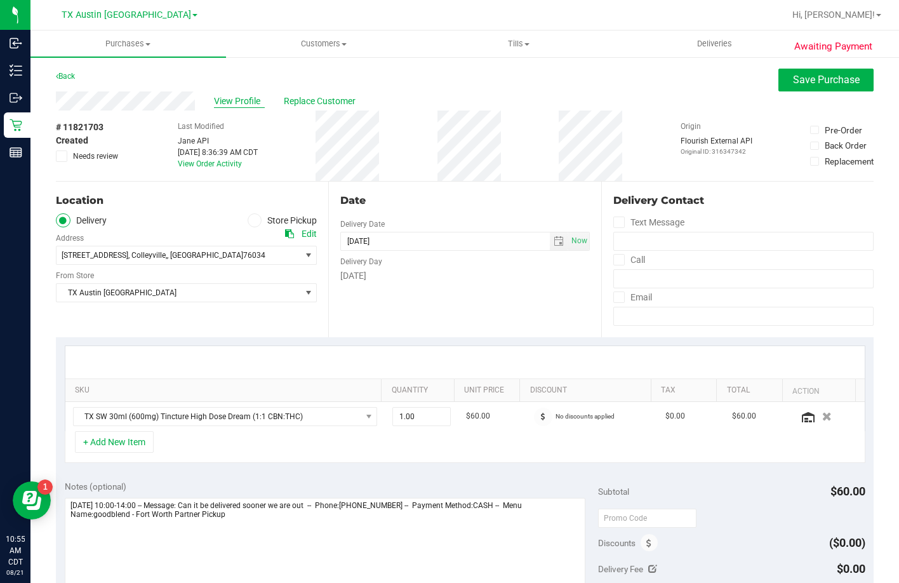
click at [230, 95] on span "View Profile" at bounding box center [239, 101] width 51 height 13
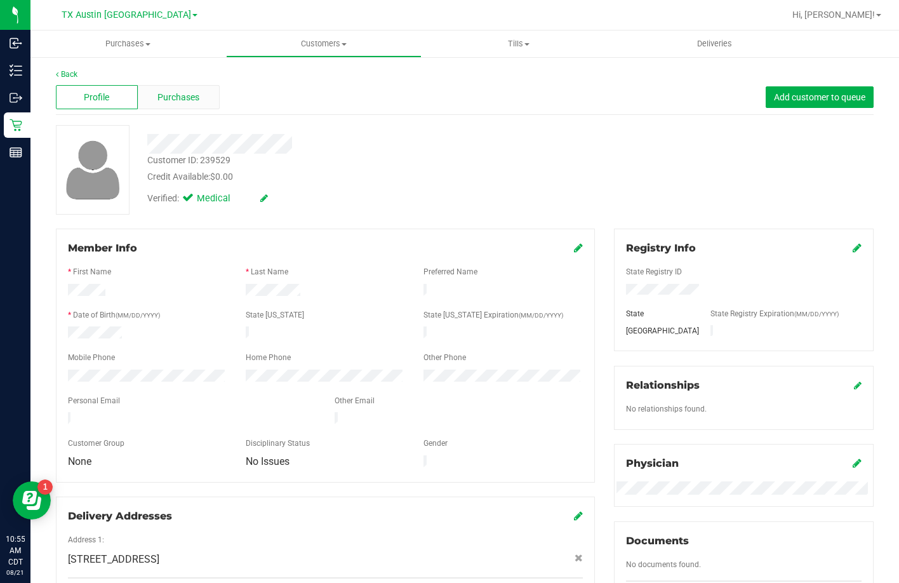
click at [161, 93] on span "Purchases" at bounding box center [178, 97] width 42 height 13
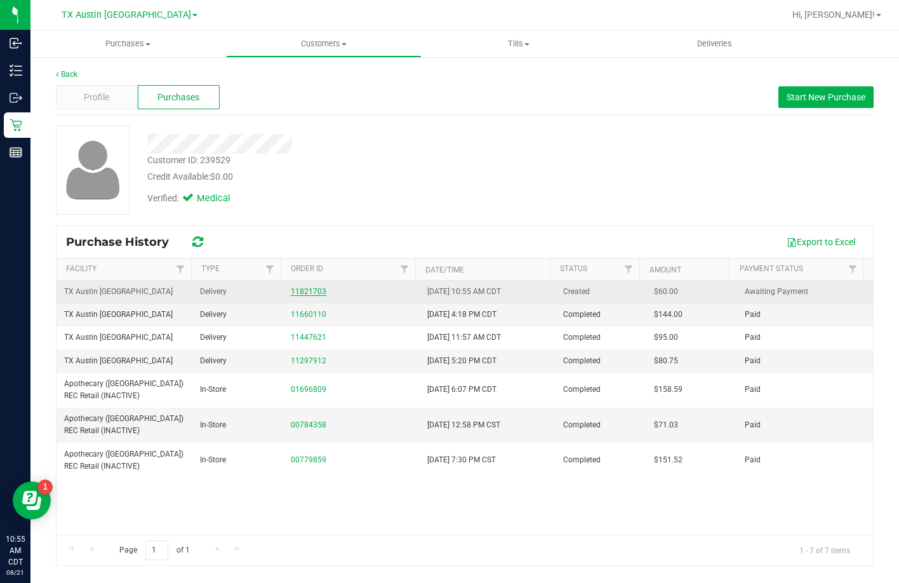
click at [292, 291] on link "11821703" at bounding box center [309, 291] width 36 height 9
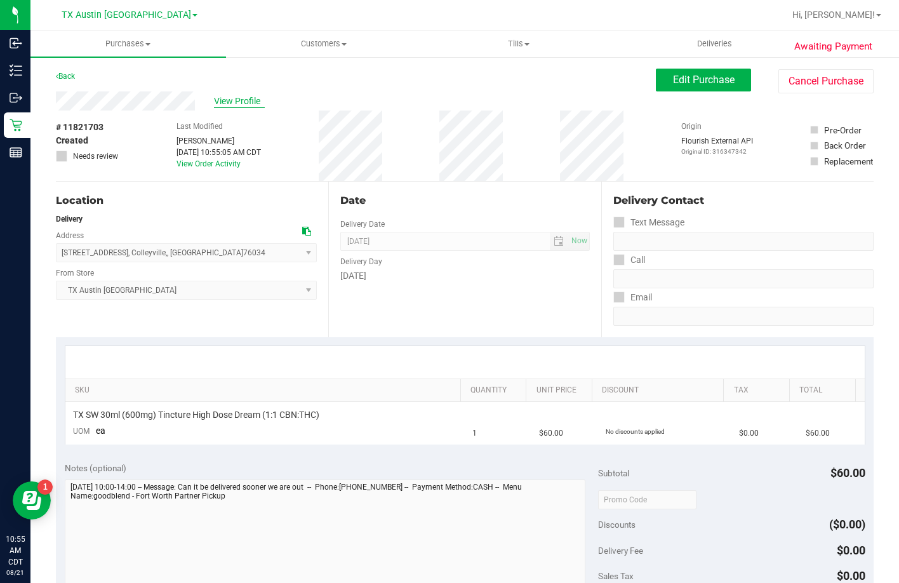
click at [253, 102] on span "View Profile" at bounding box center [239, 101] width 51 height 13
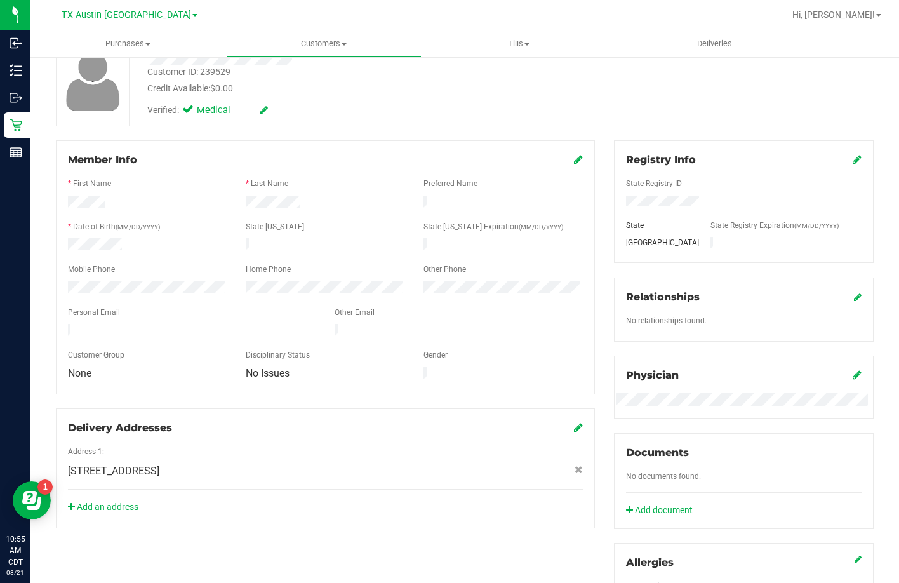
scroll to position [190, 0]
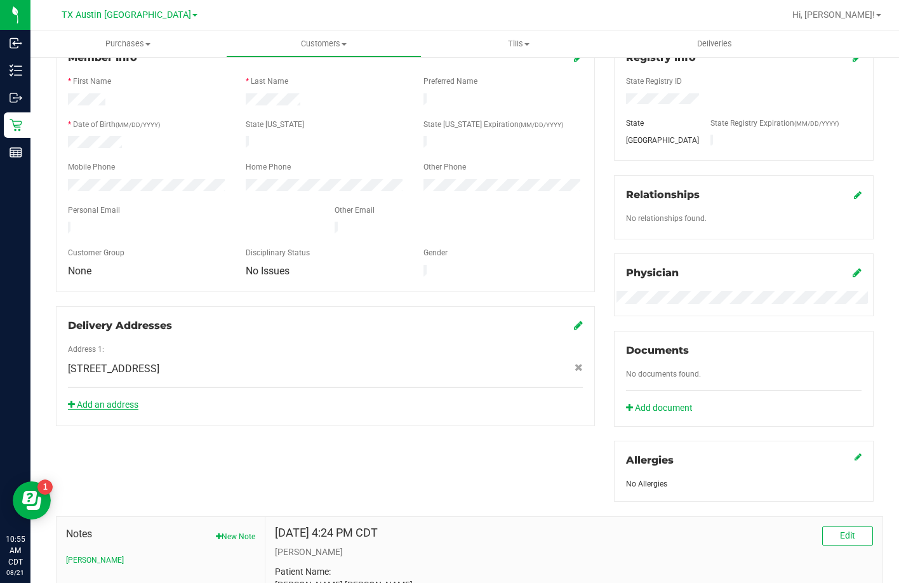
click at [129, 399] on link "Add an address" at bounding box center [103, 404] width 70 height 10
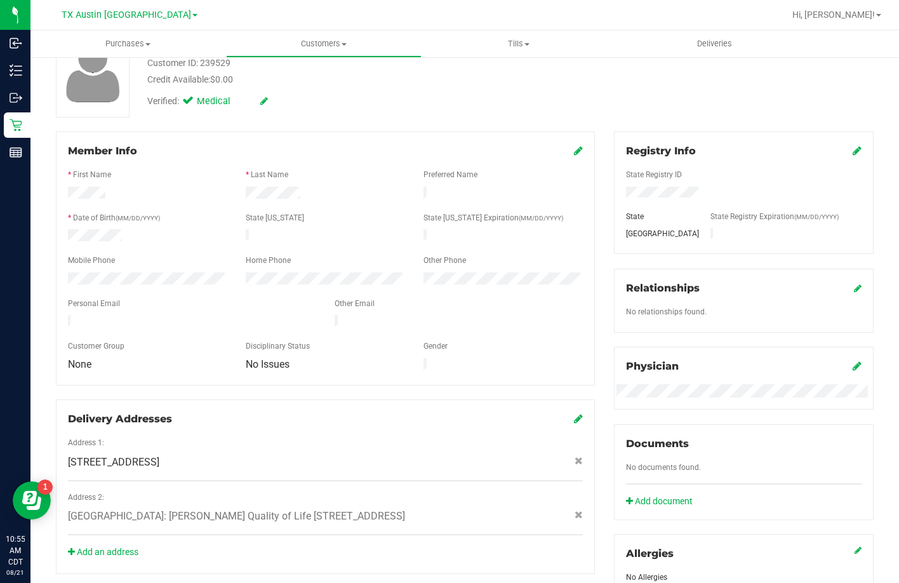
scroll to position [0, 0]
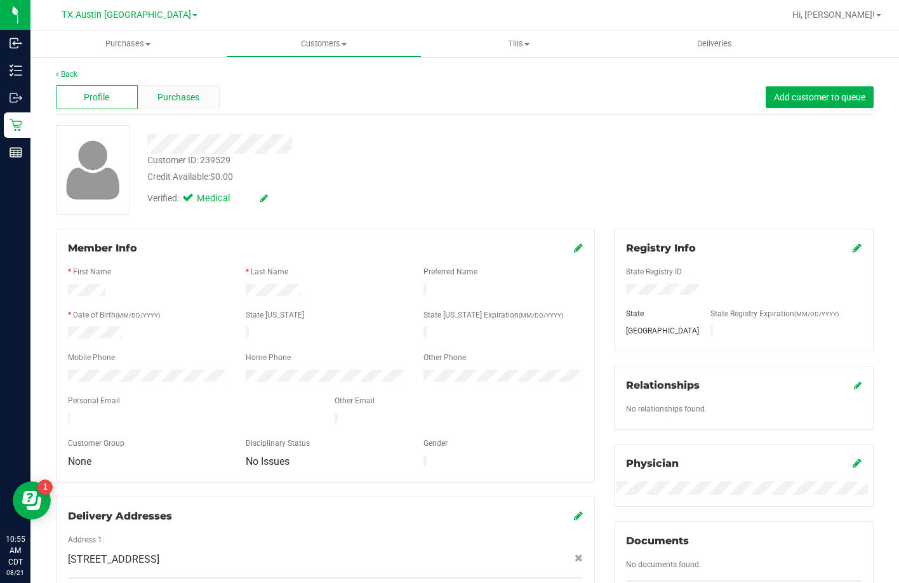
click at [163, 94] on span "Purchases" at bounding box center [178, 97] width 42 height 13
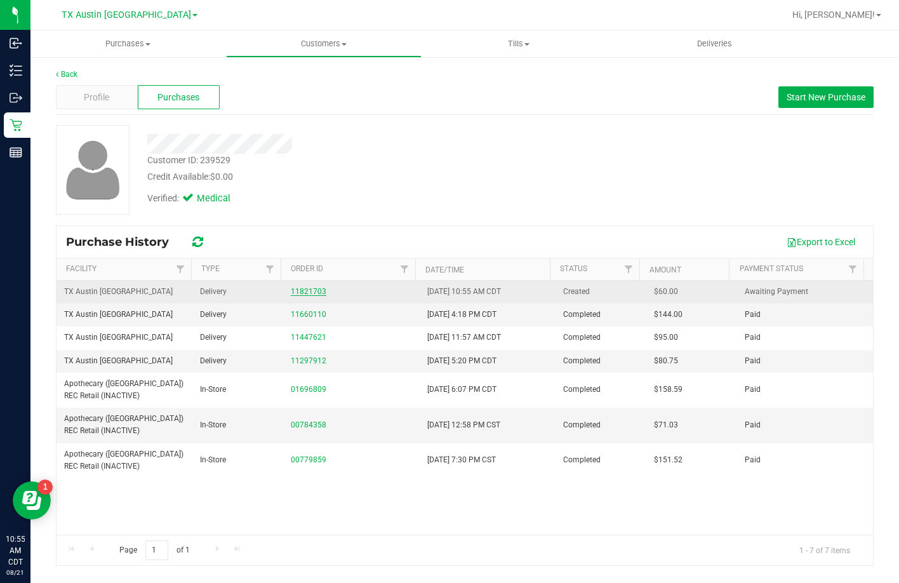
click at [302, 291] on link "11821703" at bounding box center [309, 291] width 36 height 9
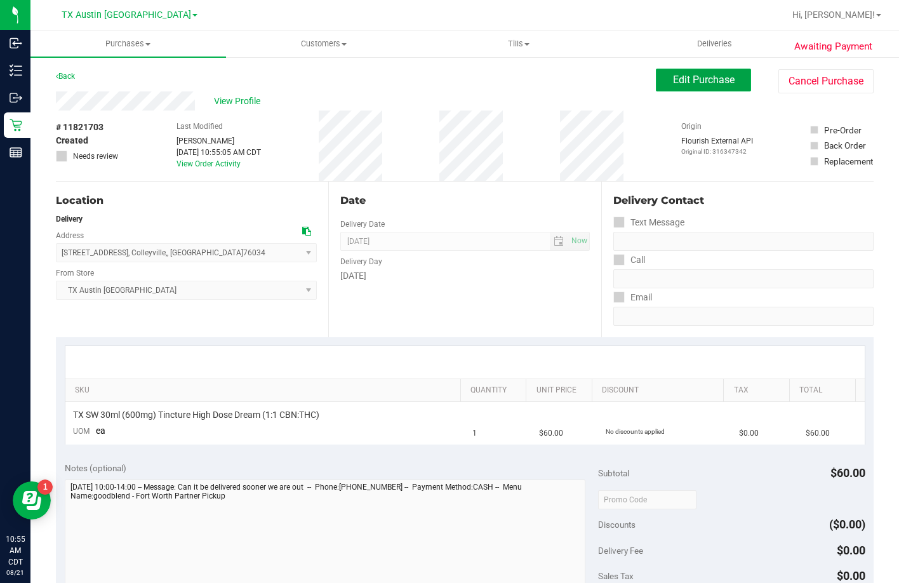
click at [673, 77] on span "Edit Purchase" at bounding box center [704, 80] width 62 height 12
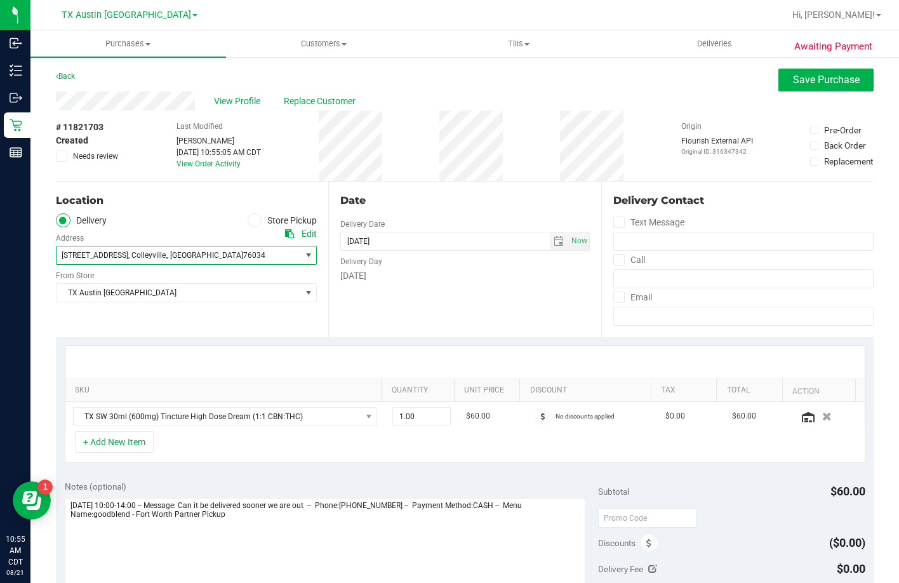
click at [84, 251] on span "6213 Colleyville Blvd" at bounding box center [95, 255] width 67 height 9
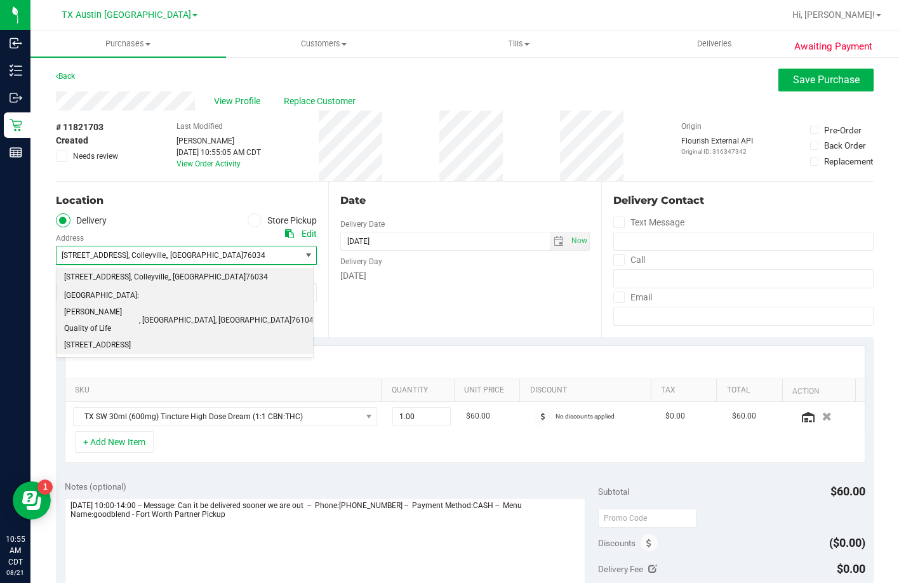
click at [93, 298] on span "Fort Worth: Clarke Quality of Life 1307 8th Ave" at bounding box center [101, 320] width 75 height 65
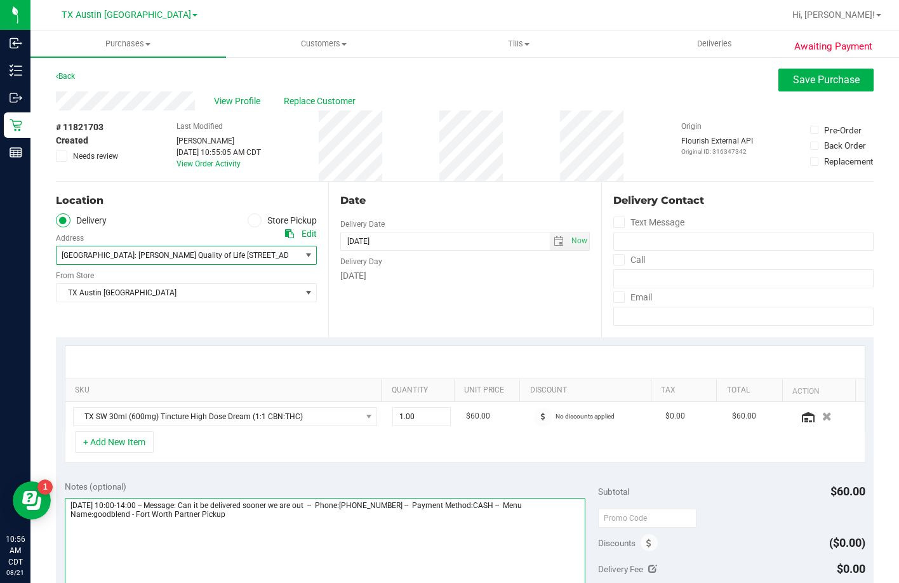
click at [257, 514] on textarea at bounding box center [325, 559] width 521 height 122
type textarea "Monday 08/25/2025 10:00-14:00 -- Message: Can it be delivered sooner we are out…"
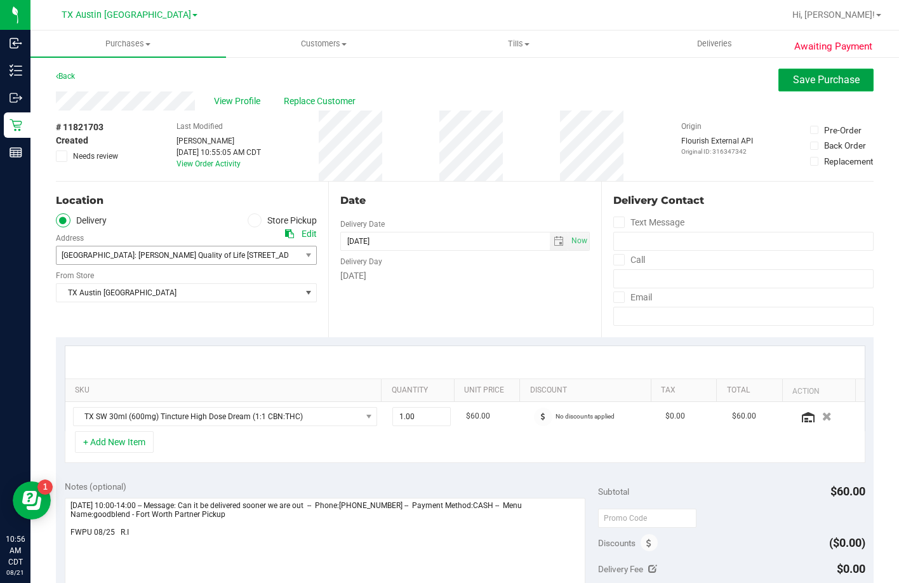
click at [795, 90] on button "Save Purchase" at bounding box center [825, 80] width 95 height 23
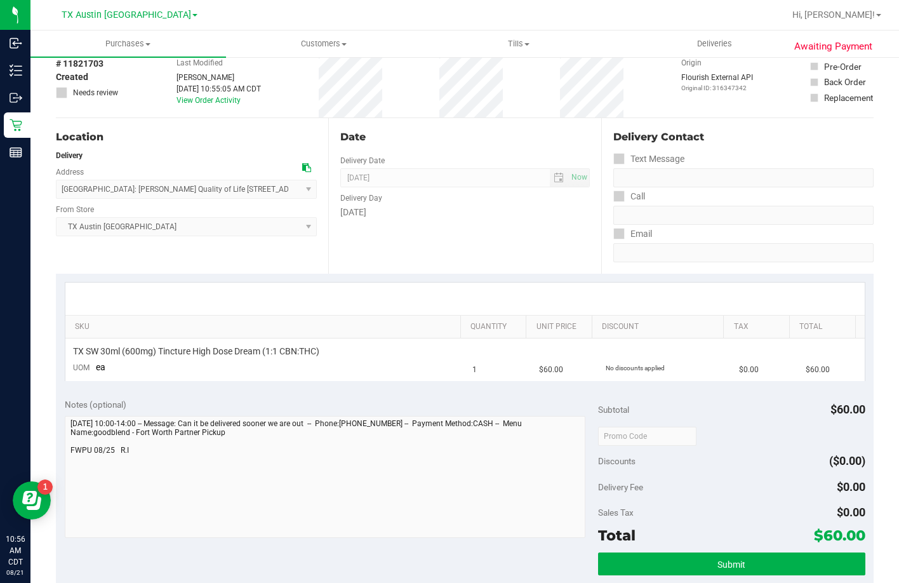
scroll to position [190, 0]
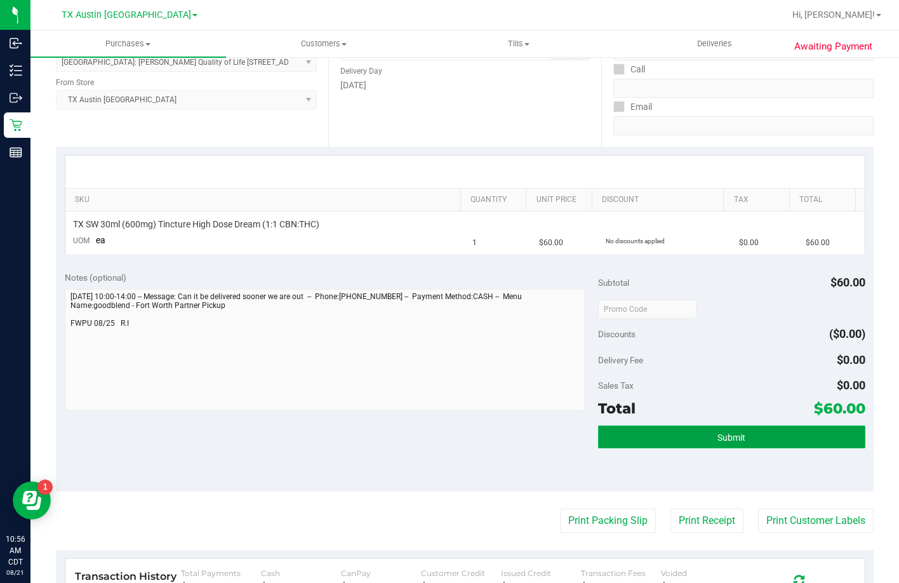
click at [661, 441] on button "Submit" at bounding box center [731, 436] width 267 height 23
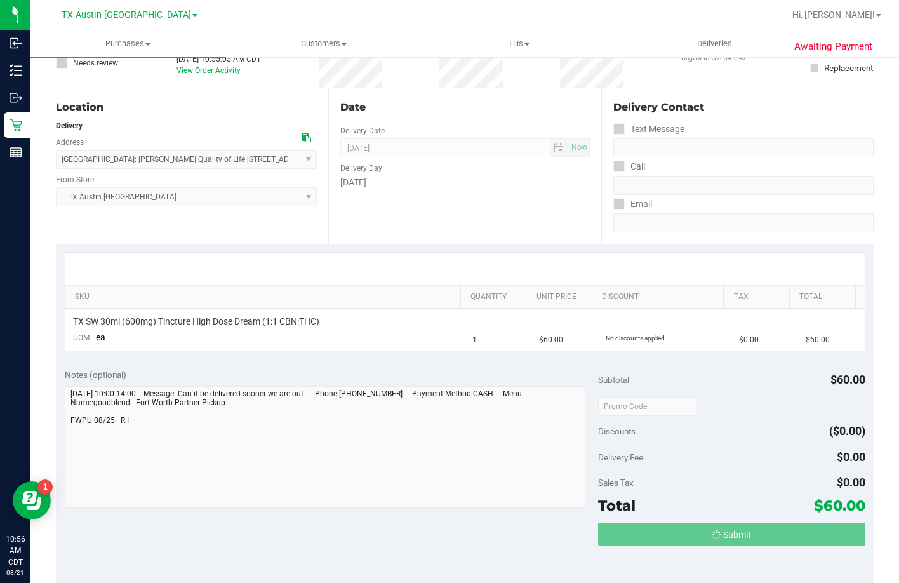
scroll to position [0, 0]
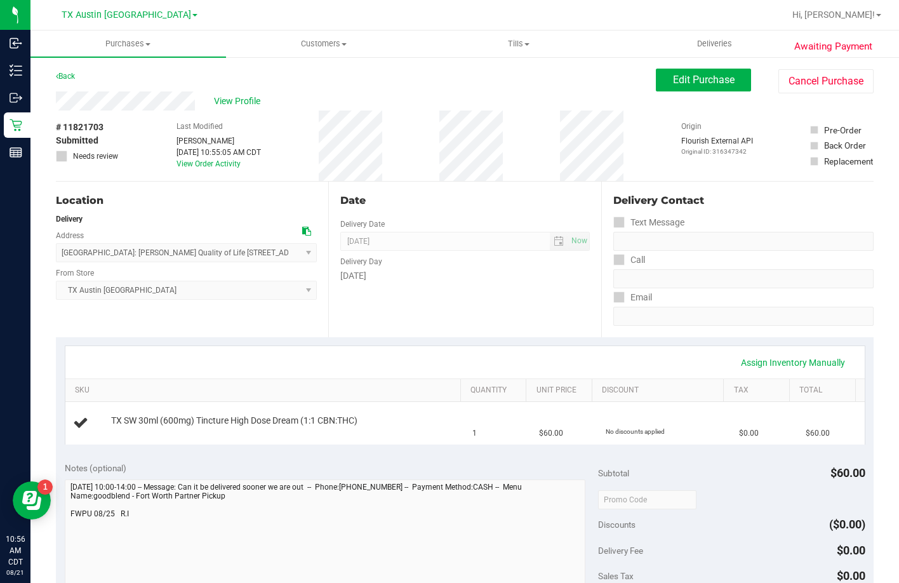
click at [235, 102] on span "View Profile" at bounding box center [239, 101] width 51 height 13
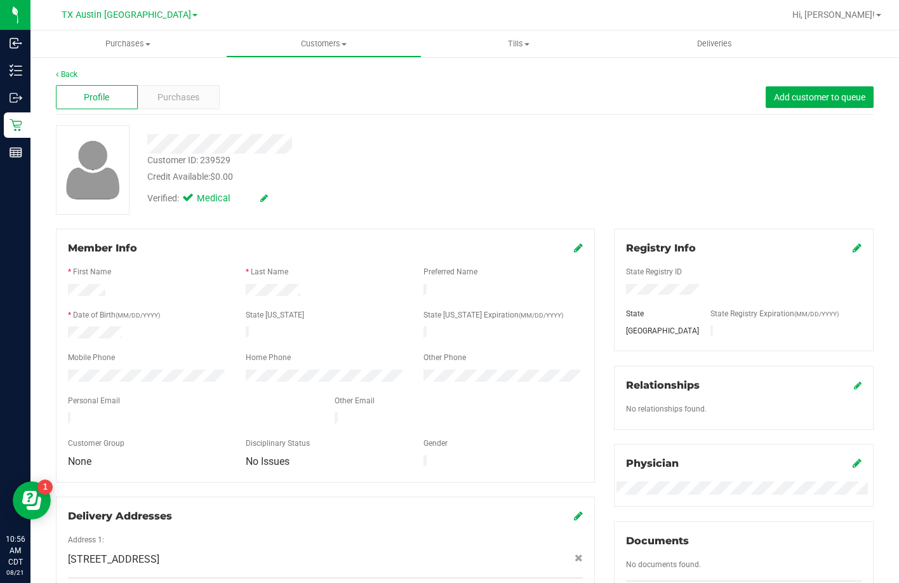
drag, startPoint x: 201, startPoint y: 413, endPoint x: 67, endPoint y: 416, distance: 133.3
click at [67, 416] on div at bounding box center [191, 419] width 267 height 15
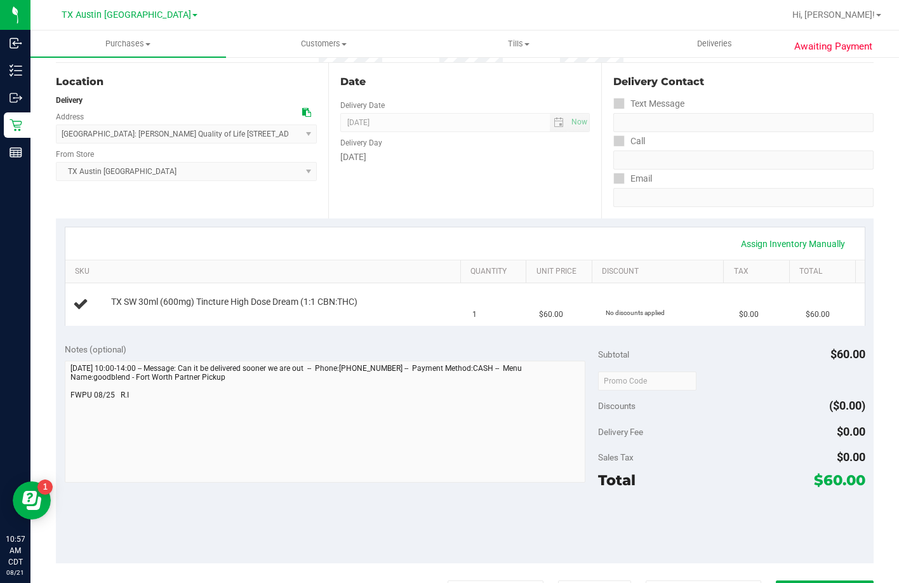
scroll to position [63, 0]
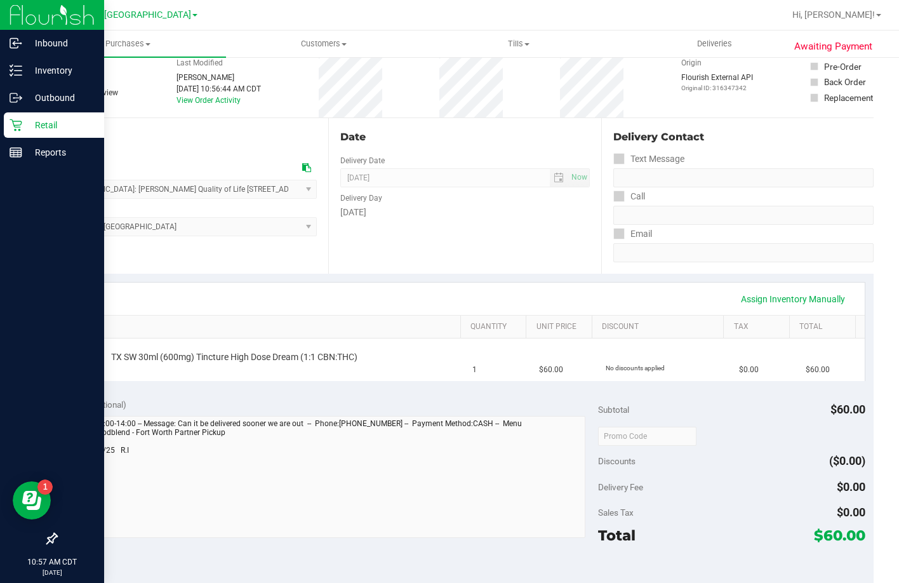
click at [25, 118] on p "Retail" at bounding box center [60, 124] width 76 height 15
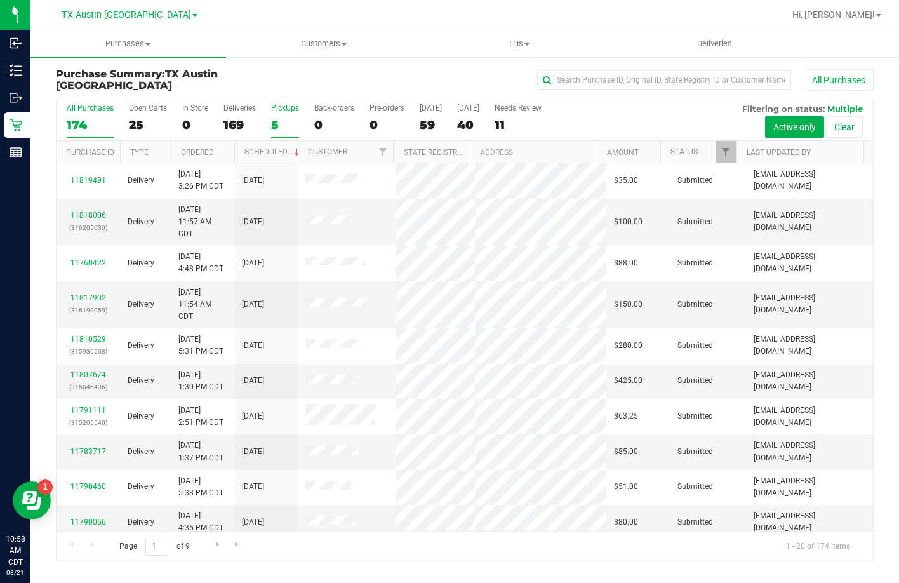
click at [279, 113] on label "PickUps 5" at bounding box center [285, 120] width 28 height 35
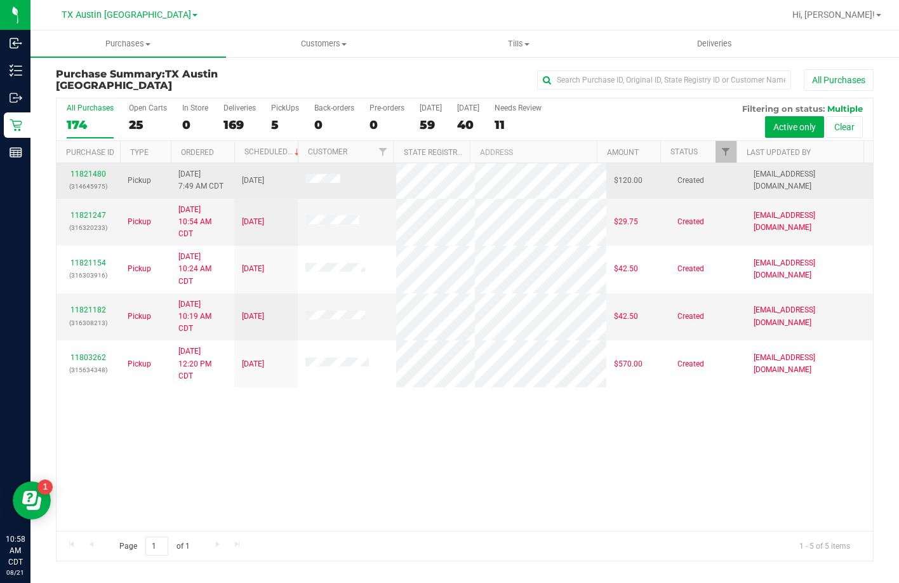
click at [93, 165] on td "11821480 (314645975)" at bounding box center [87, 180] width 63 height 35
click at [95, 173] on link "11821480" at bounding box center [88, 173] width 36 height 9
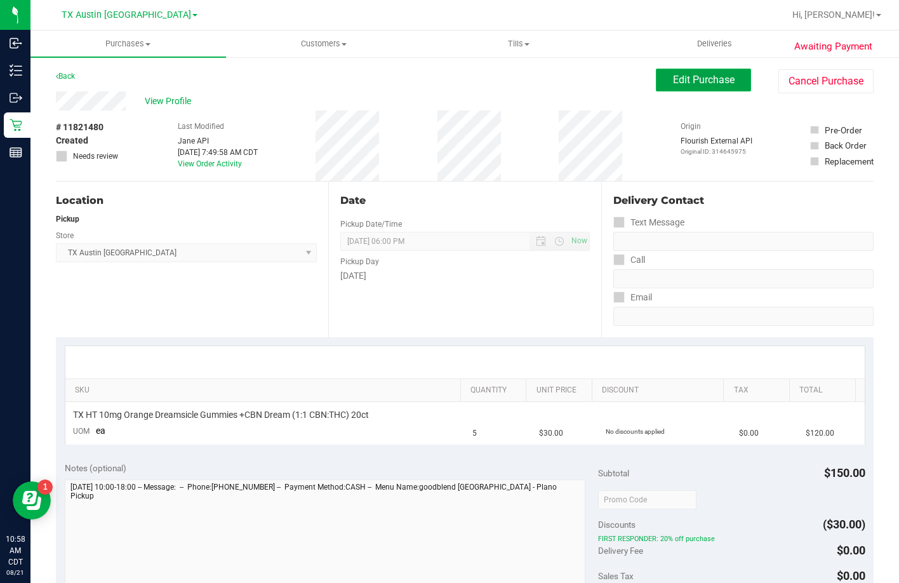
click at [678, 81] on span "Edit Purchase" at bounding box center [704, 80] width 62 height 12
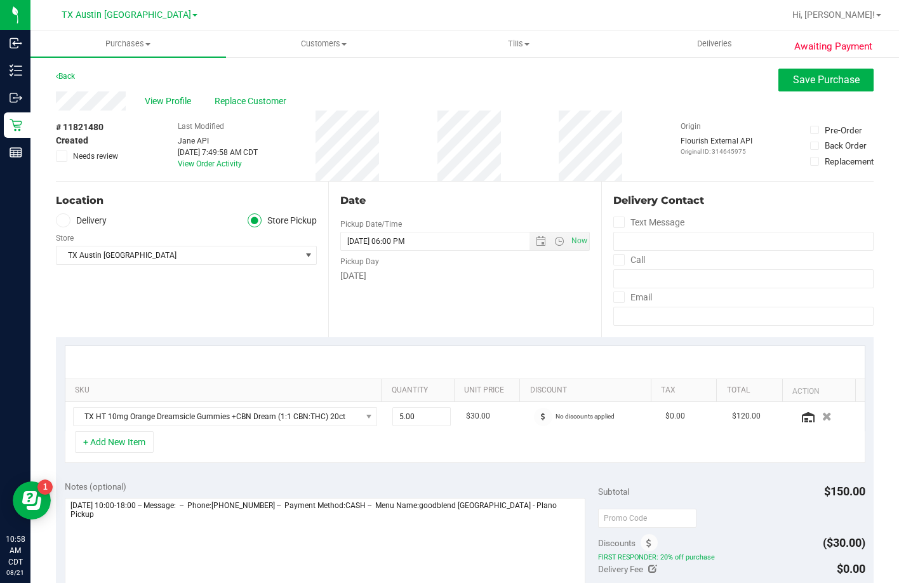
click at [99, 227] on div "Location Delivery Store Pickup Store TX Austin DC Select Store Bonita Springs W…" at bounding box center [192, 260] width 272 height 156
click at [93, 218] on label "Delivery" at bounding box center [81, 220] width 51 height 15
click at [0, 0] on input "Delivery" at bounding box center [0, 0] width 0 height 0
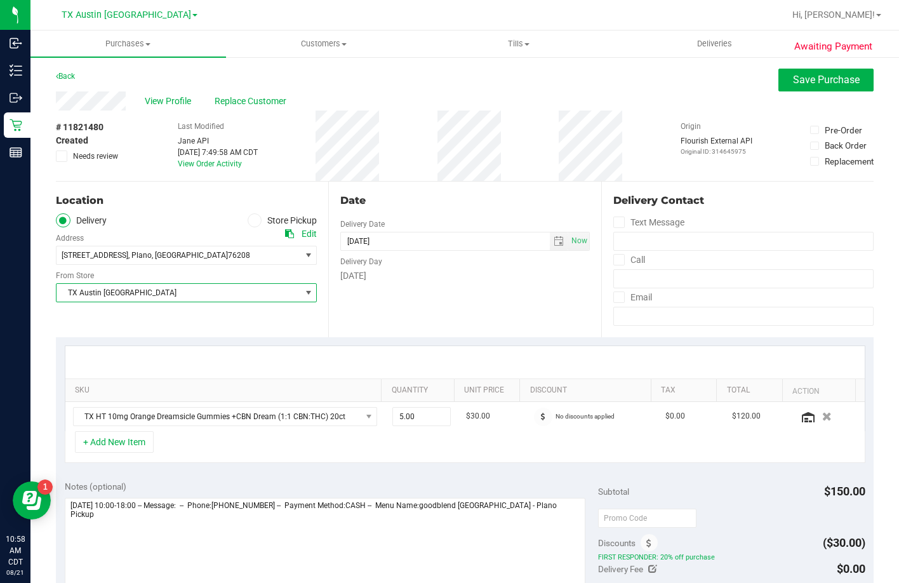
drag, startPoint x: 126, startPoint y: 284, endPoint x: 123, endPoint y: 295, distance: 10.5
click at [125, 286] on span "TX Austin [GEOGRAPHIC_DATA]" at bounding box center [178, 293] width 244 height 18
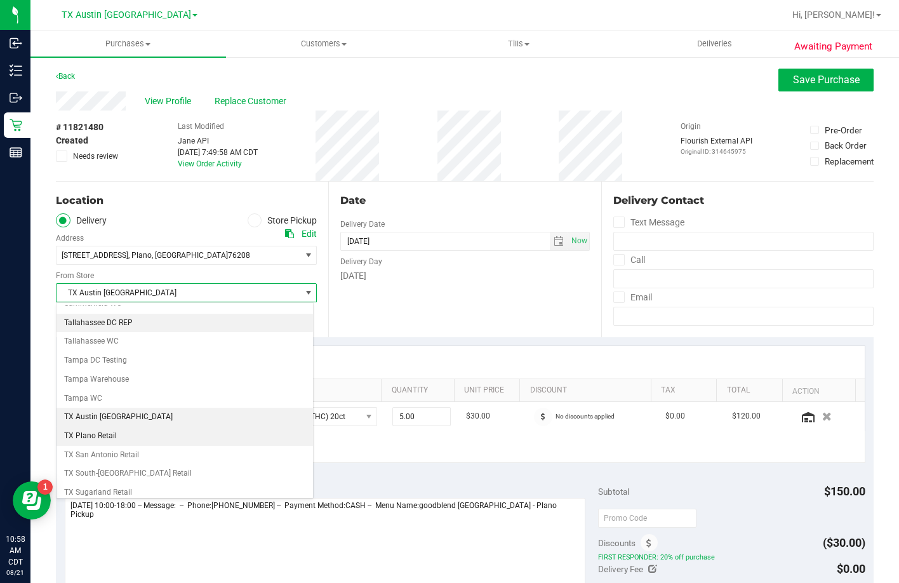
scroll to position [922, 0]
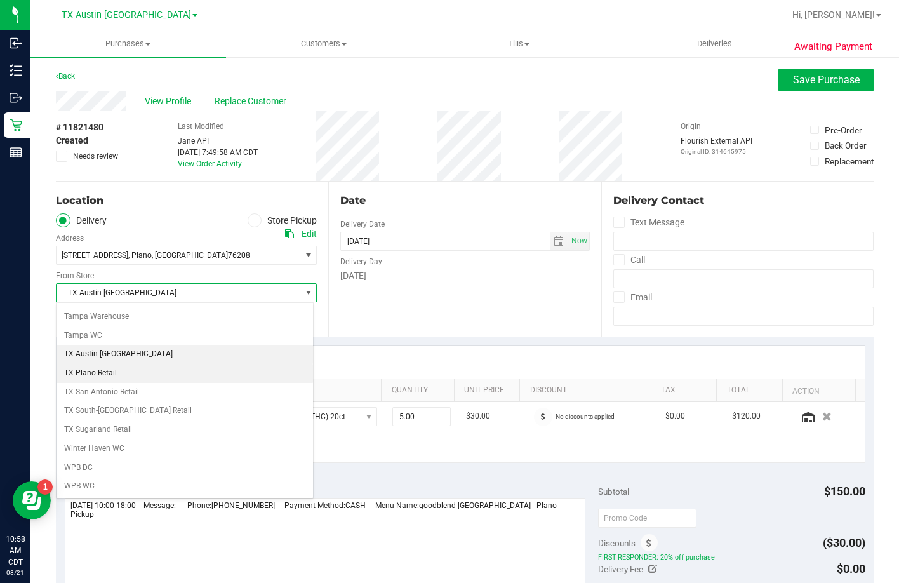
click at [111, 376] on li "TX Plano Retail" at bounding box center [184, 373] width 256 height 19
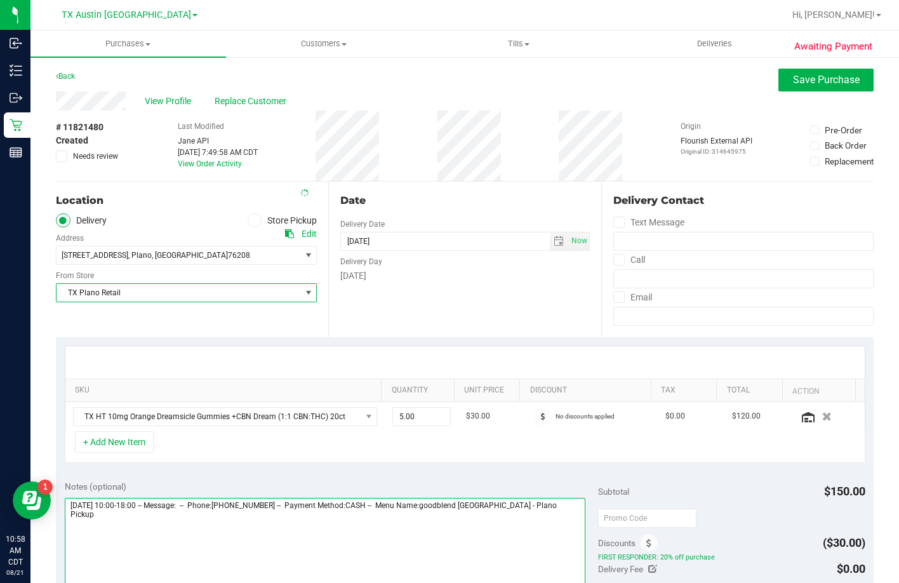
click at [561, 529] on textarea at bounding box center [325, 559] width 521 height 122
type textarea "Saturday 08/23/2025 10:00-18:00 -- Message: -- Phone:2147946416 -- Payment Meth…"
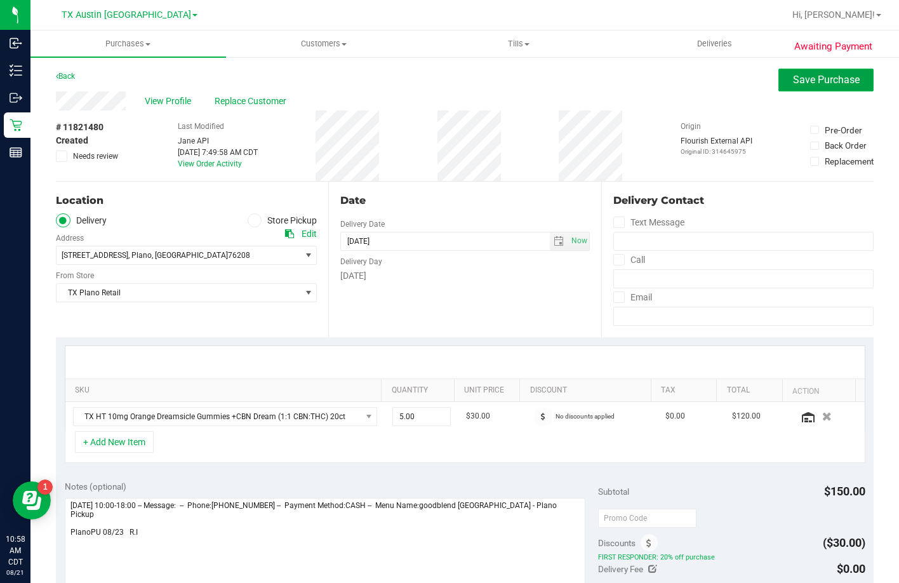
click at [818, 88] on button "Save Purchase" at bounding box center [825, 80] width 95 height 23
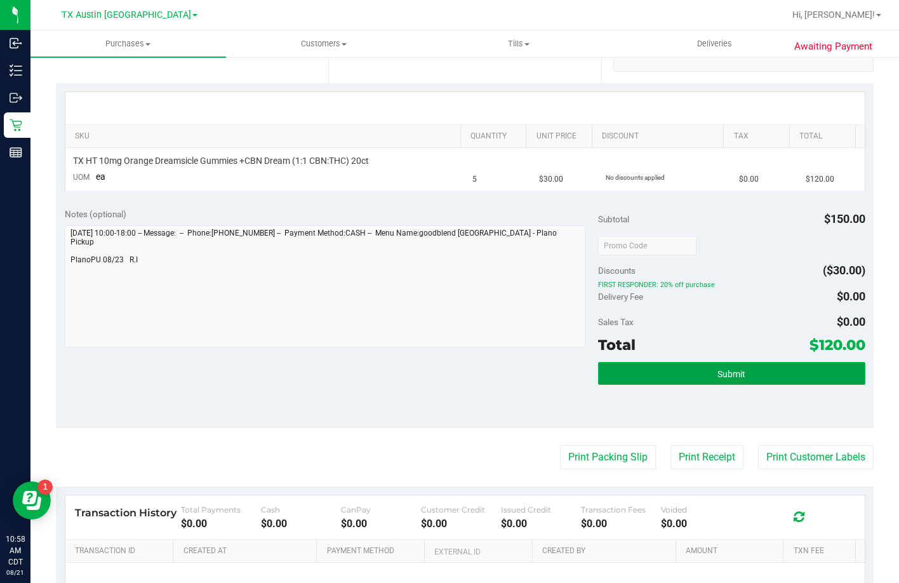
click at [640, 371] on button "Submit" at bounding box center [731, 373] width 267 height 23
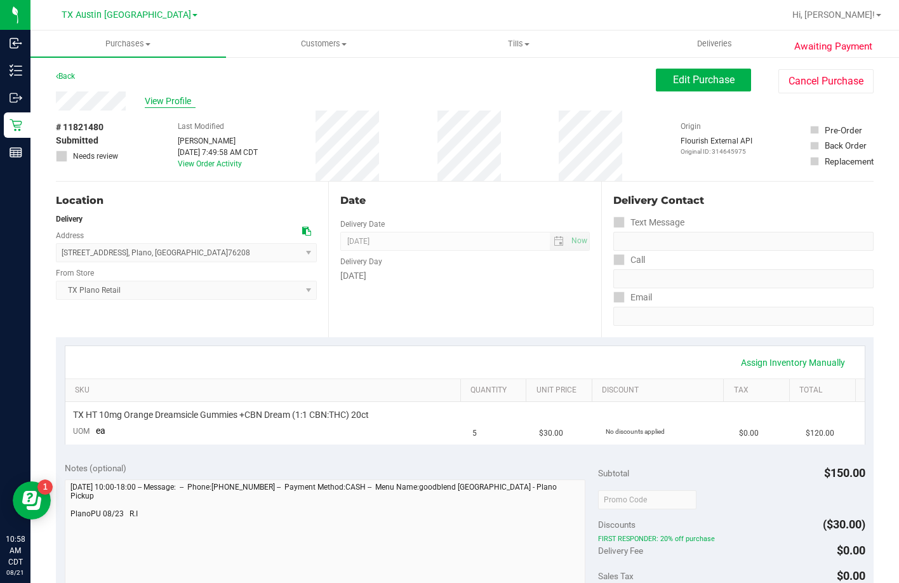
click at [174, 97] on span "View Profile" at bounding box center [170, 101] width 51 height 13
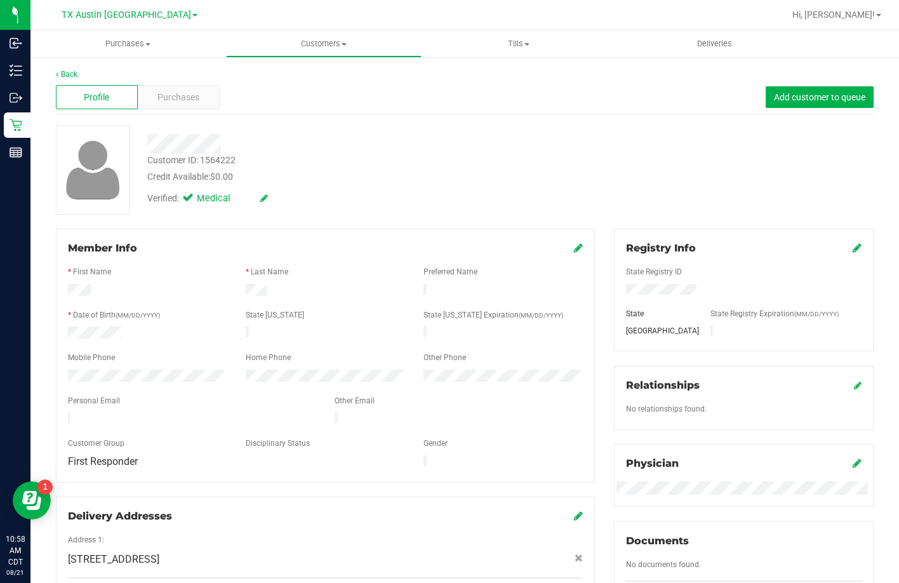
drag, startPoint x: 163, startPoint y: 407, endPoint x: 63, endPoint y: 409, distance: 100.3
click at [63, 412] on div at bounding box center [191, 419] width 267 height 15
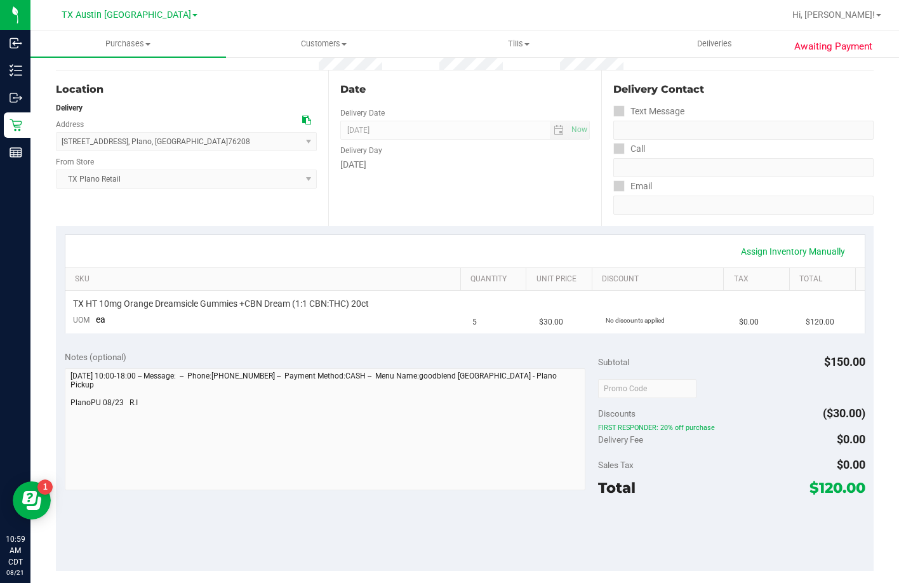
scroll to position [127, 0]
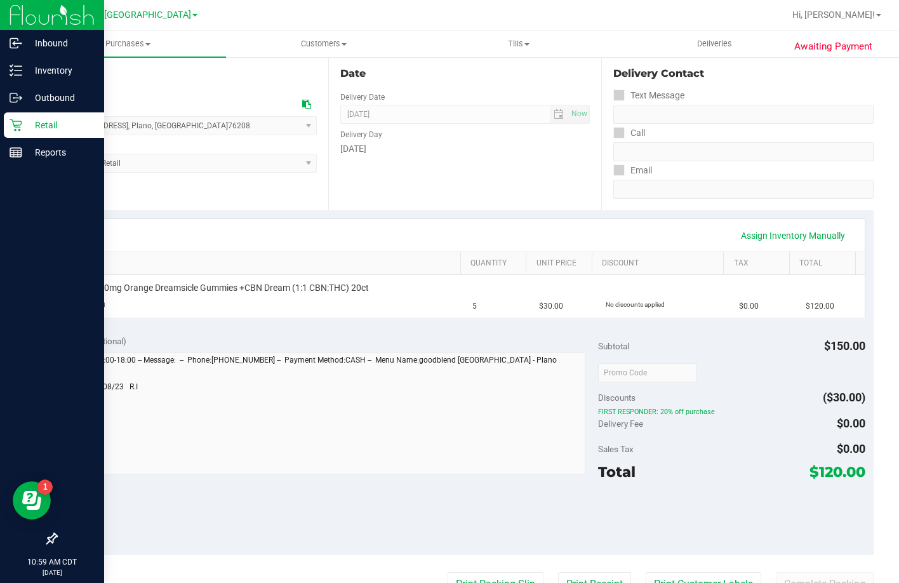
click at [19, 133] on div "Retail" at bounding box center [54, 124] width 100 height 25
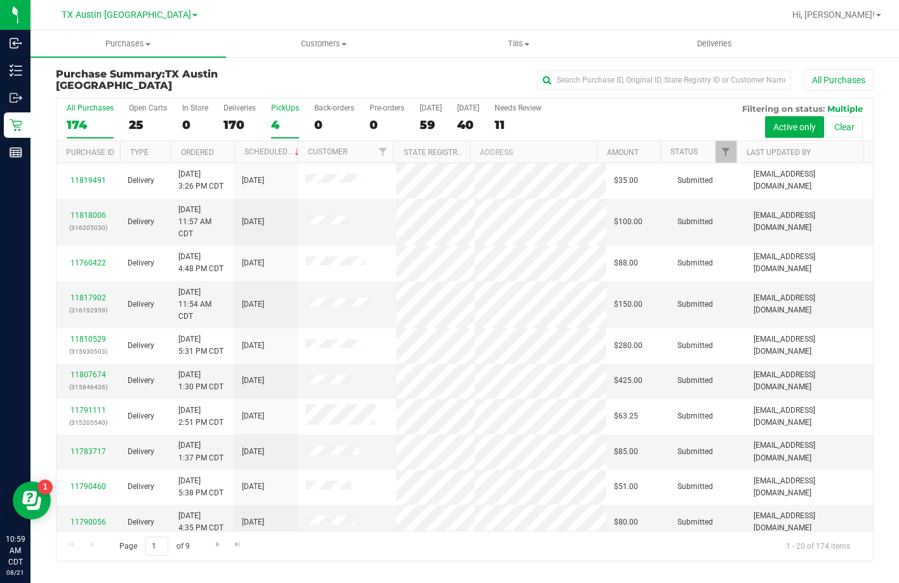
click at [282, 133] on label "PickUps 4" at bounding box center [285, 120] width 28 height 35
click at [0, 0] on input "PickUps 4" at bounding box center [0, 0] width 0 height 0
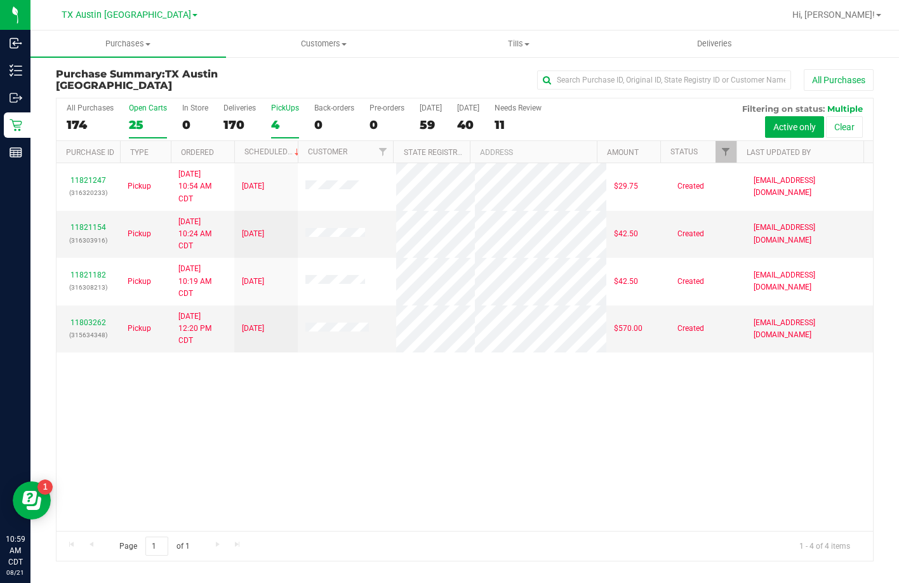
click at [152, 122] on div "25" at bounding box center [148, 124] width 38 height 15
click at [0, 0] on input "Open Carts 25" at bounding box center [0, 0] width 0 height 0
